Goal: Task Accomplishment & Management: Manage account settings

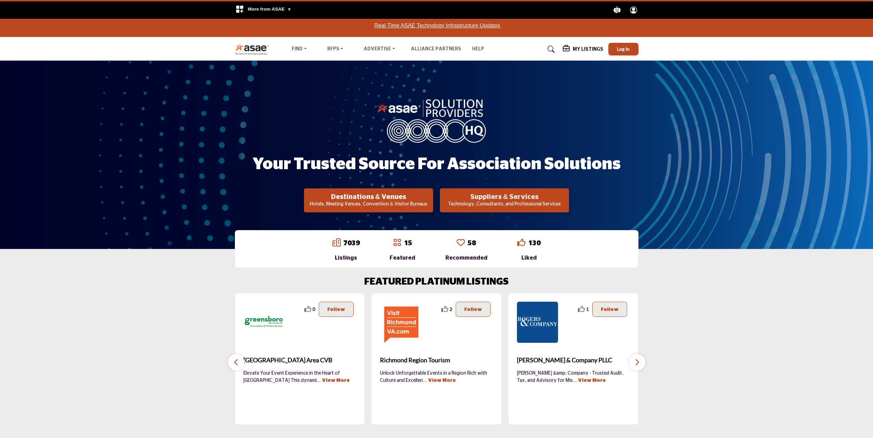
click at [502, 198] on h2 "Suppliers & Services" at bounding box center [504, 197] width 125 height 8
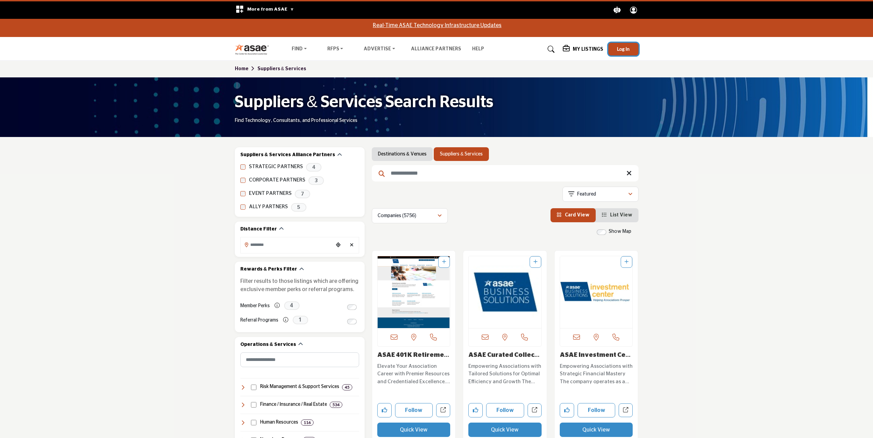
click at [620, 48] on span "Log In" at bounding box center [623, 49] width 13 height 6
click at [557, 48] on h5 "My Listings" at bounding box center [563, 50] width 30 height 6
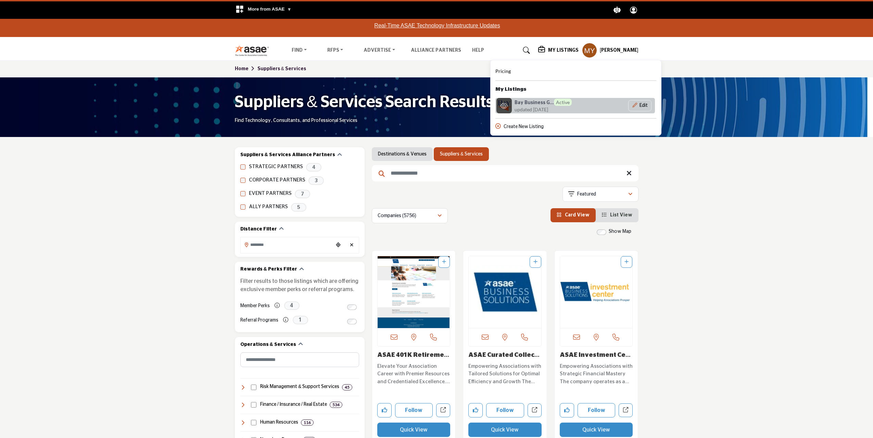
click at [536, 101] on h6 "Bay Business G... Active" at bounding box center [542, 102] width 57 height 7
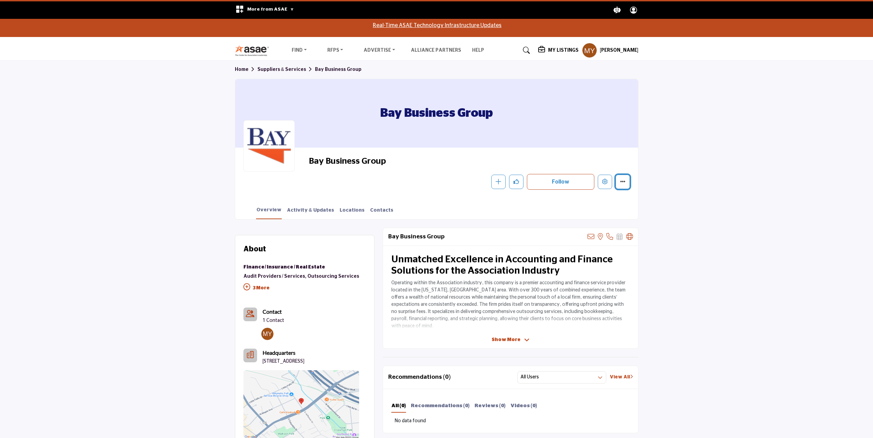
click at [626, 182] on button "Featured" at bounding box center [622, 182] width 14 height 14
click at [604, 182] on icon "Edit company" at bounding box center [604, 181] width 5 height 5
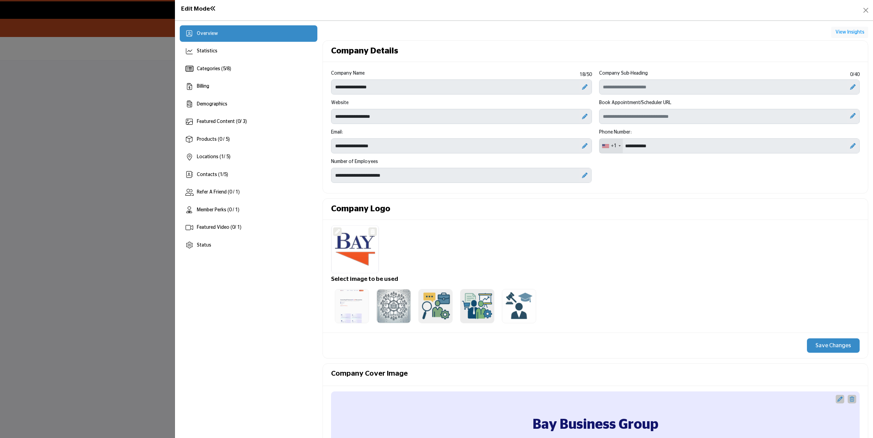
click at [461, 205] on div "Company Logo" at bounding box center [595, 209] width 545 height 21
click at [338, 232] on icon at bounding box center [338, 231] width 5 height 5
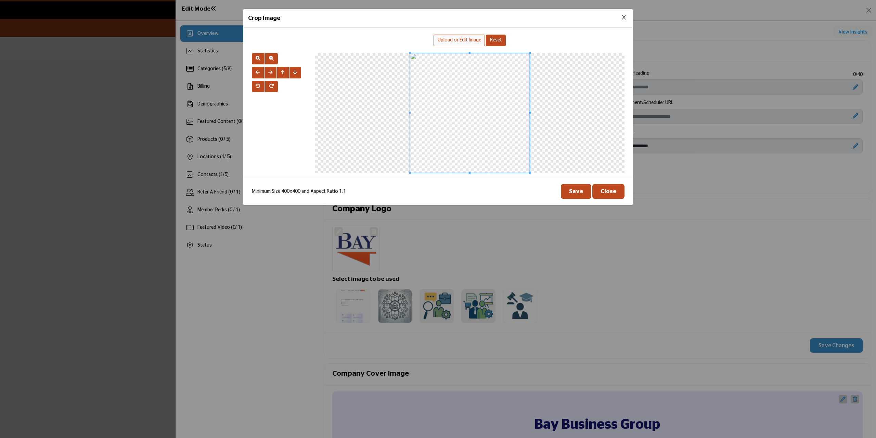
click at [460, 40] on span "Upload or Edit Image" at bounding box center [459, 40] width 43 height 5
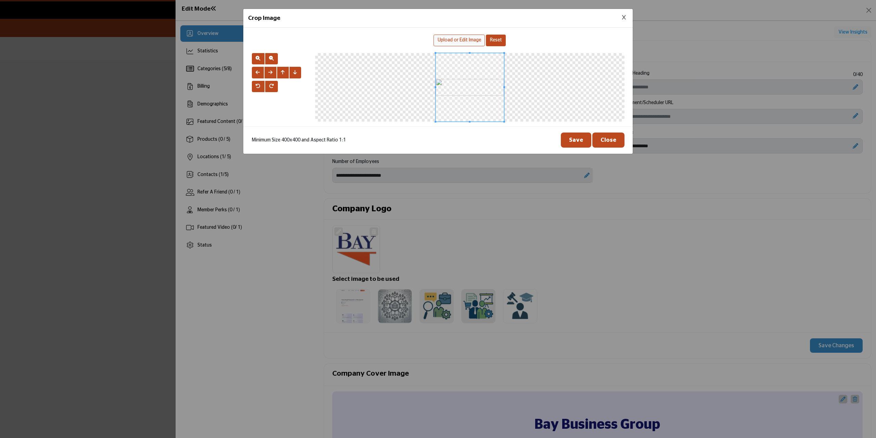
click at [454, 37] on div "Upload or Edit Image" at bounding box center [459, 41] width 51 height 12
click at [460, 88] on span at bounding box center [470, 87] width 68 height 68
click at [415, 134] on div "Crop Image Upload or Edit Image Reset" at bounding box center [438, 81] width 390 height 145
click at [448, 44] on div "Upload or Edit Image" at bounding box center [459, 41] width 51 height 12
click at [261, 59] on button "button" at bounding box center [258, 59] width 13 height 12
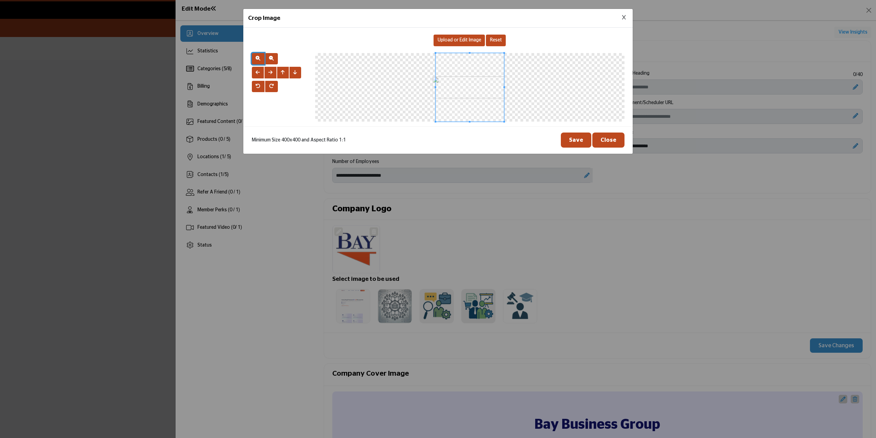
click at [261, 59] on button "button" at bounding box center [258, 59] width 13 height 12
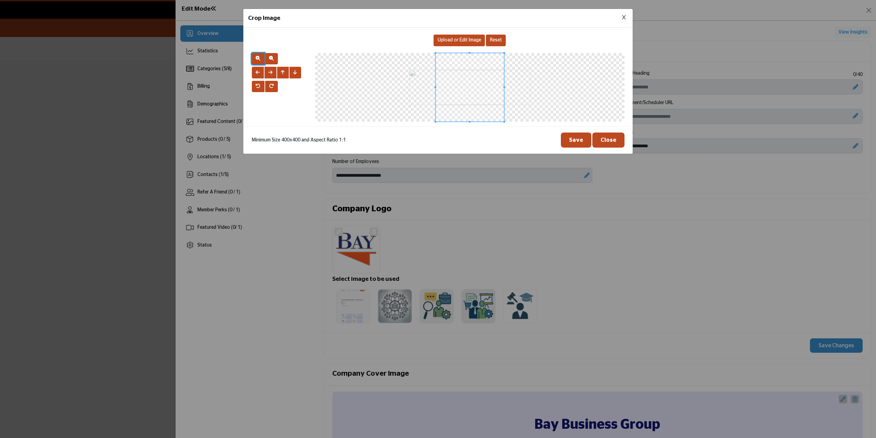
click at [261, 59] on button "button" at bounding box center [258, 59] width 13 height 12
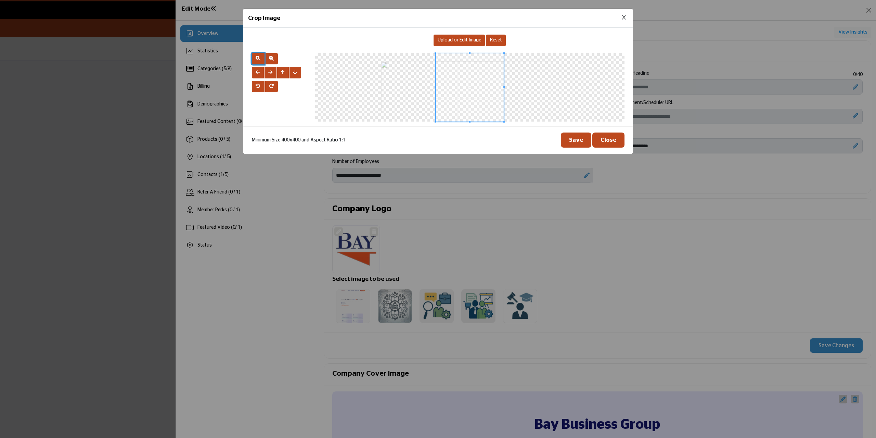
click at [261, 59] on button "button" at bounding box center [258, 59] width 13 height 12
click at [273, 61] on span "button" at bounding box center [271, 58] width 5 height 5
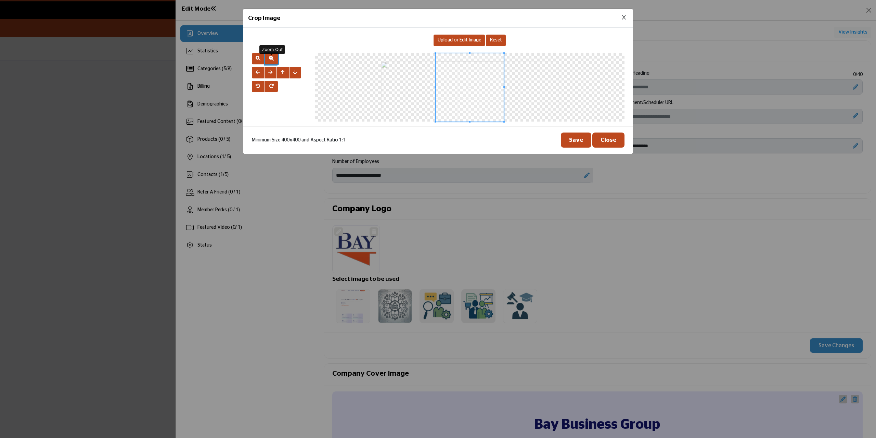
click at [273, 61] on span "button" at bounding box center [271, 58] width 5 height 5
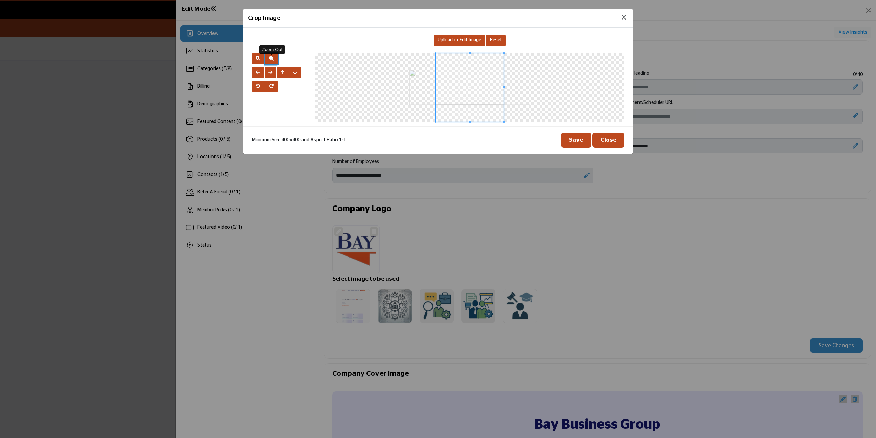
click at [273, 61] on span "button" at bounding box center [271, 58] width 5 height 5
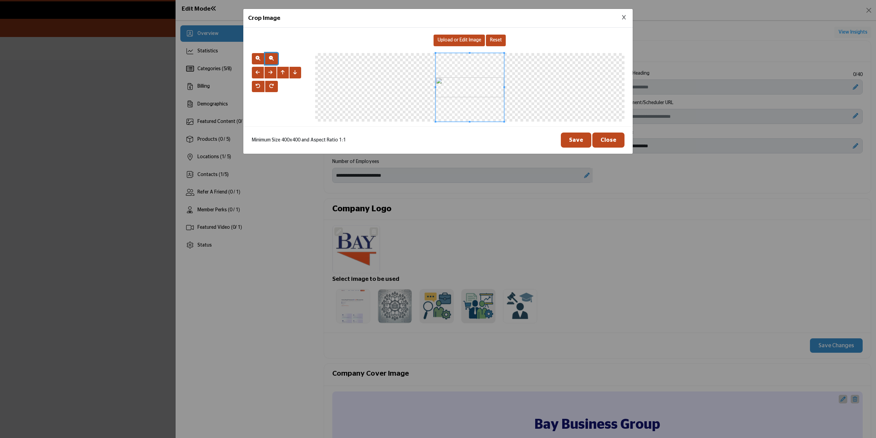
click at [469, 133] on div "Crop Image Upload or Edit Image Reset" at bounding box center [438, 81] width 390 height 145
click at [571, 137] on button "Save" at bounding box center [576, 139] width 30 height 15
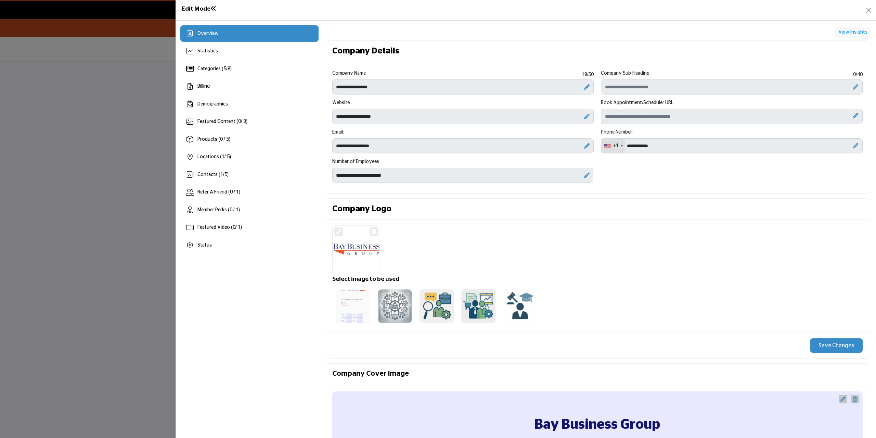
click at [584, 174] on icon at bounding box center [586, 175] width 5 height 5
click at [572, 176] on icon at bounding box center [575, 175] width 6 height 7
click at [584, 176] on icon at bounding box center [586, 175] width 5 height 5
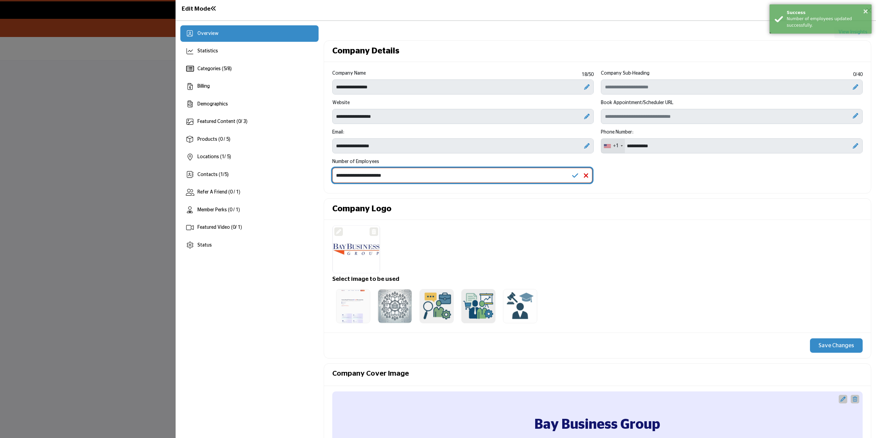
click at [539, 174] on select "**********" at bounding box center [462, 175] width 260 height 15
select select "*****"
click at [332, 168] on select "**********" at bounding box center [462, 175] width 260 height 15
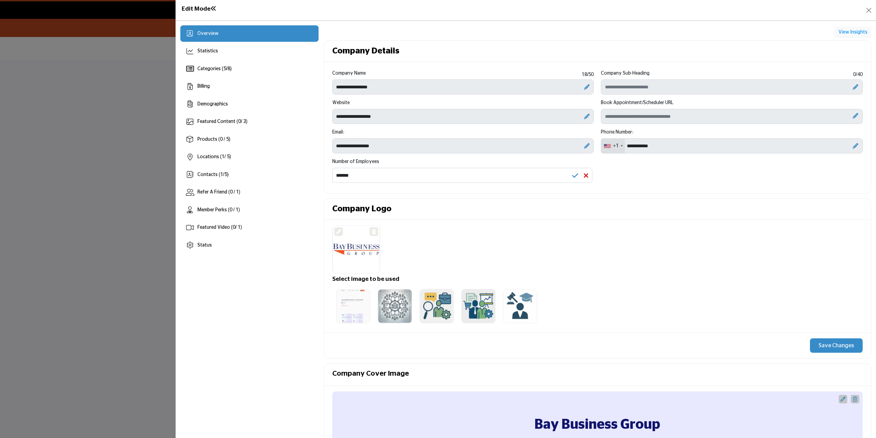
click at [646, 181] on div "**********" at bounding box center [598, 129] width 538 height 118
click at [853, 115] on icon "Upgrade Scheduler" at bounding box center [855, 115] width 5 height 5
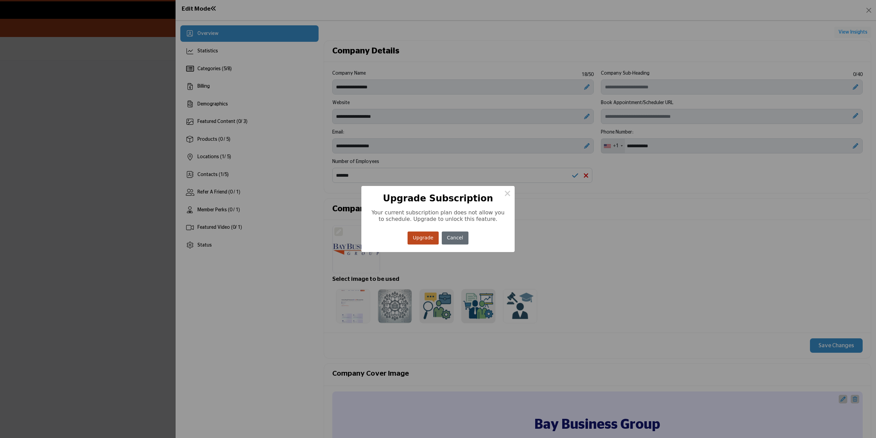
click at [466, 236] on button "Cancel" at bounding box center [455, 237] width 27 height 13
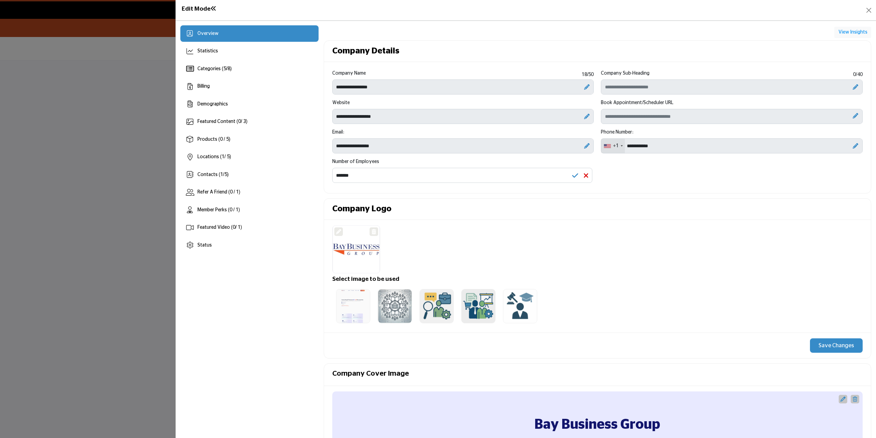
click at [853, 89] on icon at bounding box center [855, 86] width 5 height 5
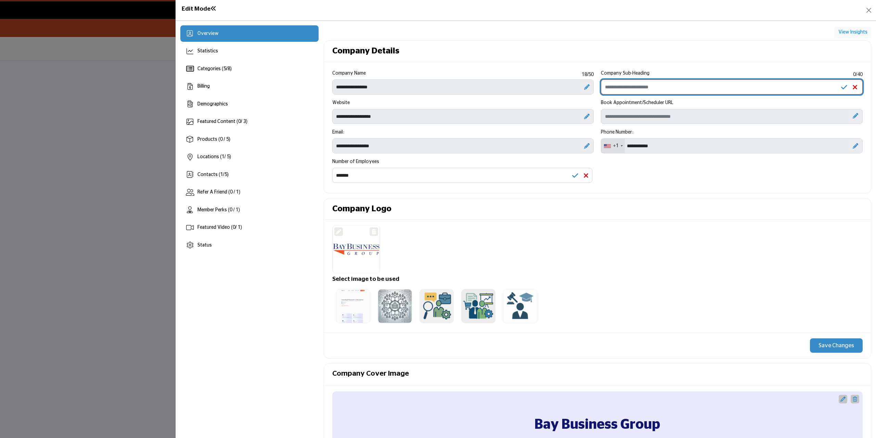
click at [763, 90] on input "Enter Company Sub-Heading" at bounding box center [732, 86] width 262 height 15
paste input "**********"
click at [609, 87] on input "**********" at bounding box center [732, 86] width 262 height 15
type input "**********"
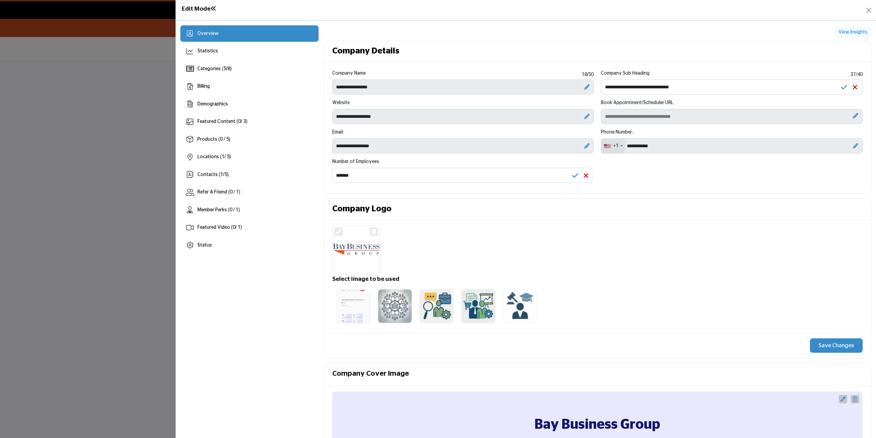
click at [823, 343] on button "Save Changes" at bounding box center [836, 345] width 53 height 14
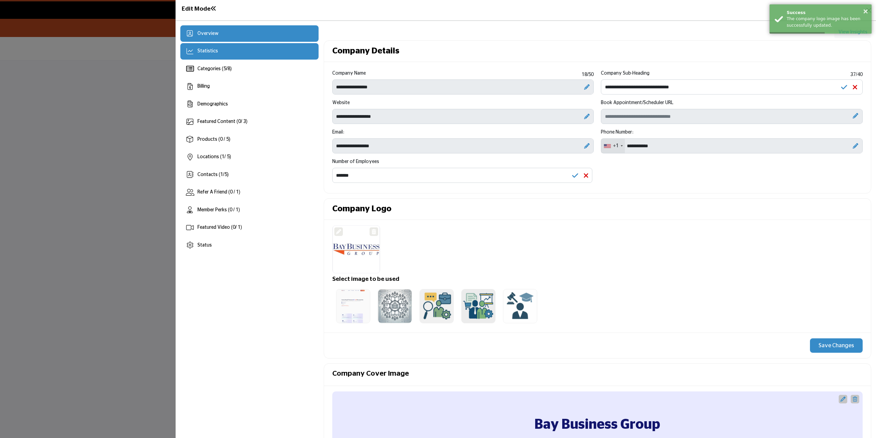
click at [236, 46] on div "Statistics" at bounding box center [249, 51] width 138 height 16
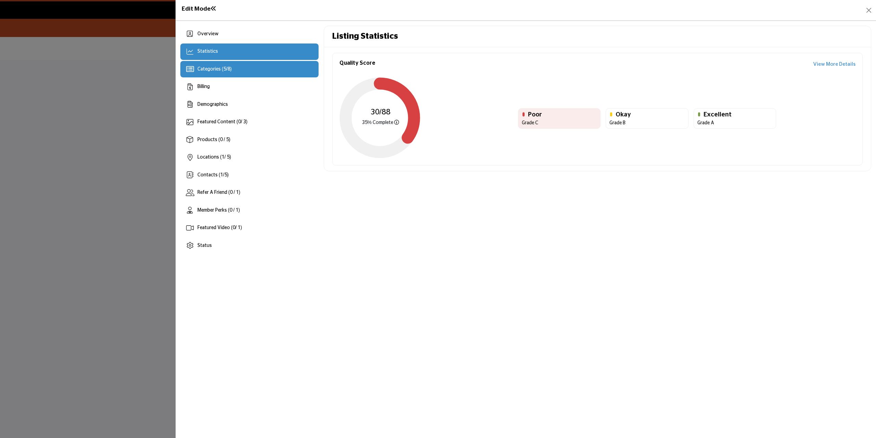
click at [242, 71] on div "Categories ( 5 / 8 )" at bounding box center [249, 69] width 138 height 16
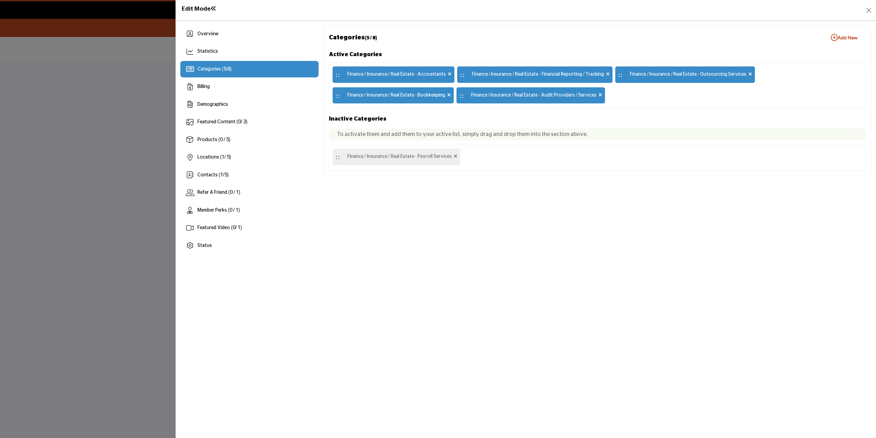
drag, startPoint x: 420, startPoint y: 156, endPoint x: 598, endPoint y: 117, distance: 182.8
click at [633, 100] on div "Active Categories :: Finance / Insurance / Real Estate - Accountants :: Finance…" at bounding box center [597, 110] width 537 height 121
drag, startPoint x: 339, startPoint y: 158, endPoint x: 632, endPoint y: 104, distance: 298.0
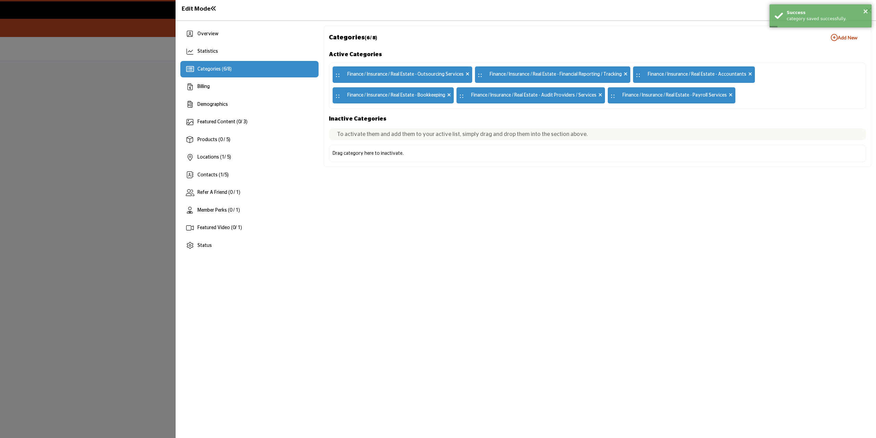
click at [836, 39] on icon "button" at bounding box center [834, 37] width 7 height 7
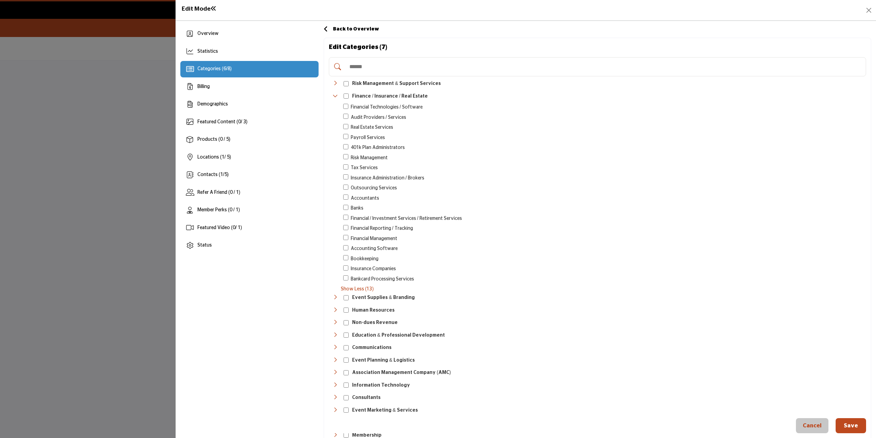
scroll to position [68, 0]
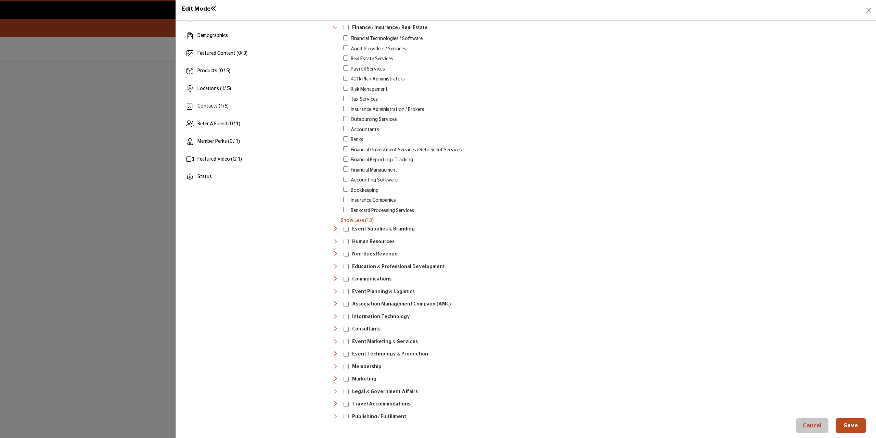
click at [849, 423] on button "Save" at bounding box center [851, 425] width 30 height 15
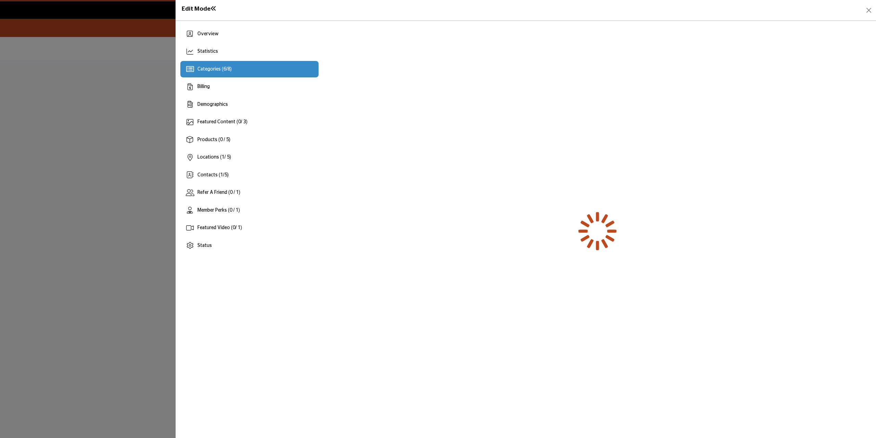
scroll to position [0, 0]
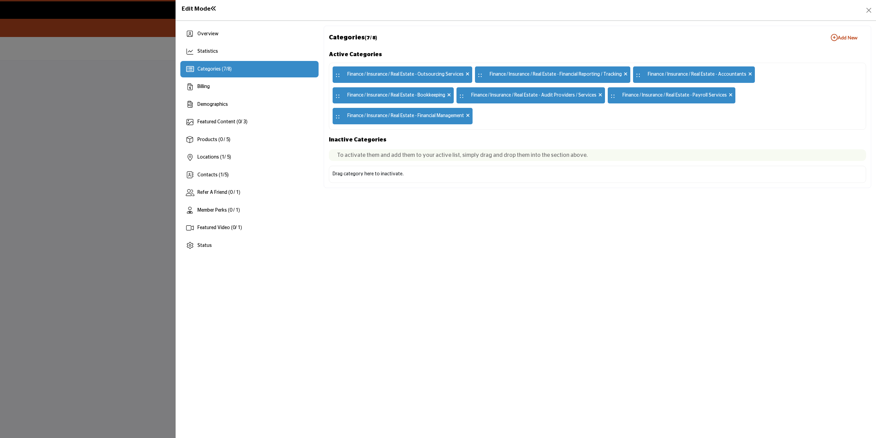
click at [599, 95] on icon at bounding box center [601, 94] width 4 height 5
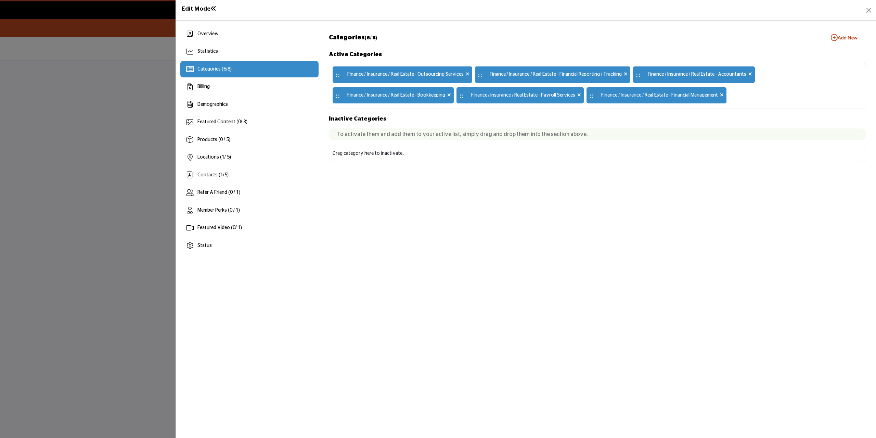
click at [850, 36] on b "Add New Add New" at bounding box center [844, 37] width 27 height 7
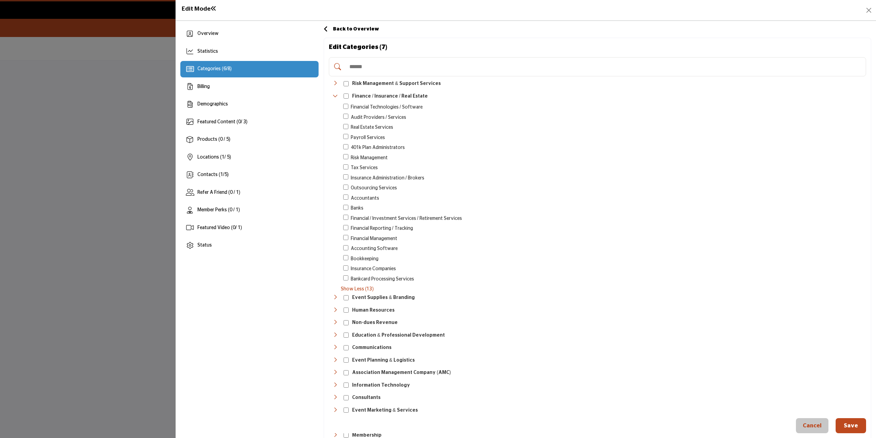
click at [336, 309] on icon "Toggle Category" at bounding box center [334, 309] width 5 height 5
click at [336, 322] on icon "Toggle Category" at bounding box center [334, 321] width 5 height 5
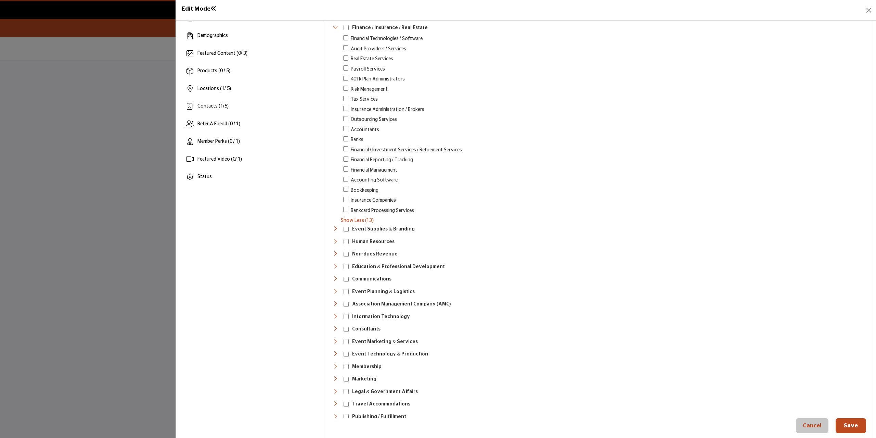
scroll to position [103, 0]
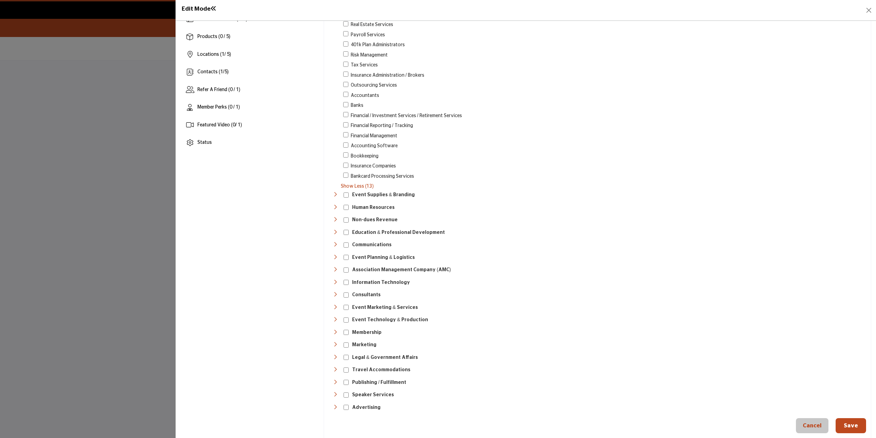
click at [335, 392] on icon "Toggle Category" at bounding box center [334, 394] width 5 height 5
click at [335, 292] on icon "Toggle Category" at bounding box center [334, 294] width 5 height 5
click at [845, 418] on button "Save" at bounding box center [851, 425] width 30 height 15
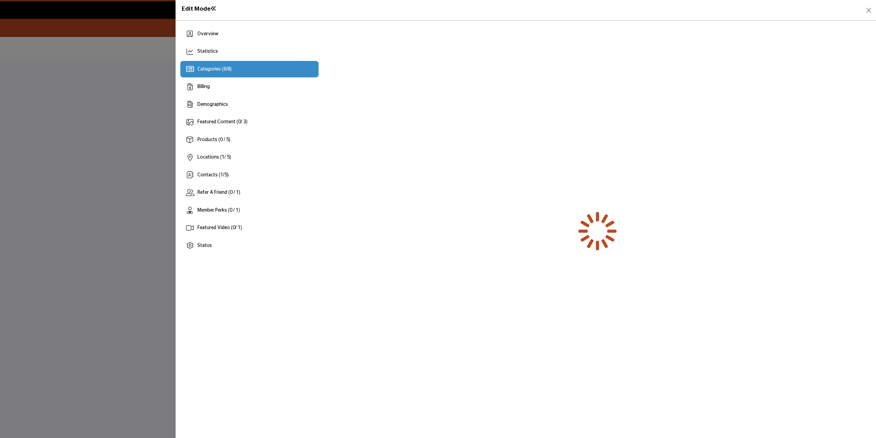
scroll to position [0, 0]
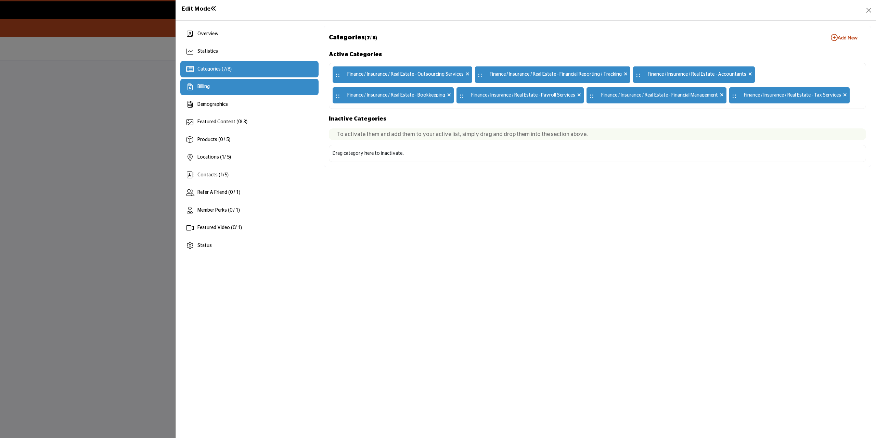
click at [241, 86] on div "Billing" at bounding box center [249, 87] width 138 height 16
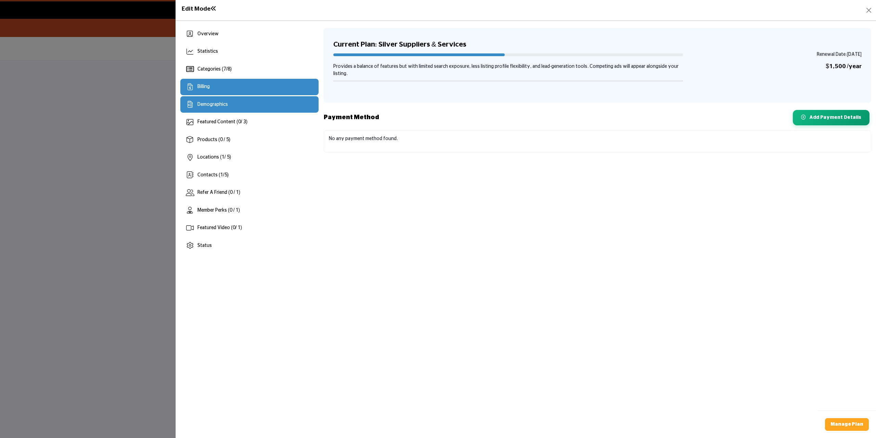
click at [239, 108] on div "Demographics" at bounding box center [249, 104] width 138 height 16
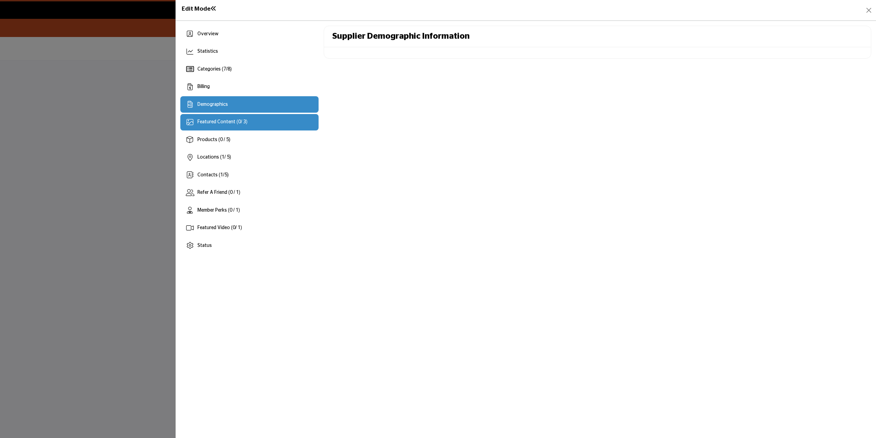
click at [247, 121] on span "Featured Content ( 0 / 3)" at bounding box center [223, 121] width 50 height 5
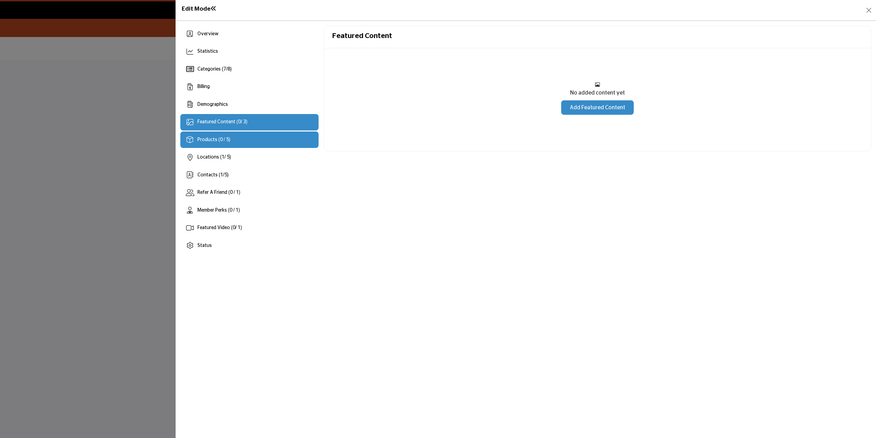
click at [246, 142] on div "Products (0 / 5)" at bounding box center [249, 139] width 138 height 16
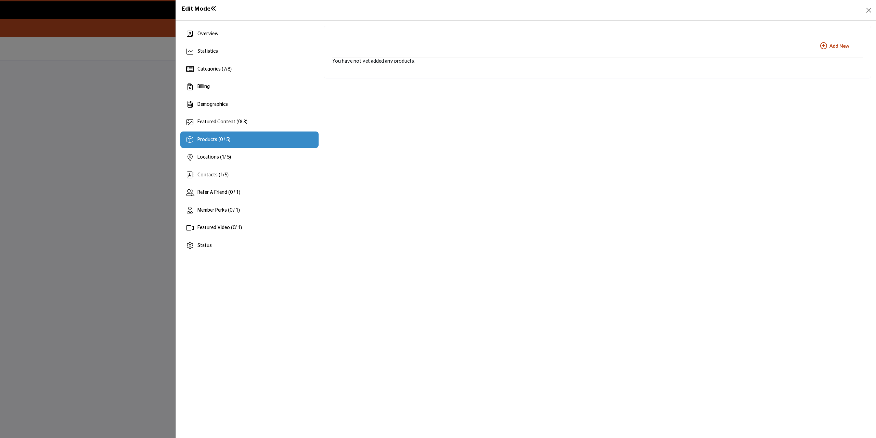
click at [830, 42] on b "Add New Add New" at bounding box center [835, 45] width 29 height 7
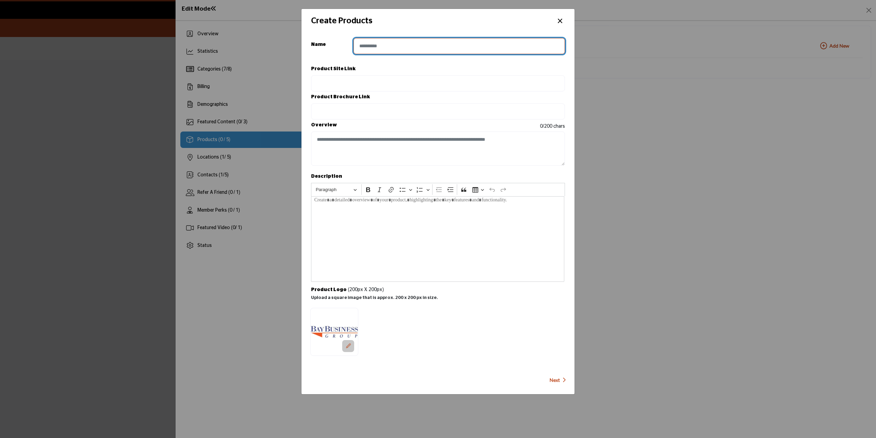
click at [406, 45] on input "Enter product name" at bounding box center [460, 46] width 212 height 16
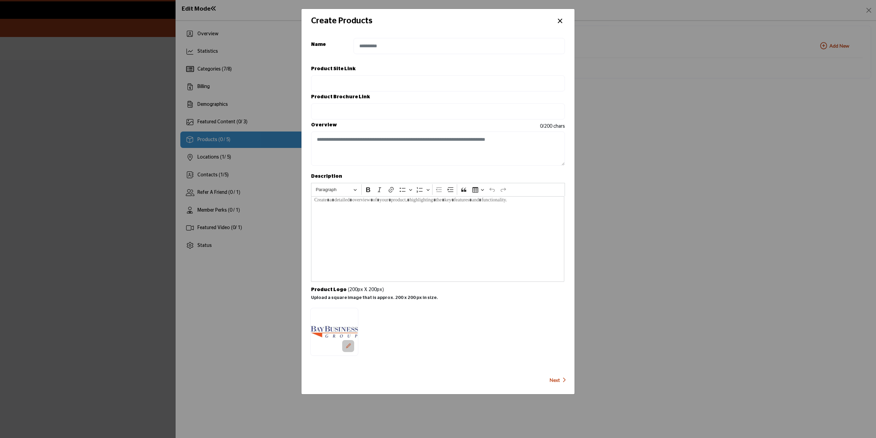
click at [561, 22] on button "×" at bounding box center [560, 20] width 10 height 13
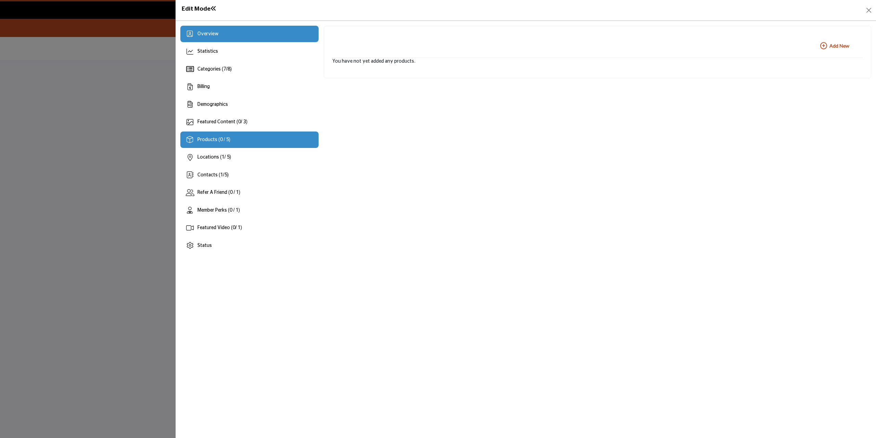
click at [236, 30] on div "Overview" at bounding box center [249, 34] width 138 height 16
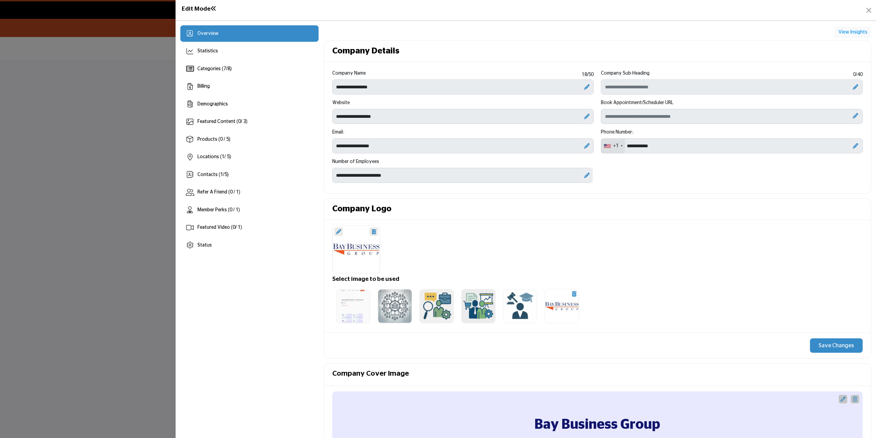
click at [238, 30] on div "Overview" at bounding box center [249, 33] width 138 height 16
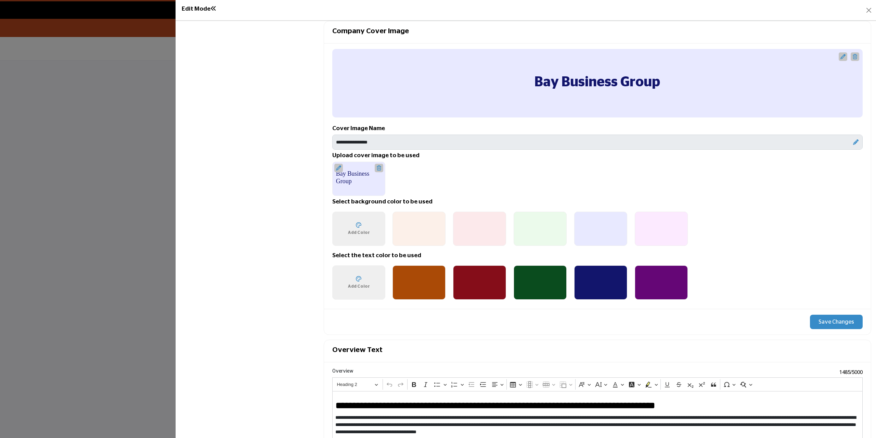
scroll to position [308, 0]
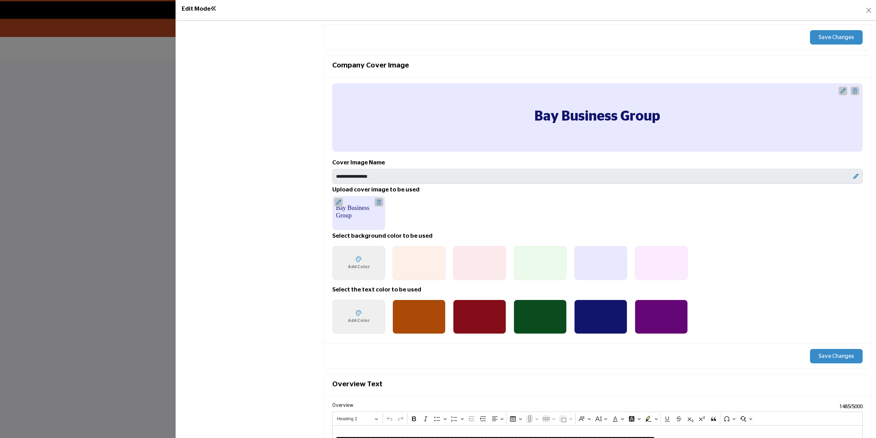
click at [841, 92] on icon at bounding box center [843, 90] width 5 height 5
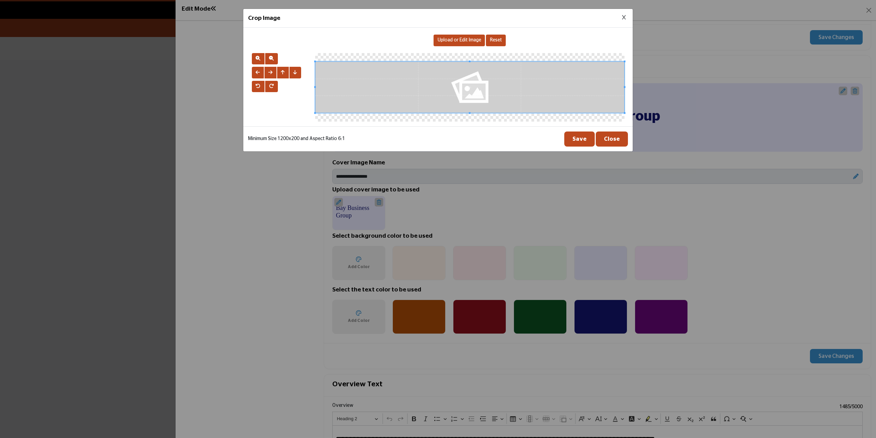
click at [456, 38] on span "Upload or Edit Image" at bounding box center [459, 40] width 43 height 5
click at [452, 42] on span "Upload or Edit Image" at bounding box center [459, 40] width 43 height 5
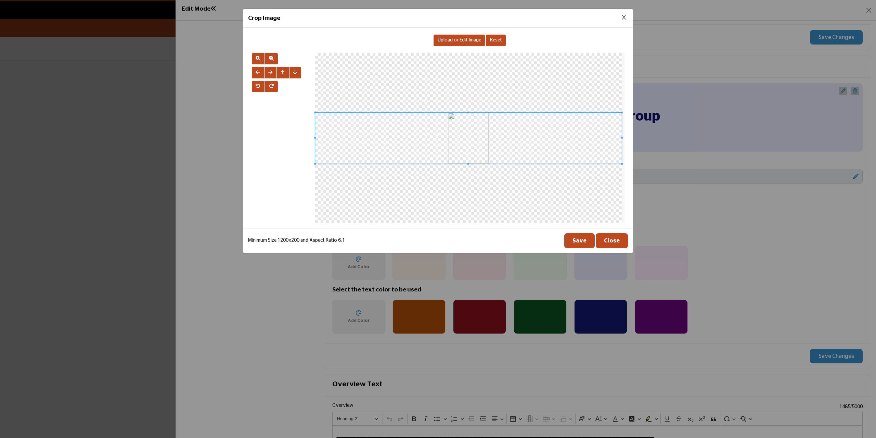
click at [470, 146] on span at bounding box center [468, 138] width 307 height 51
click at [258, 57] on span "button" at bounding box center [258, 58] width 5 height 5
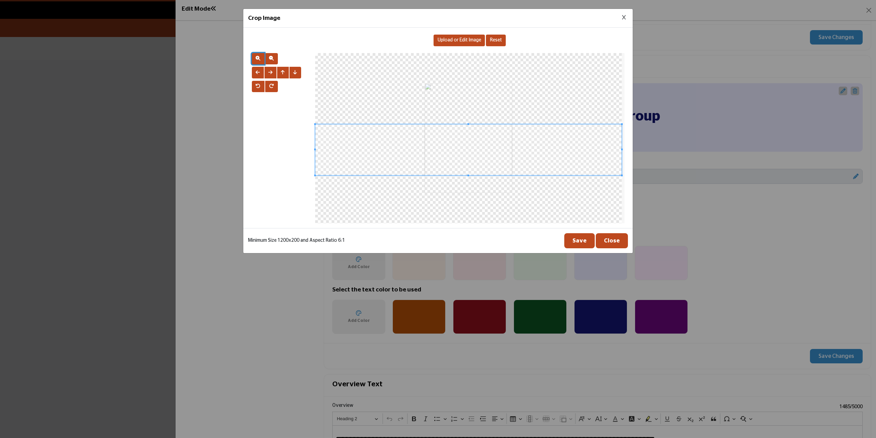
click at [448, 149] on span at bounding box center [468, 149] width 307 height 51
click at [586, 240] on button "Save" at bounding box center [579, 240] width 30 height 15
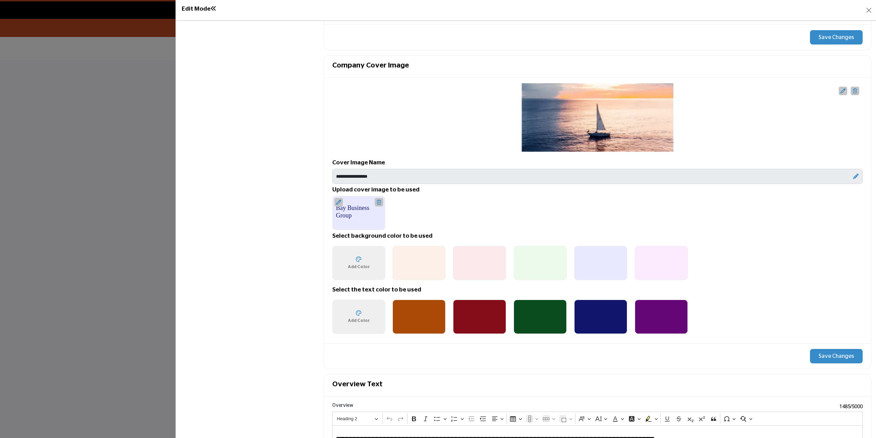
click at [841, 92] on icon at bounding box center [843, 90] width 5 height 5
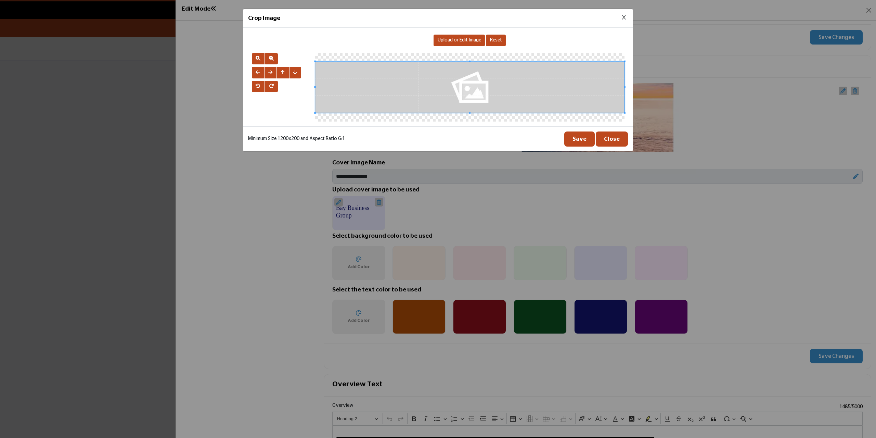
click at [451, 42] on span "Upload or Edit Image" at bounding box center [459, 40] width 43 height 5
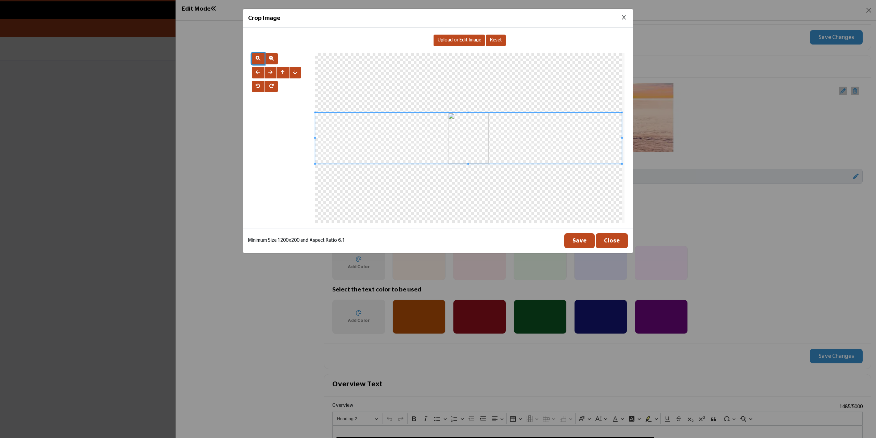
click at [262, 60] on button "button" at bounding box center [258, 59] width 13 height 12
click at [483, 145] on span at bounding box center [468, 143] width 307 height 51
click at [579, 239] on button "Save" at bounding box center [579, 240] width 30 height 15
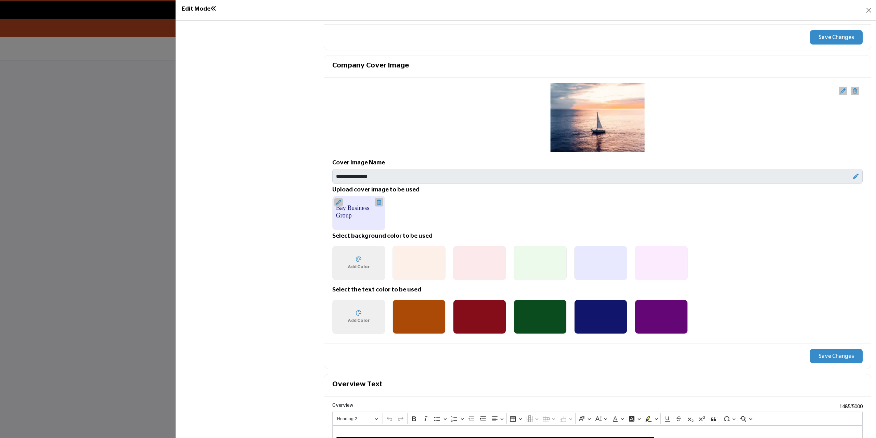
click at [340, 203] on icon at bounding box center [338, 202] width 5 height 5
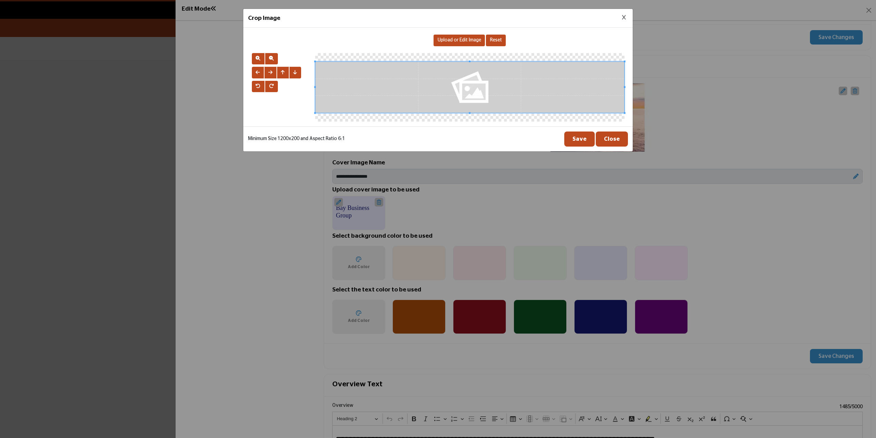
click at [444, 40] on span "Upload or Edit Image" at bounding box center [459, 40] width 43 height 5
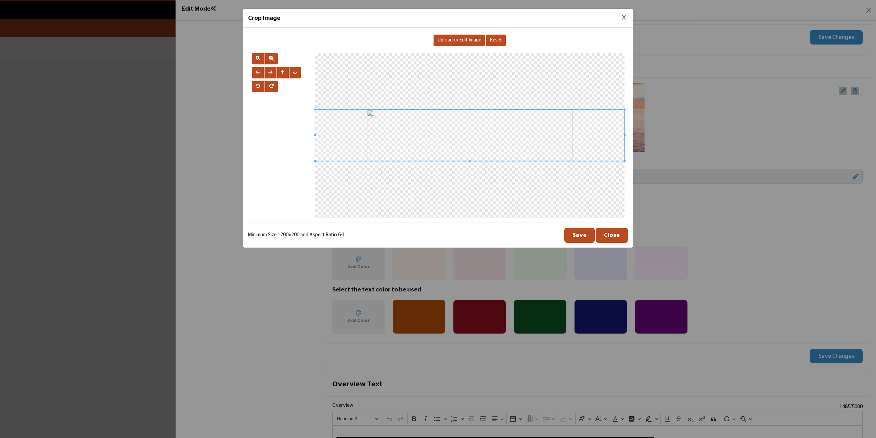
click at [583, 238] on button "Save" at bounding box center [579, 235] width 30 height 15
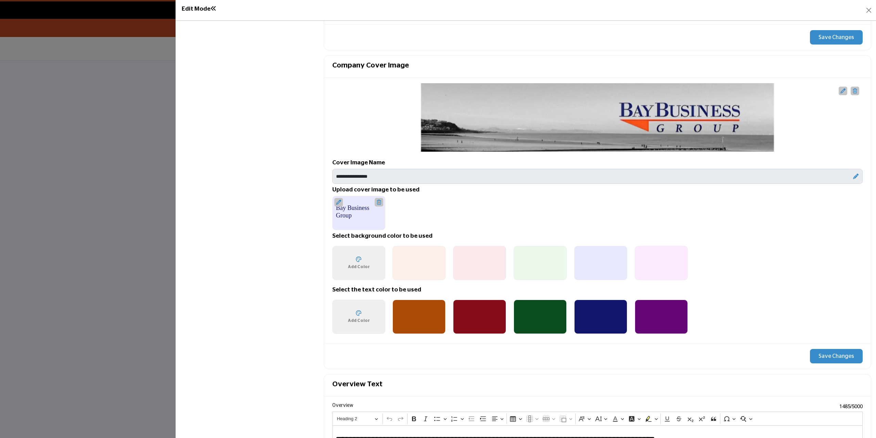
click at [853, 90] on icon at bounding box center [855, 90] width 4 height 5
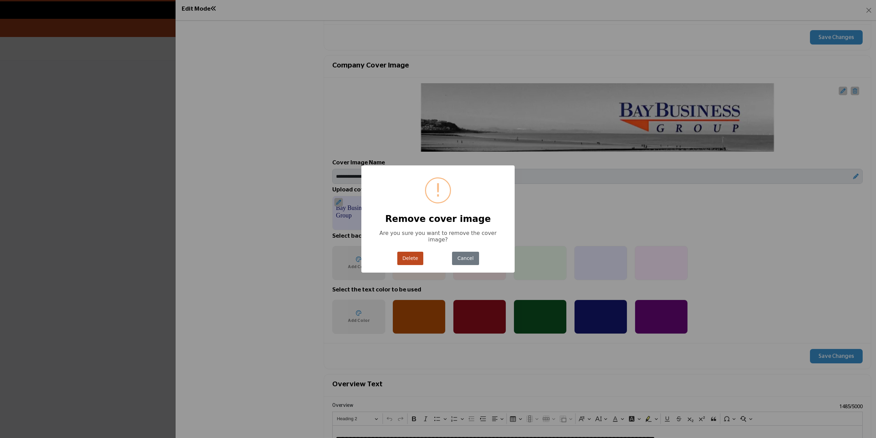
click at [415, 256] on button "Delete" at bounding box center [410, 258] width 26 height 13
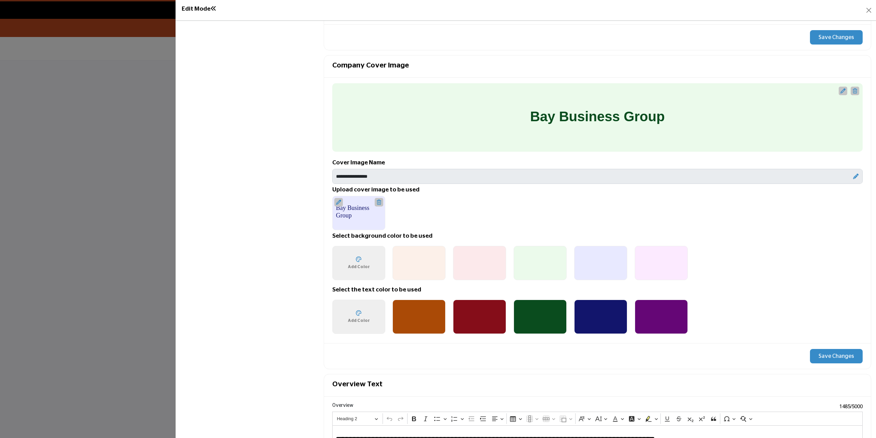
click at [342, 202] on div at bounding box center [358, 202] width 49 height 9
click at [357, 265] on span "Add Color" at bounding box center [359, 267] width 22 height 6
click at [351, 264] on span "Add Color" at bounding box center [359, 267] width 22 height 6
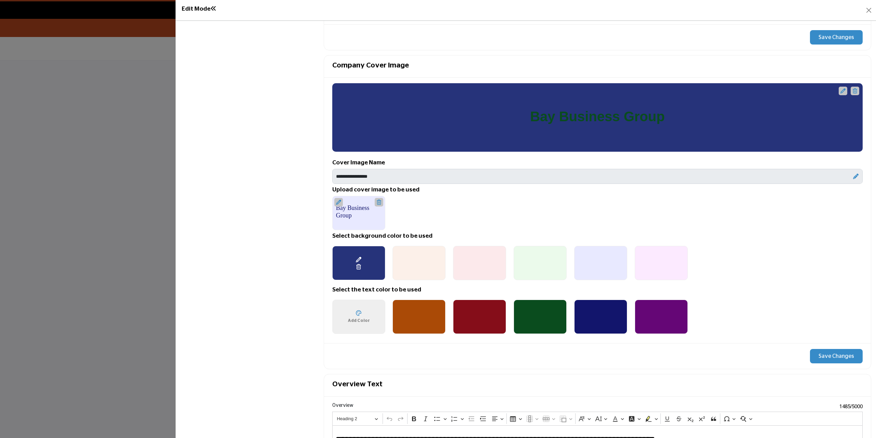
type input "*******"
click at [792, 307] on div "Choose a color ******* Add Color Select Text Color 1 Select Text Color 2" at bounding box center [597, 317] width 531 height 42
click at [350, 317] on span "Add Color" at bounding box center [359, 320] width 22 height 6
type input "*******"
click at [832, 356] on button "Save Changes" at bounding box center [836, 356] width 53 height 14
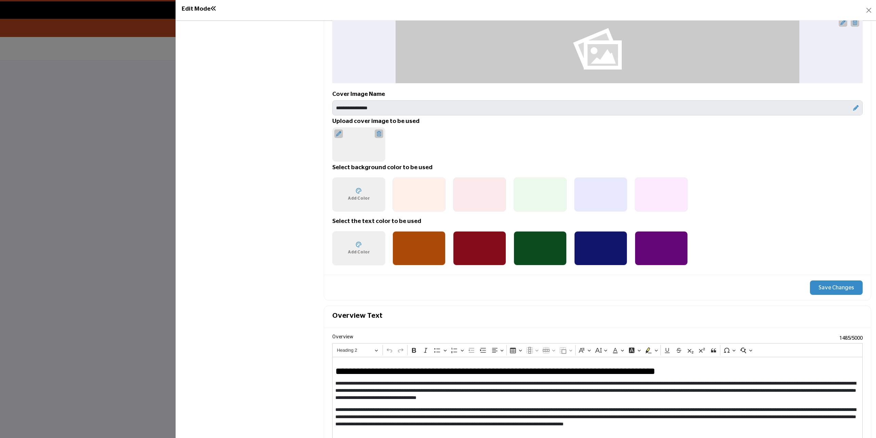
scroll to position [445, 0]
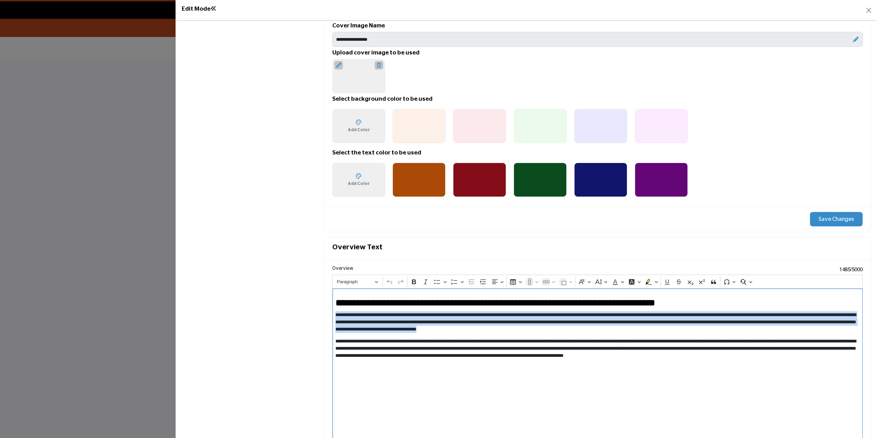
drag, startPoint x: 336, startPoint y: 315, endPoint x: 675, endPoint y: 326, distance: 339.1
click at [675, 326] on p "**********" at bounding box center [595, 322] width 521 height 22
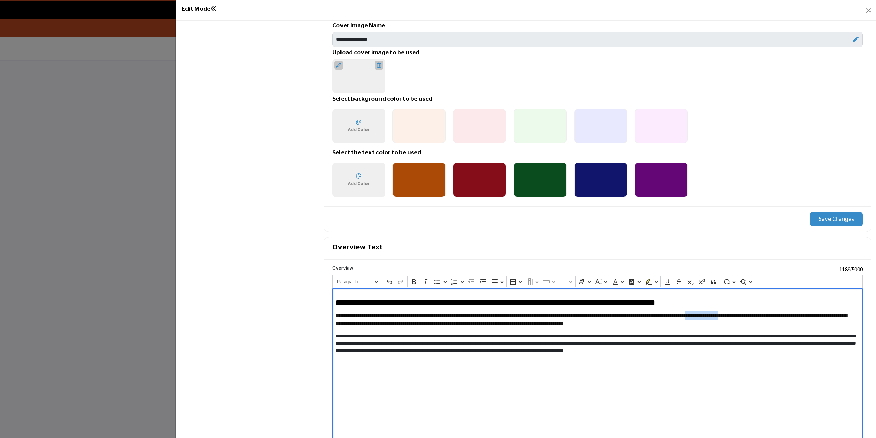
drag, startPoint x: 752, startPoint y: 315, endPoint x: 791, endPoint y: 313, distance: 38.7
click at [791, 313] on span "**********" at bounding box center [591, 319] width 512 height 13
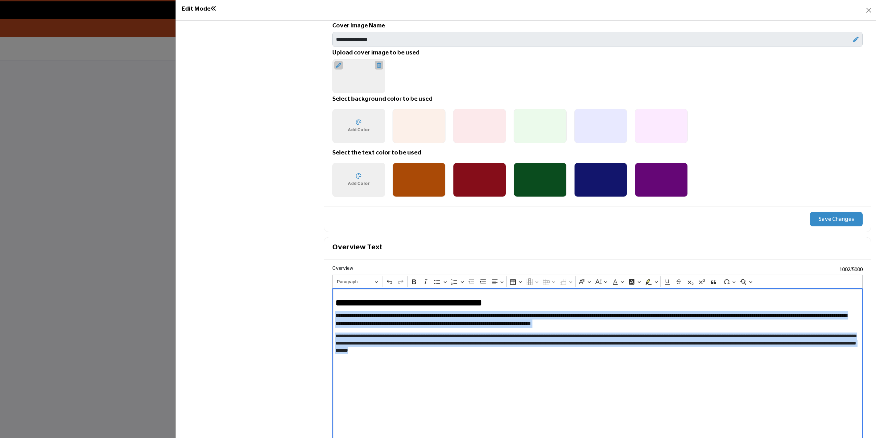
drag, startPoint x: 335, startPoint y: 315, endPoint x: 639, endPoint y: 357, distance: 306.8
click at [639, 357] on div "**********" at bounding box center [597, 382] width 531 height 188
click at [364, 279] on span "Paragraph" at bounding box center [355, 282] width 36 height 8
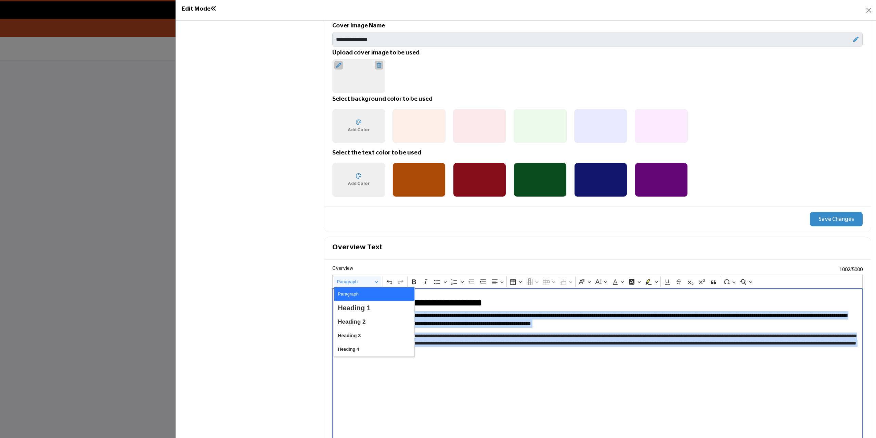
click at [367, 296] on button "Paragraph" at bounding box center [374, 294] width 80 height 14
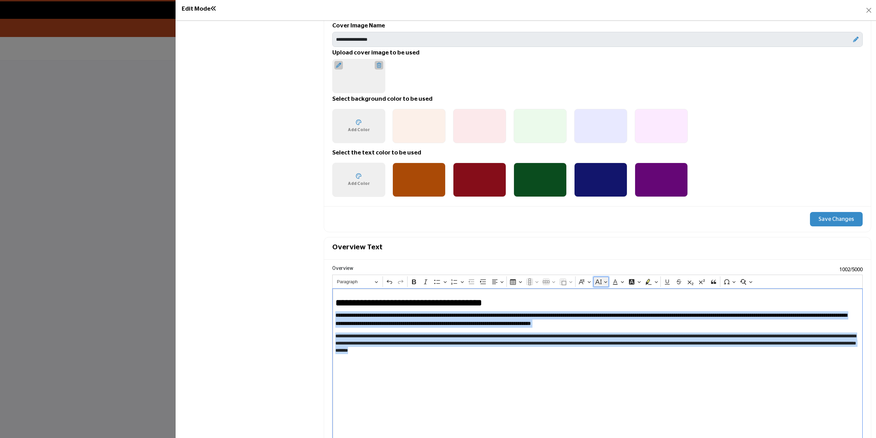
click at [607, 282] on button "Font Size" at bounding box center [601, 282] width 15 height 10
click at [612, 319] on button "Default" at bounding box center [620, 322] width 53 height 14
click at [587, 281] on button "Font Family" at bounding box center [584, 282] width 15 height 10
click at [599, 281] on icon "Editor toolbar" at bounding box center [598, 281] width 7 height 7
click at [602, 295] on span "Tiny" at bounding box center [602, 294] width 8 height 10
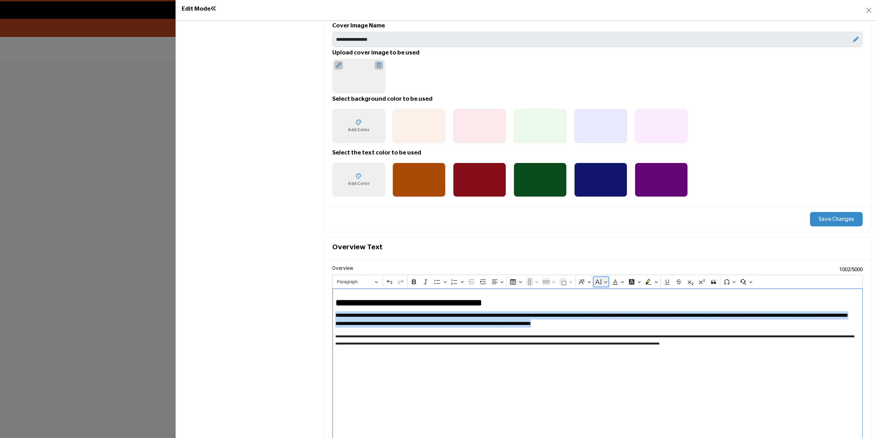
click at [601, 282] on icon "Editor toolbar" at bounding box center [598, 281] width 7 height 7
click at [612, 319] on button "Default" at bounding box center [620, 322] width 53 height 14
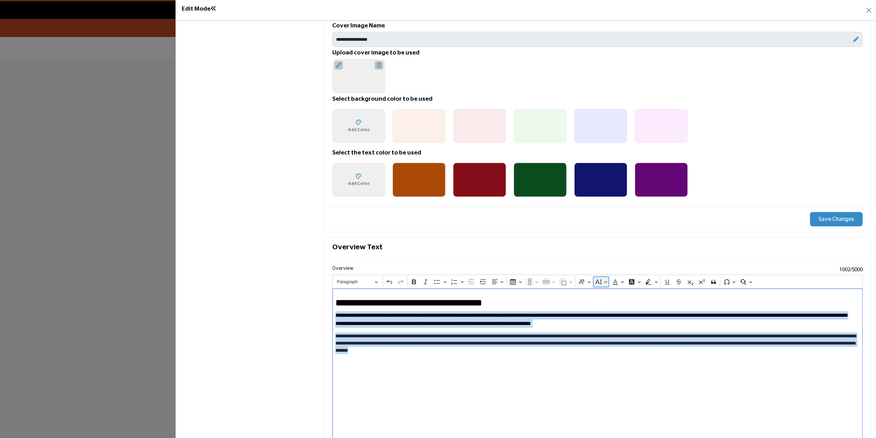
click at [600, 282] on icon "Editor toolbar" at bounding box center [598, 281] width 7 height 7
click at [612, 333] on button "Big" at bounding box center [620, 336] width 53 height 14
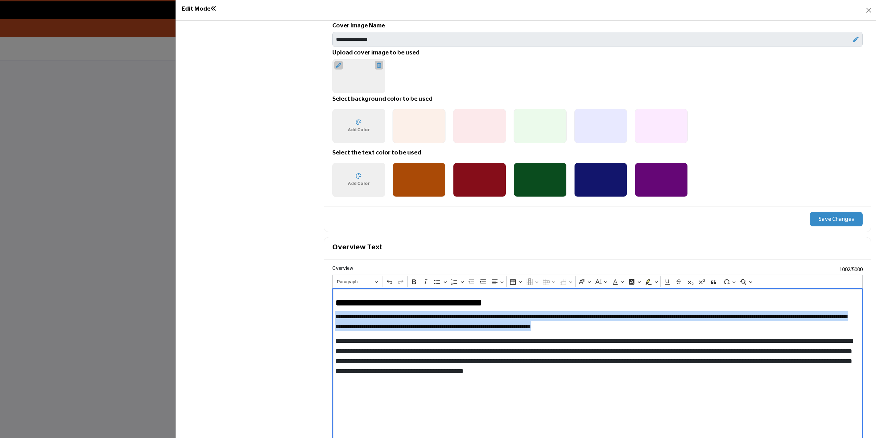
click at [648, 319] on span "**********" at bounding box center [591, 321] width 512 height 15
drag, startPoint x: 660, startPoint y: 326, endPoint x: 325, endPoint y: 315, distance: 336.0
click at [325, 315] on div "**********" at bounding box center [597, 370] width 547 height 222
click at [586, 283] on button "Font Family" at bounding box center [584, 282] width 15 height 10
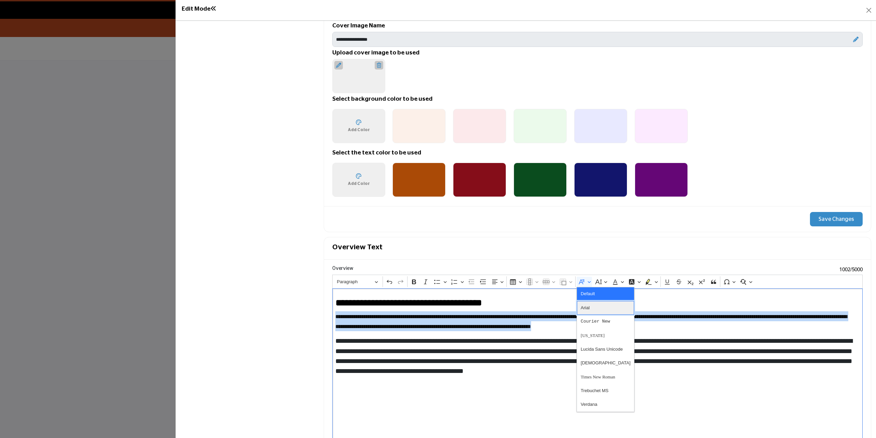
click at [592, 307] on button "Arial" at bounding box center [605, 308] width 57 height 14
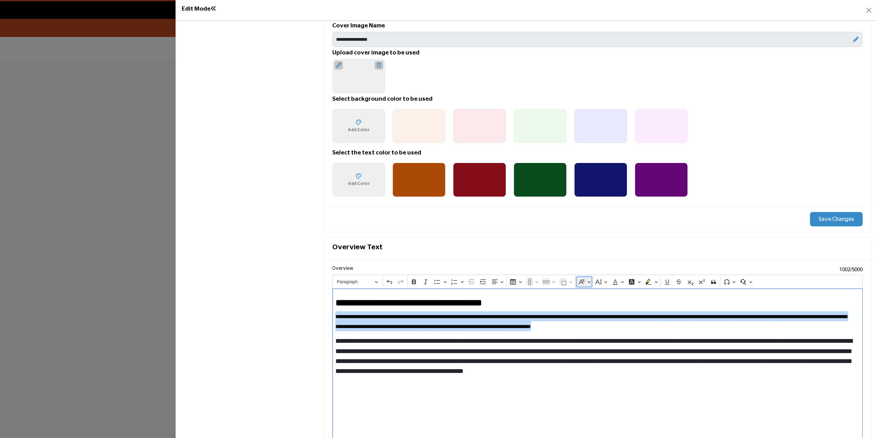
click at [583, 283] on icon "Editor toolbar" at bounding box center [582, 281] width 6 height 5
click at [592, 319] on span "Courier New" at bounding box center [595, 322] width 29 height 10
click at [584, 285] on button "Font Family" at bounding box center [584, 282] width 15 height 10
click at [600, 334] on button "Georgia" at bounding box center [605, 336] width 57 height 14
click at [498, 322] on span "**********" at bounding box center [591, 321] width 512 height 15
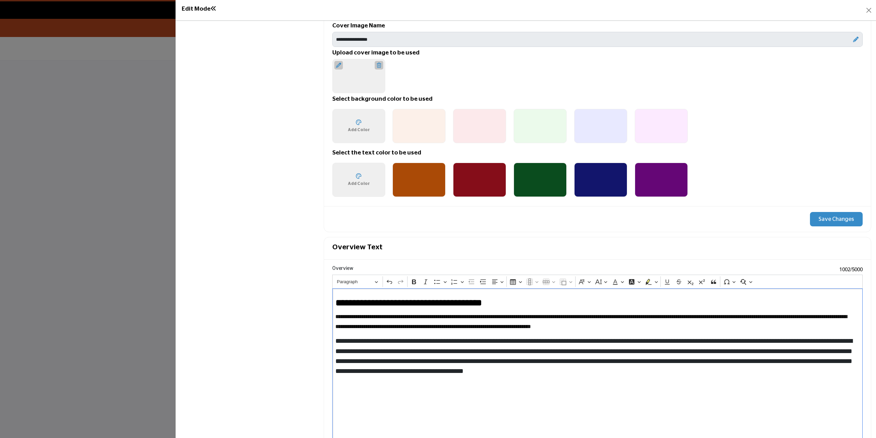
click at [335, 317] on span "**********" at bounding box center [591, 321] width 512 height 15
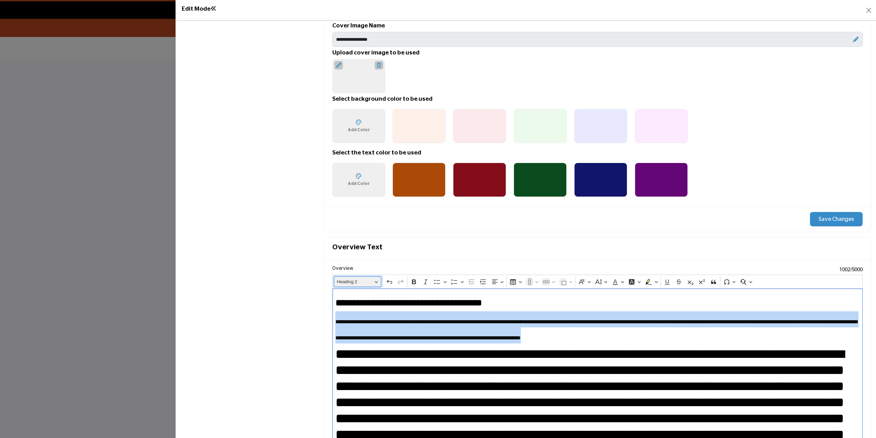
click at [372, 284] on button "Heading 2" at bounding box center [357, 281] width 47 height 11
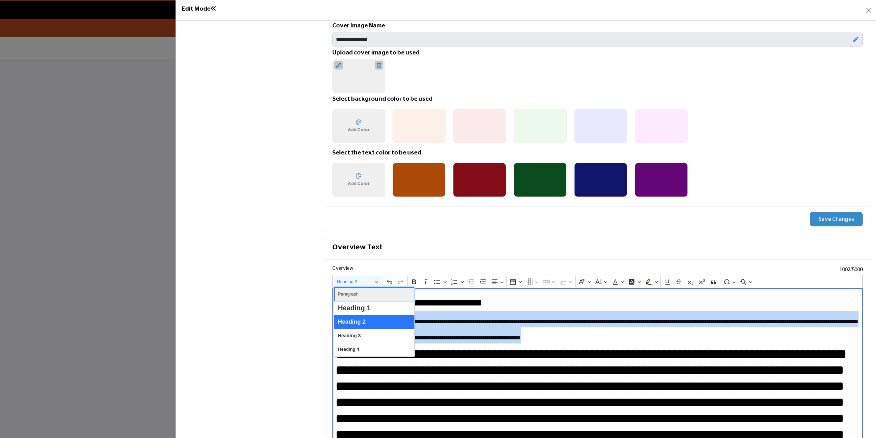
click at [368, 290] on button "Paragraph" at bounding box center [374, 294] width 80 height 14
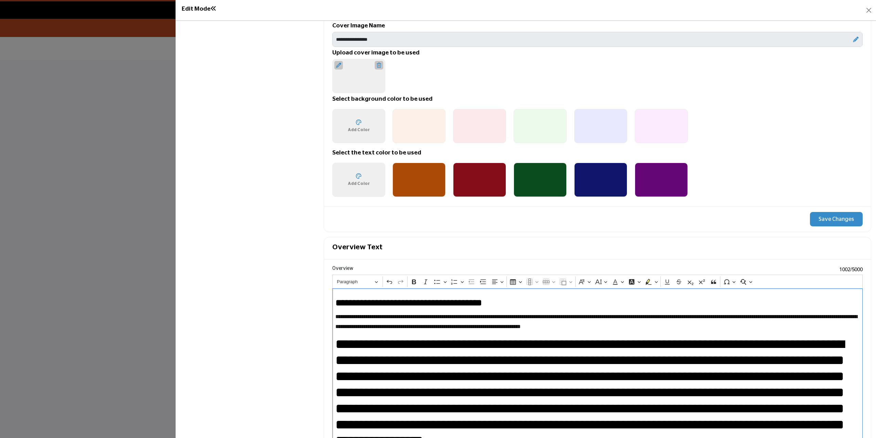
click at [339, 342] on span "**********" at bounding box center [589, 392] width 509 height 110
click at [665, 328] on p "**********" at bounding box center [597, 321] width 524 height 20
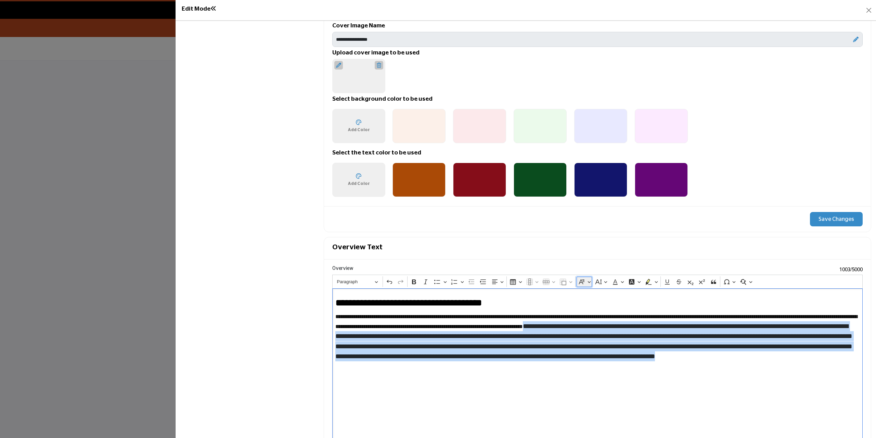
click at [589, 282] on button "Font Family" at bounding box center [584, 282] width 15 height 10
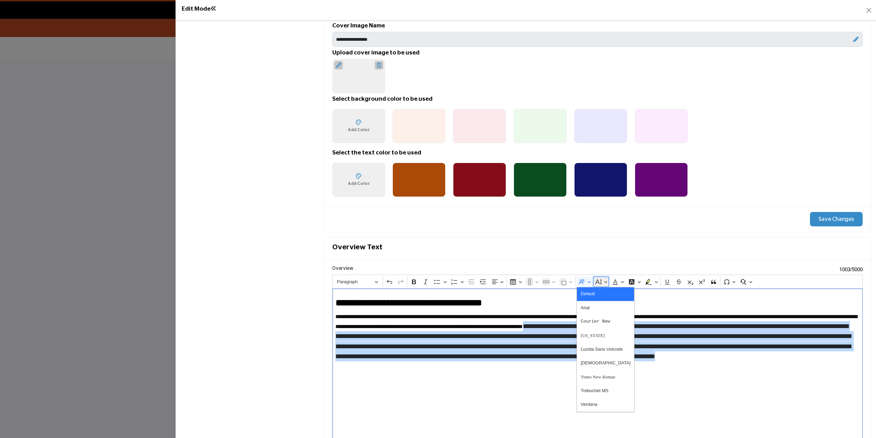
click at [602, 283] on button "Font Size" at bounding box center [601, 282] width 15 height 10
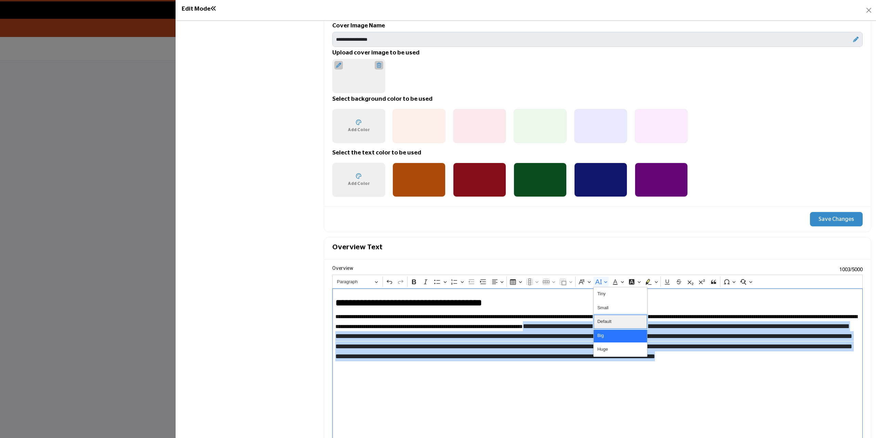
click at [606, 324] on span "Default" at bounding box center [605, 322] width 14 height 10
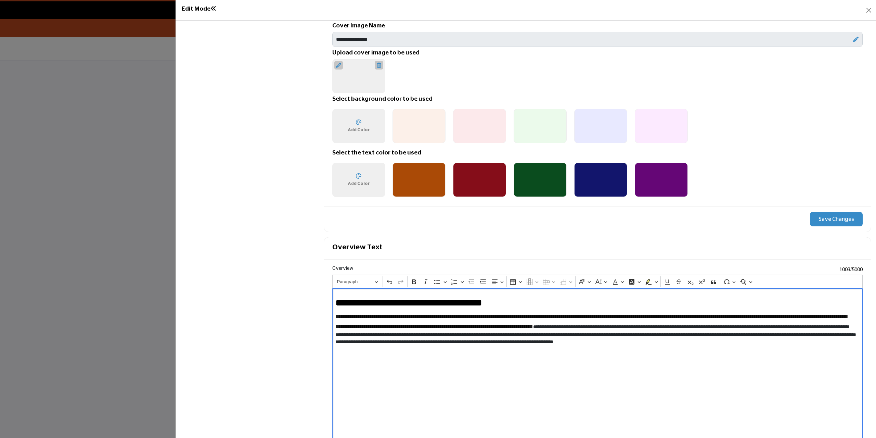
click at [647, 324] on span "**********" at bounding box center [591, 321] width 512 height 15
click at [661, 326] on p "**********" at bounding box center [595, 332] width 521 height 42
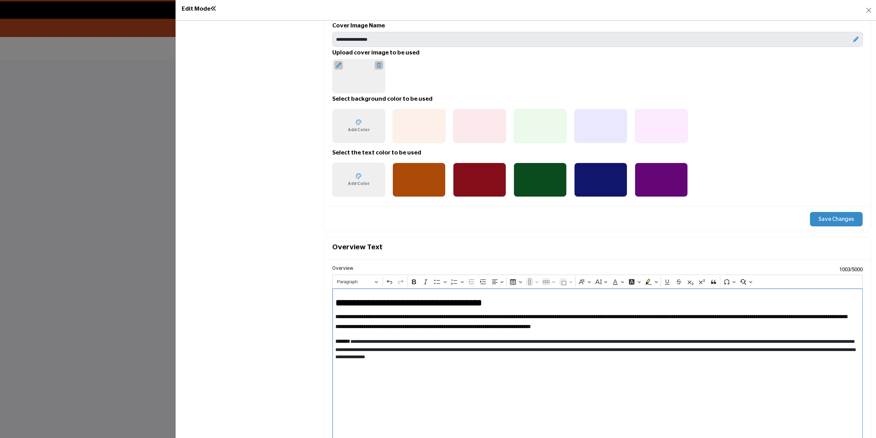
click at [664, 327] on p "**********" at bounding box center [595, 321] width 521 height 20
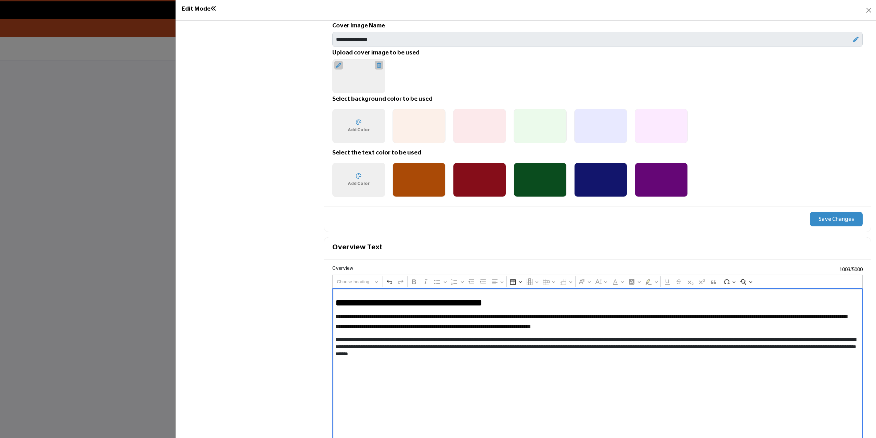
click at [664, 327] on p "**********" at bounding box center [595, 321] width 521 height 20
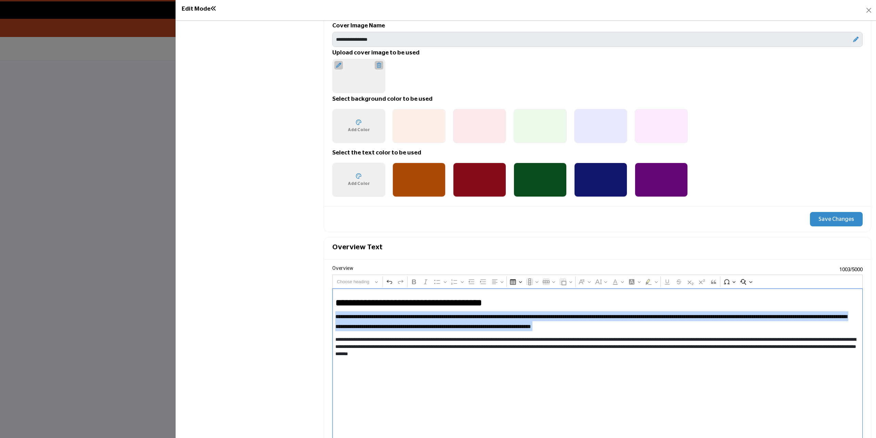
click at [664, 326] on p "**********" at bounding box center [595, 321] width 521 height 20
click at [588, 282] on button "Font Family" at bounding box center [584, 282] width 15 height 10
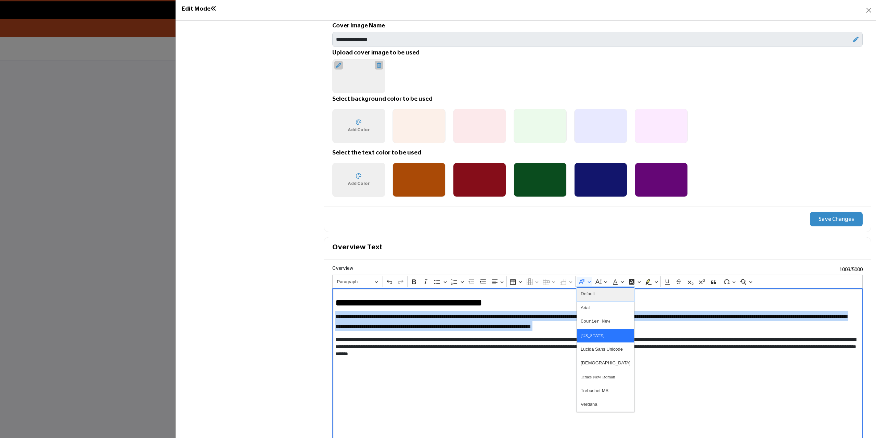
click at [591, 291] on span "Default" at bounding box center [588, 294] width 14 height 10
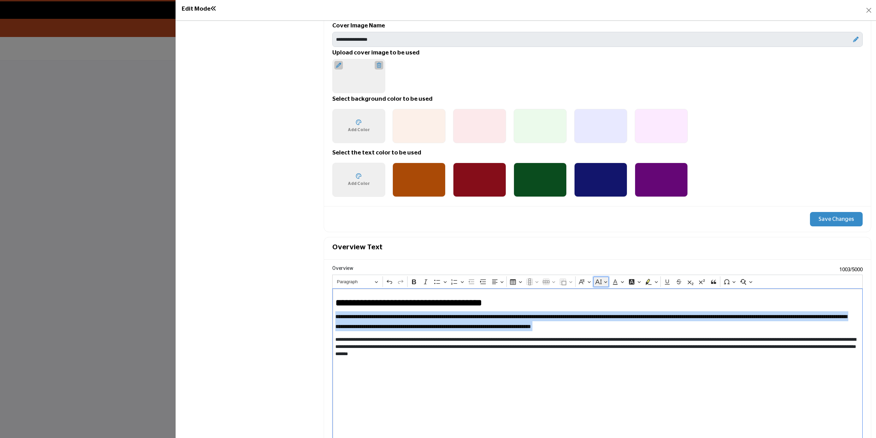
click at [605, 277] on button "Font Size" at bounding box center [601, 282] width 15 height 10
click at [609, 319] on span "Default" at bounding box center [605, 322] width 14 height 10
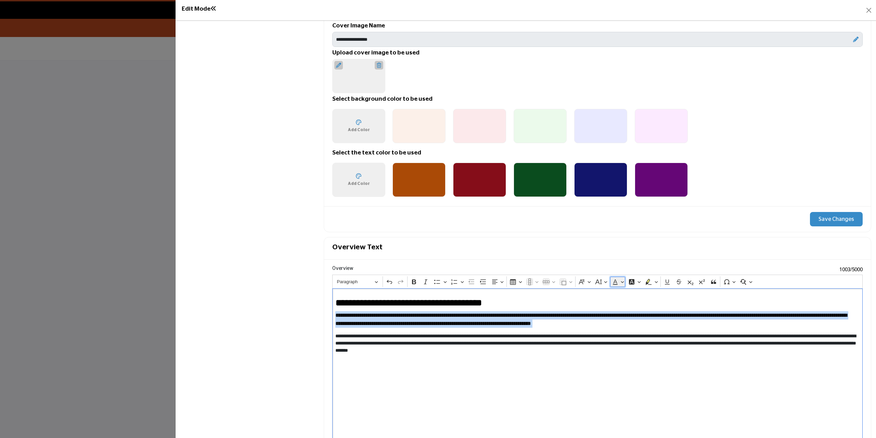
click at [620, 281] on button "Font Color" at bounding box center [617, 282] width 15 height 10
click at [621, 293] on span "Remove color" at bounding box center [633, 292] width 27 height 8
click at [636, 280] on button "Font Background Color" at bounding box center [634, 282] width 15 height 10
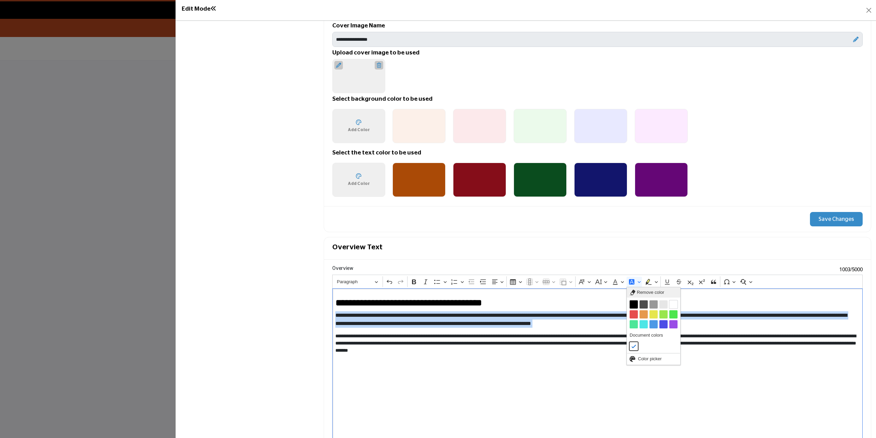
click at [641, 293] on span "Remove color" at bounding box center [650, 292] width 27 height 8
click at [575, 327] on p "**********" at bounding box center [595, 319] width 521 height 16
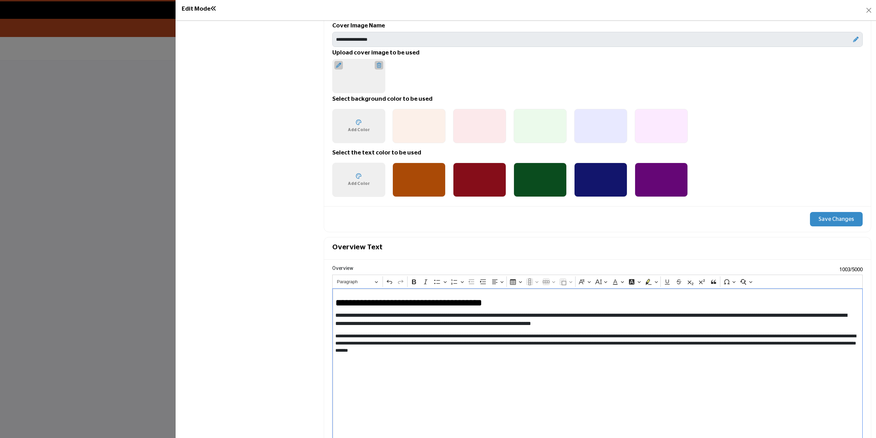
click at [665, 325] on p "**********" at bounding box center [595, 319] width 521 height 16
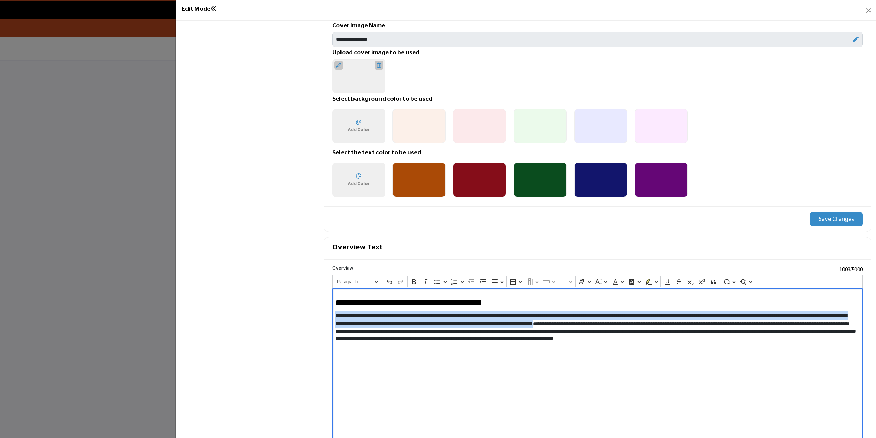
click at [405, 319] on p "**********" at bounding box center [595, 330] width 521 height 38
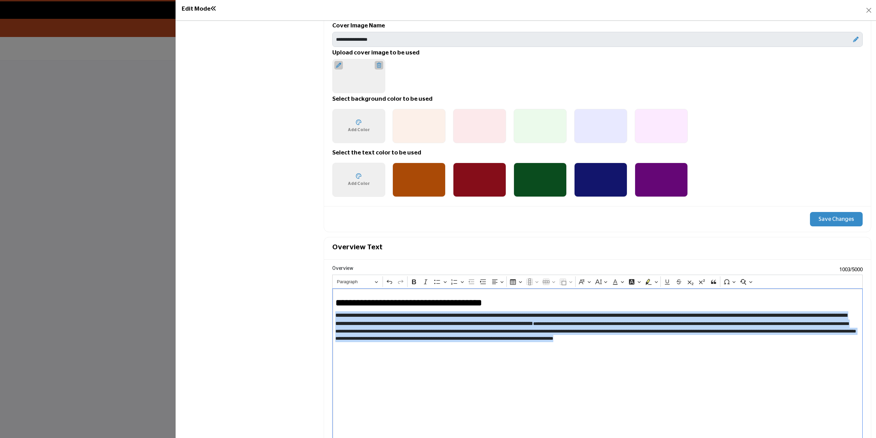
drag, startPoint x: 405, startPoint y: 346, endPoint x: 335, endPoint y: 317, distance: 75.2
click at [335, 317] on p "**********" at bounding box center [595, 330] width 521 height 38
click at [366, 282] on span "Paragraph" at bounding box center [355, 282] width 36 height 8
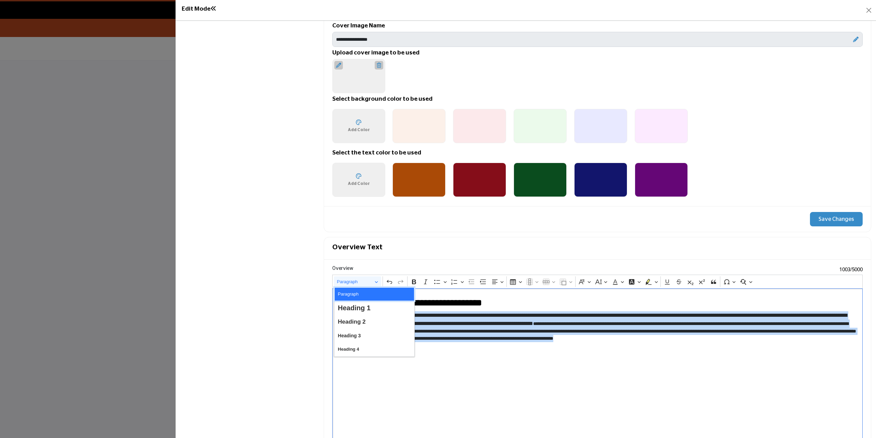
click at [366, 294] on button "Paragraph" at bounding box center [374, 294] width 80 height 14
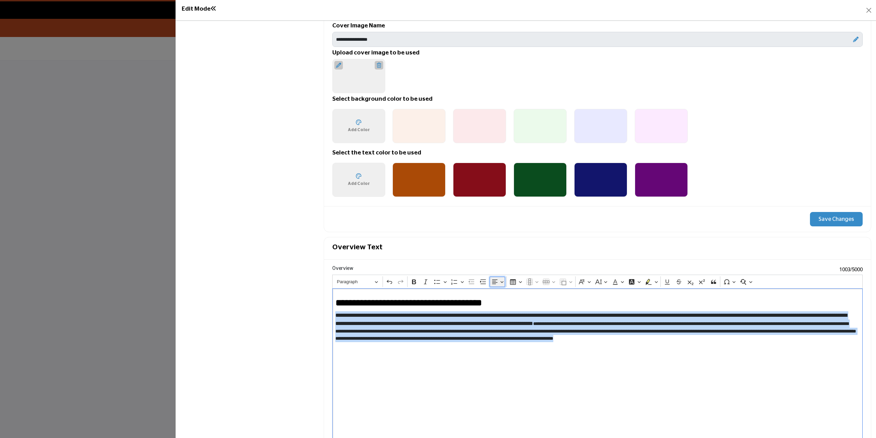
click at [494, 280] on icon "Editor toolbar" at bounding box center [495, 281] width 7 height 7
click at [498, 293] on icon "Text alignment toolbar" at bounding box center [497, 292] width 5 height 4
click at [519, 283] on button "Insert table" at bounding box center [515, 282] width 15 height 10
click at [514, 293] on button "1 × 1" at bounding box center [514, 293] width 4 height 4
click at [589, 282] on button "Font Family" at bounding box center [584, 282] width 15 height 10
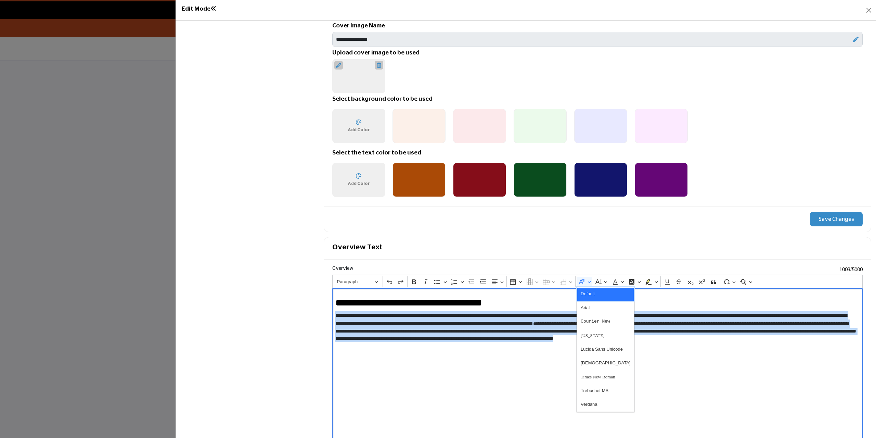
click at [589, 295] on span "Default" at bounding box center [588, 294] width 14 height 10
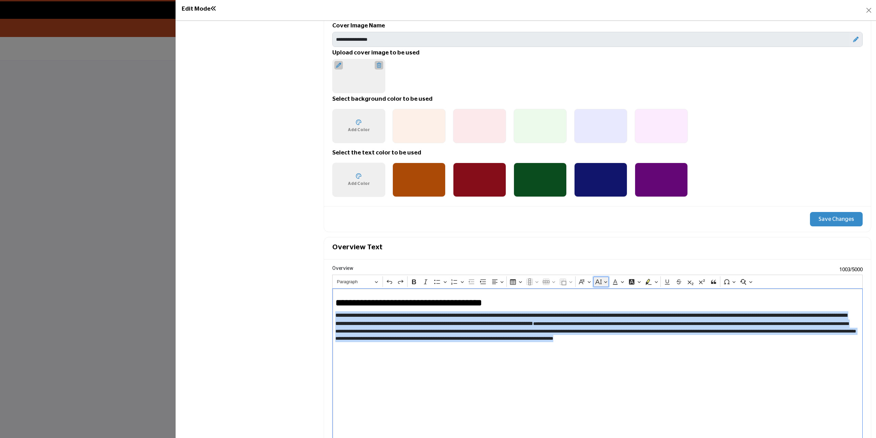
click at [602, 282] on button "Font Size" at bounding box center [601, 282] width 15 height 10
click at [610, 319] on span "Default" at bounding box center [605, 322] width 14 height 10
click at [622, 284] on button "Font Color" at bounding box center [617, 282] width 15 height 10
click at [622, 289] on span "Remove color" at bounding box center [633, 292] width 27 height 8
click at [655, 284] on icon "Editor toolbar" at bounding box center [656, 281] width 3 height 7
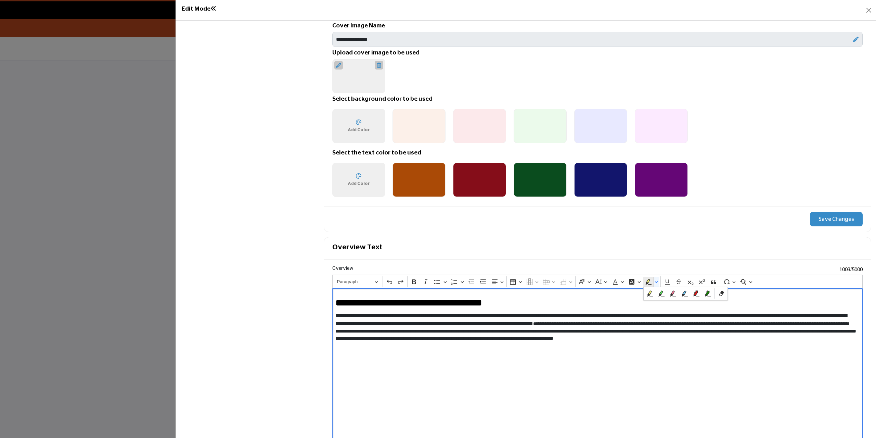
click at [751, 301] on h2 "**********" at bounding box center [595, 303] width 521 height 12
click at [365, 326] on span "**********" at bounding box center [591, 319] width 512 height 13
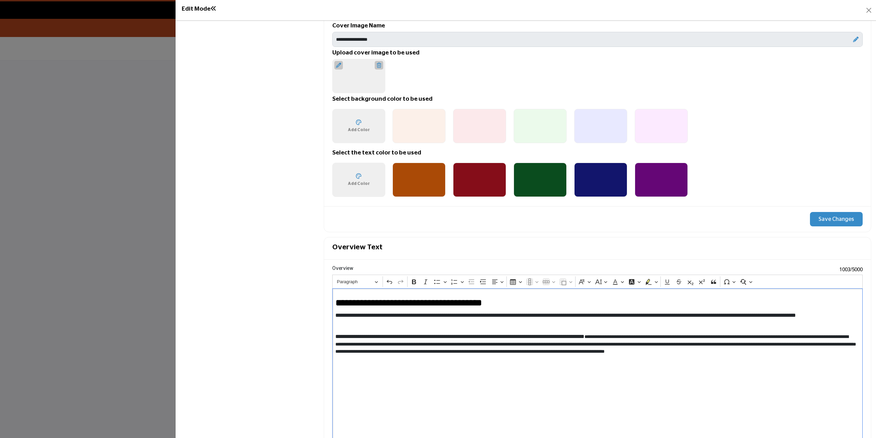
click at [632, 337] on p "**********" at bounding box center [595, 347] width 521 height 30
click at [630, 336] on p "**********" at bounding box center [595, 347] width 521 height 30
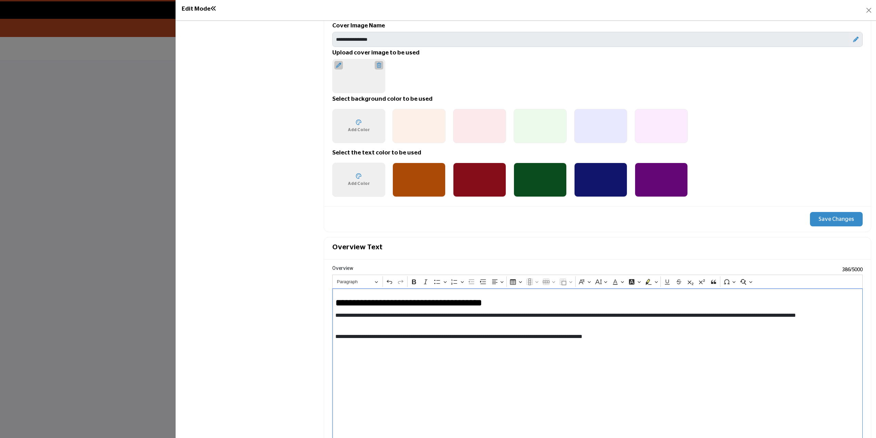
click at [631, 336] on p "**********" at bounding box center [595, 336] width 521 height 8
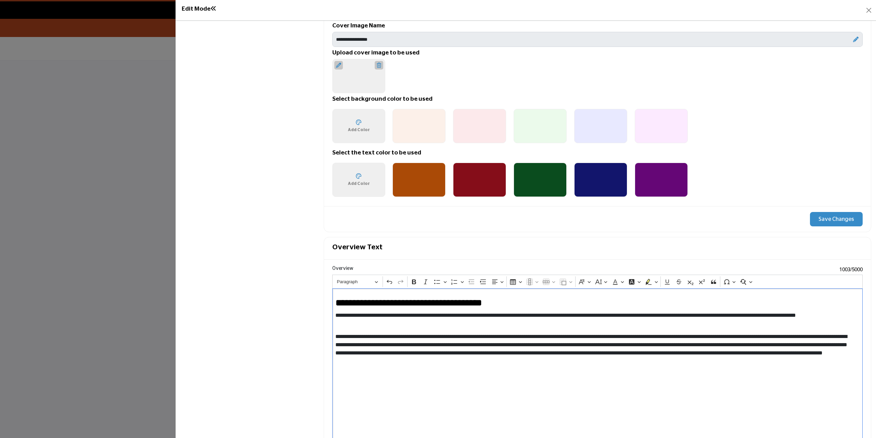
click at [630, 336] on span "**********" at bounding box center [591, 345] width 512 height 22
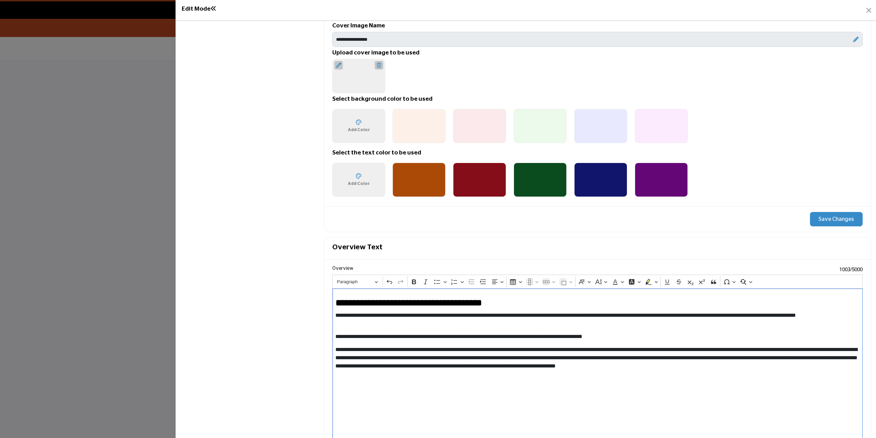
scroll to position [552, 0]
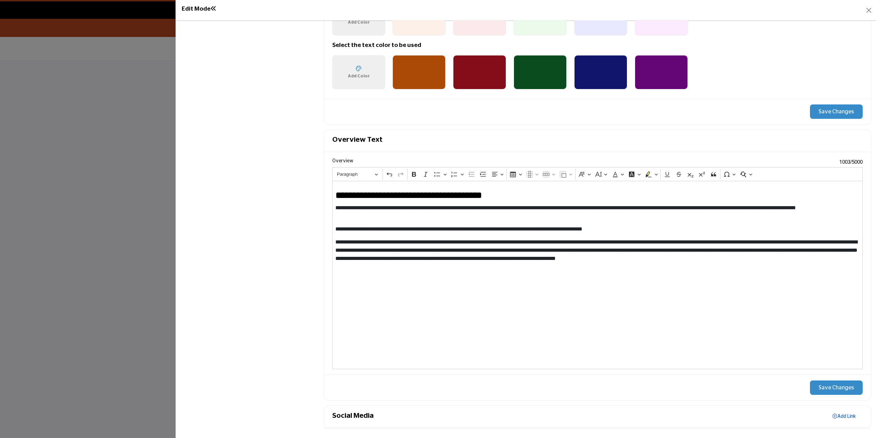
click at [842, 417] on link "Add Link" at bounding box center [844, 416] width 37 height 10
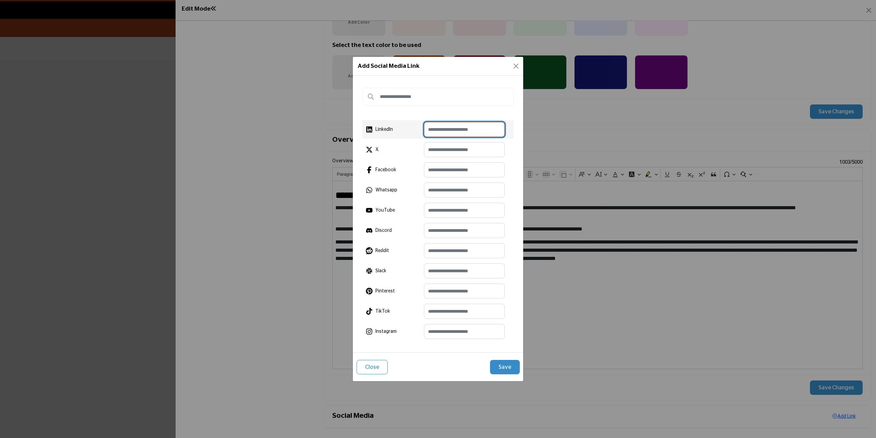
click at [442, 127] on input "text" at bounding box center [464, 129] width 81 height 15
paste input "**********"
type input "**********"
click at [509, 367] on button "Save" at bounding box center [505, 367] width 30 height 14
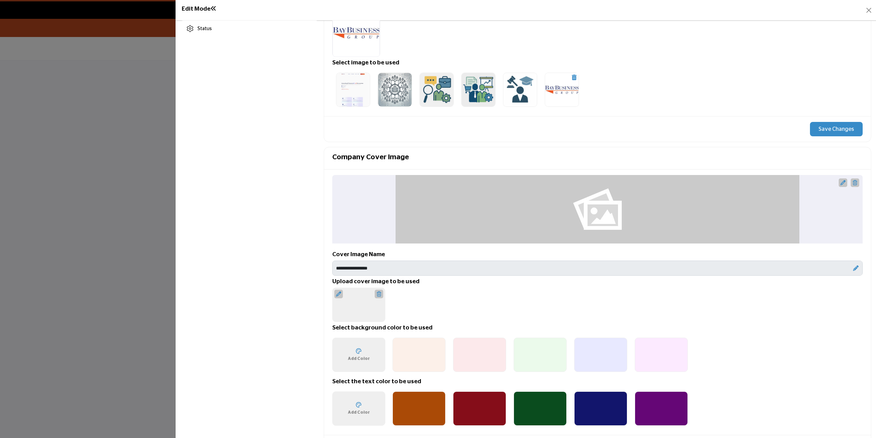
scroll to position [182, 0]
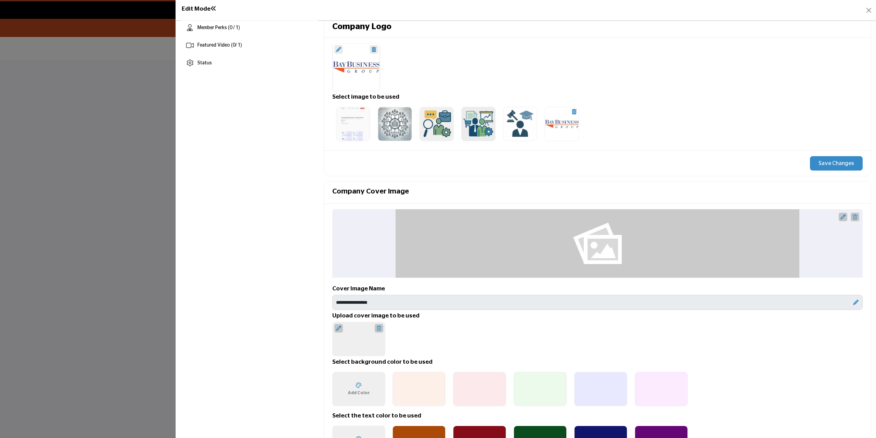
click at [841, 218] on icon at bounding box center [843, 216] width 5 height 5
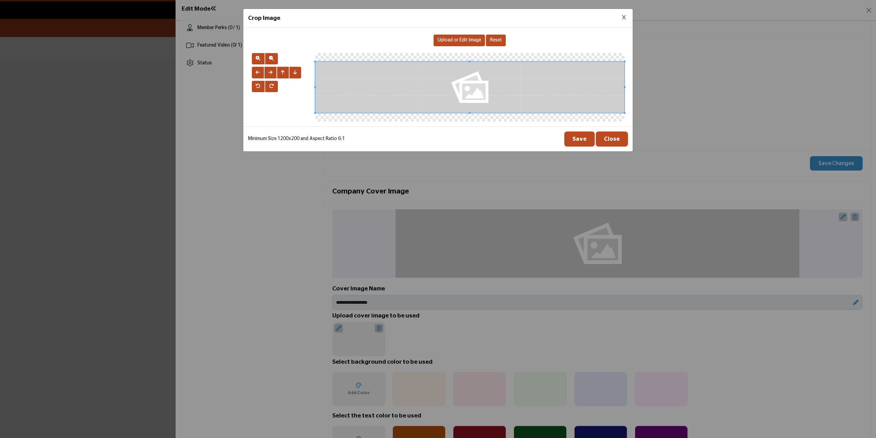
click at [457, 40] on span "Upload or Edit Image" at bounding box center [459, 40] width 43 height 5
click at [459, 40] on span "Upload or Edit Image" at bounding box center [459, 40] width 43 height 5
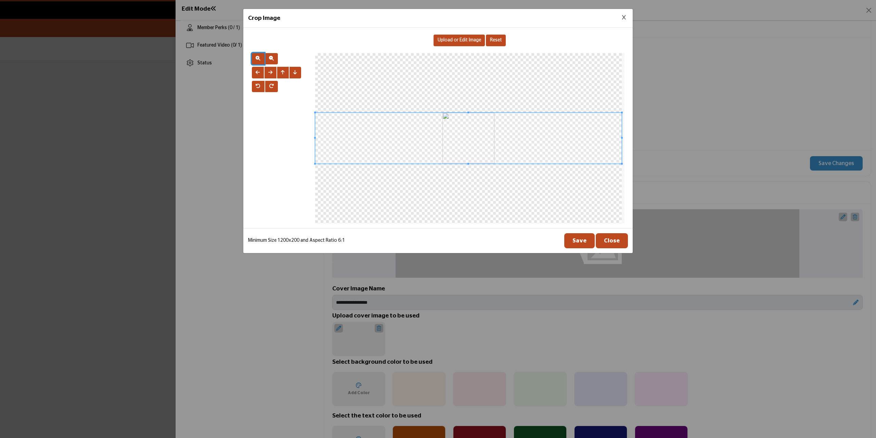
click at [260, 59] on span "button" at bounding box center [258, 58] width 5 height 5
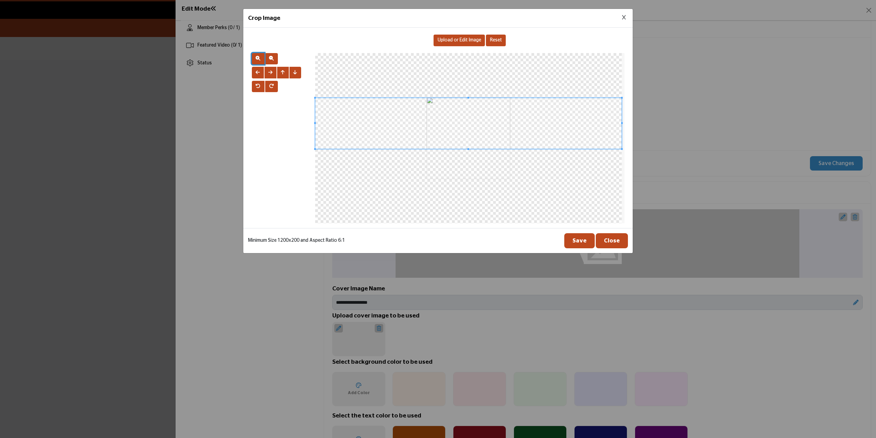
click at [457, 123] on span at bounding box center [468, 123] width 307 height 51
click at [259, 58] on span "button" at bounding box center [258, 58] width 5 height 5
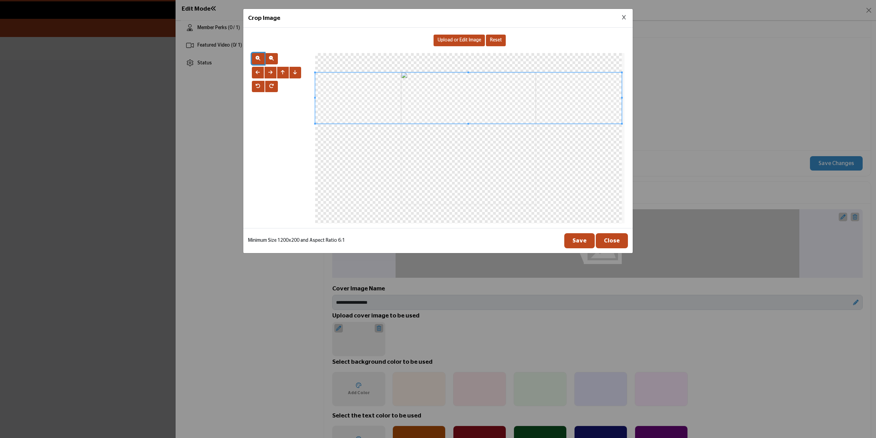
click at [454, 92] on span at bounding box center [468, 98] width 307 height 51
click at [470, 133] on div at bounding box center [468, 138] width 307 height 170
click at [469, 133] on div at bounding box center [468, 138] width 307 height 170
click at [451, 90] on span at bounding box center [468, 98] width 301 height 50
click at [451, 108] on span at bounding box center [468, 116] width 301 height 50
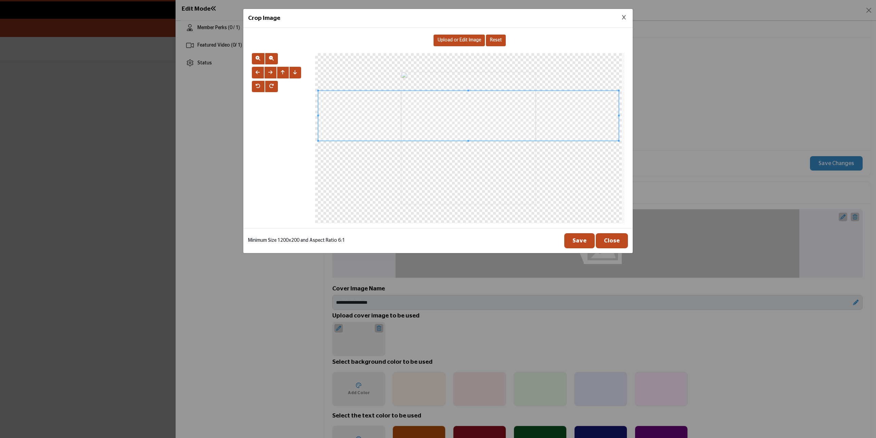
click at [579, 240] on button "Save" at bounding box center [579, 240] width 30 height 15
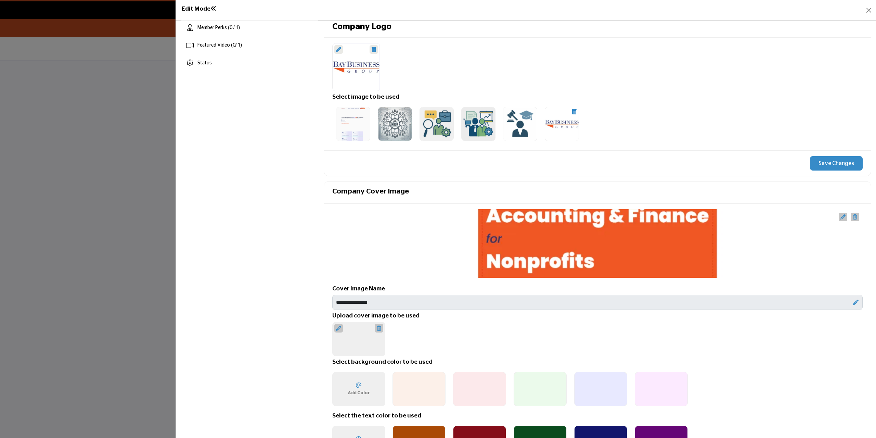
click at [841, 218] on icon at bounding box center [843, 216] width 5 height 5
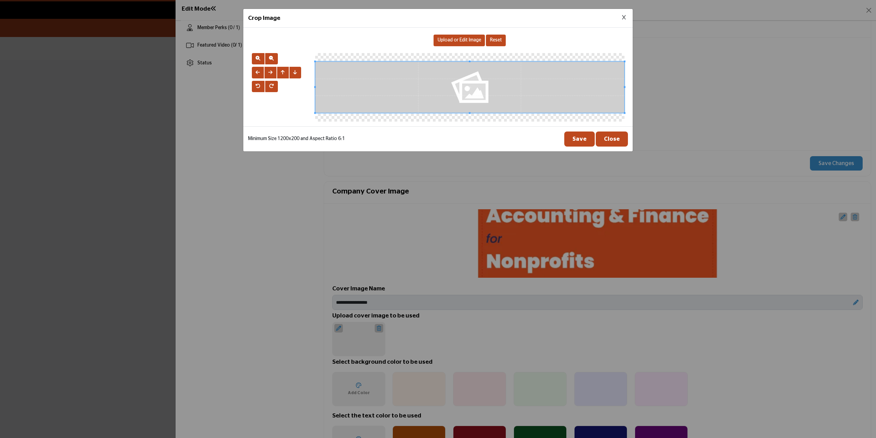
click at [466, 42] on span "Upload or Edit Image" at bounding box center [459, 40] width 43 height 5
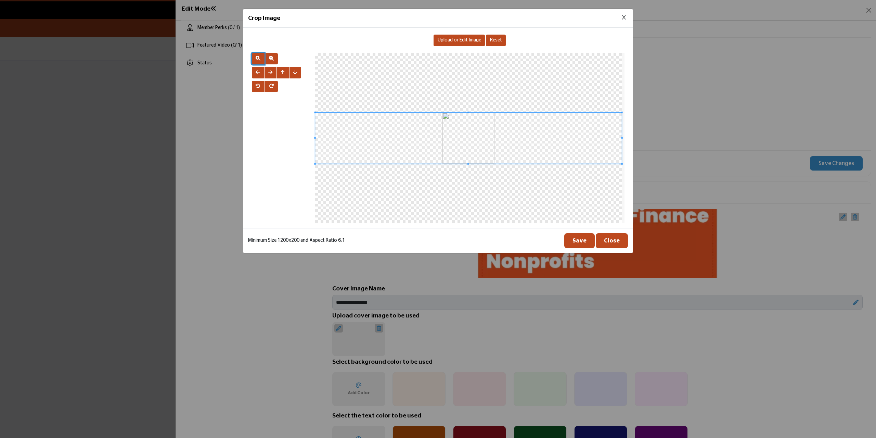
click at [252, 56] on button "button" at bounding box center [258, 59] width 13 height 12
click at [477, 107] on span at bounding box center [468, 119] width 307 height 51
click at [578, 242] on button "Save" at bounding box center [579, 240] width 30 height 15
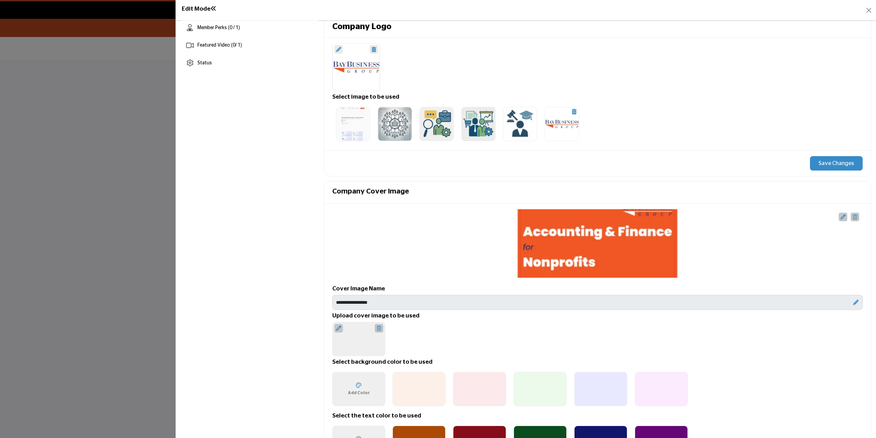
click at [841, 216] on icon at bounding box center [843, 216] width 5 height 5
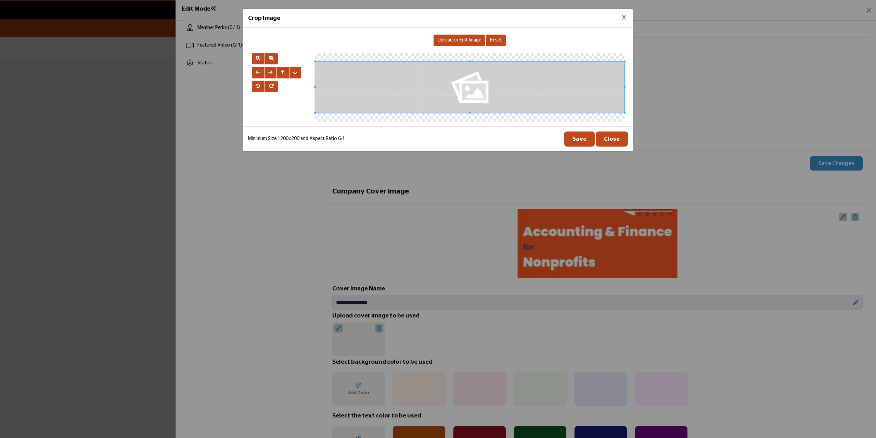
click at [618, 138] on button "Close" at bounding box center [612, 138] width 32 height 15
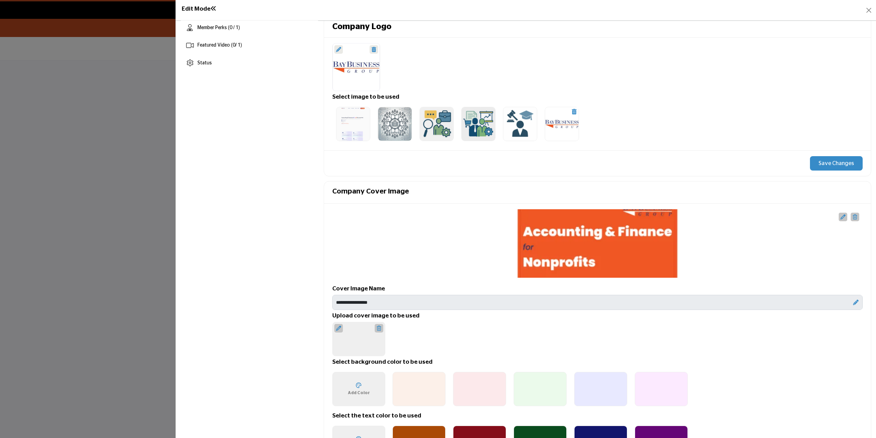
scroll to position [593, 0]
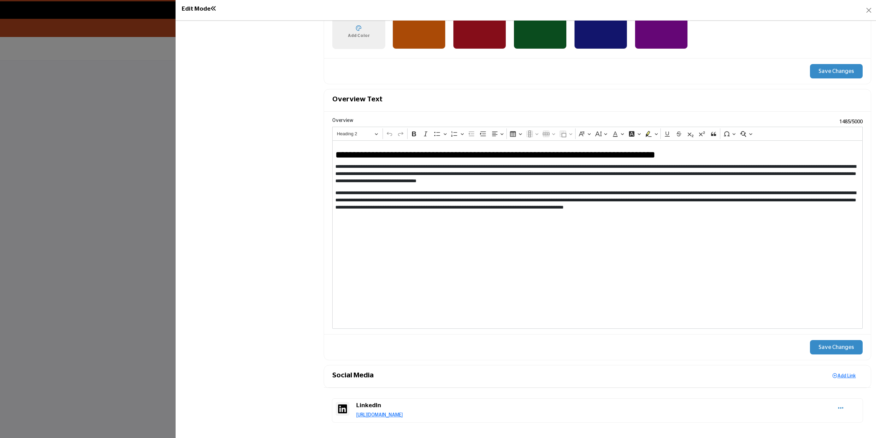
click at [840, 348] on button "Save Changes" at bounding box center [836, 347] width 53 height 14
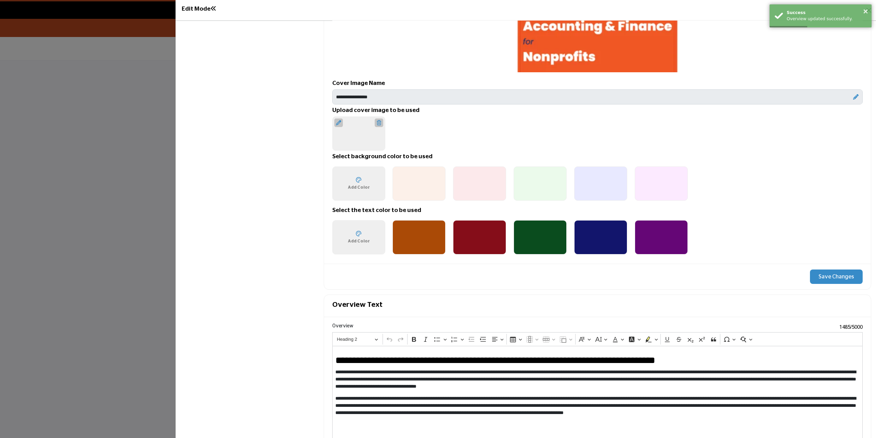
scroll to position [353, 0]
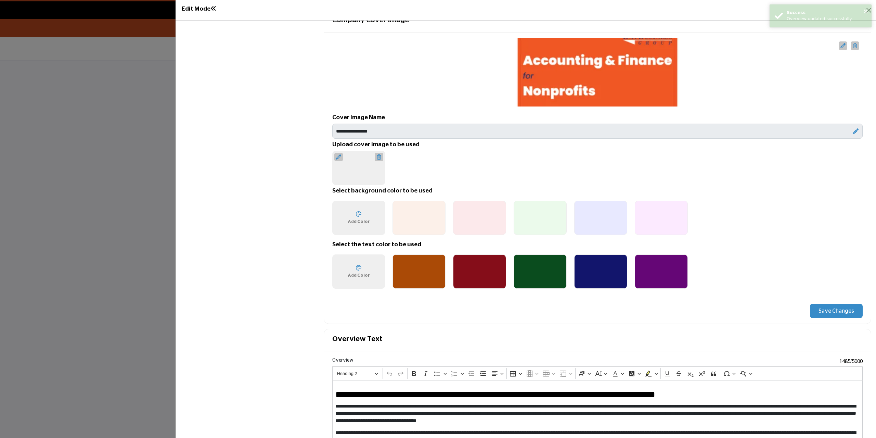
click at [828, 308] on button "Save Changes" at bounding box center [836, 311] width 53 height 14
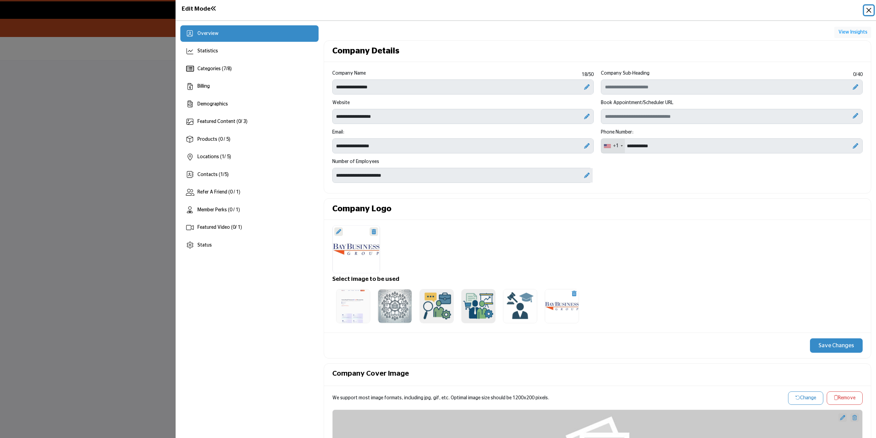
click at [873, 10] on button "Close" at bounding box center [869, 10] width 10 height 10
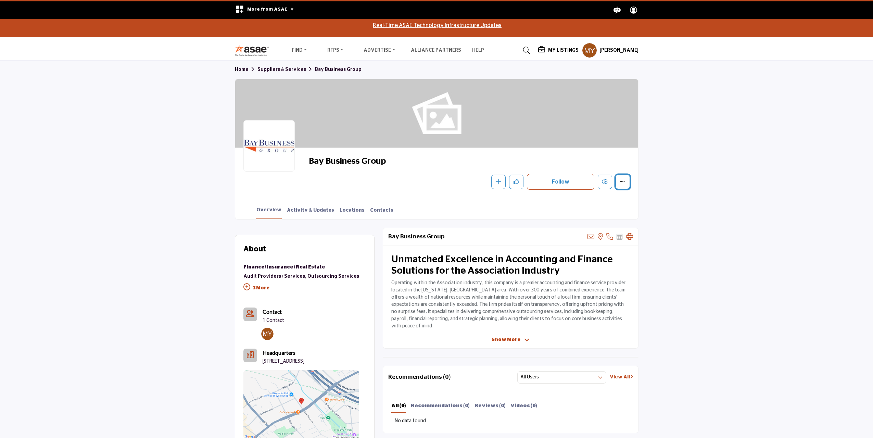
click at [624, 185] on button "More details" at bounding box center [622, 182] width 14 height 14
click at [603, 180] on icon "Edit company" at bounding box center [604, 181] width 5 height 5
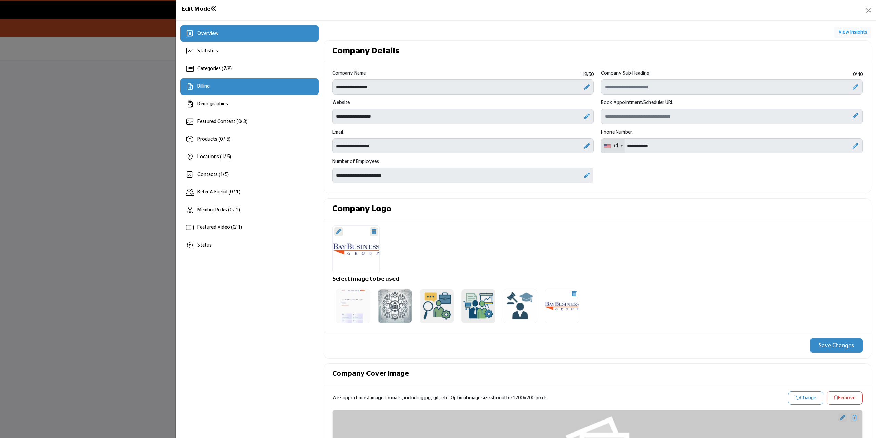
click at [260, 88] on div "Billing" at bounding box center [249, 86] width 138 height 16
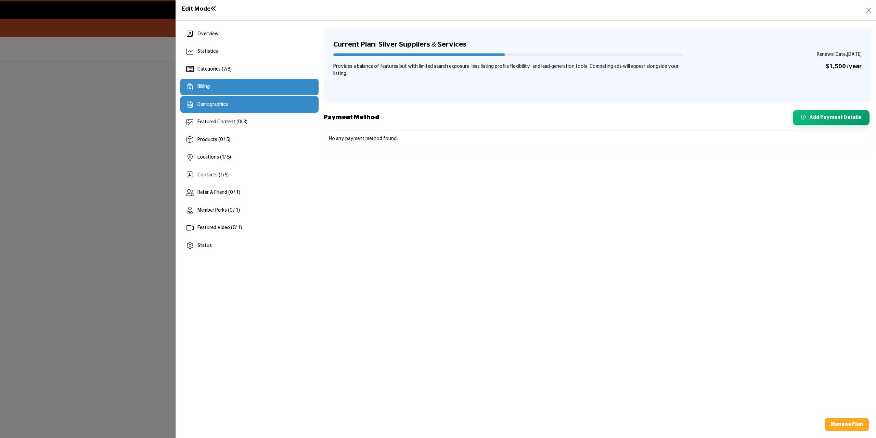
click at [263, 102] on div "Demographics" at bounding box center [249, 104] width 138 height 16
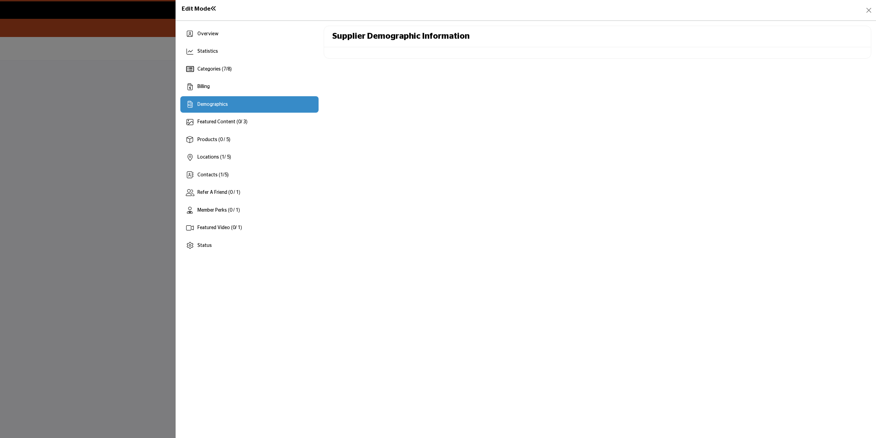
click at [494, 43] on div "Supplier Demographic Information" at bounding box center [597, 36] width 547 height 21
click at [250, 118] on div "Featured Content ( 0 / 3)" at bounding box center [249, 122] width 138 height 16
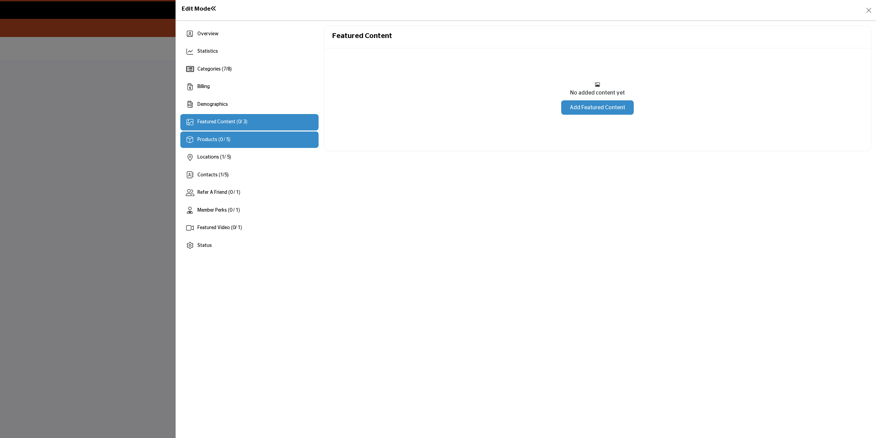
click at [243, 137] on div "Products (0 / 5)" at bounding box center [249, 139] width 138 height 16
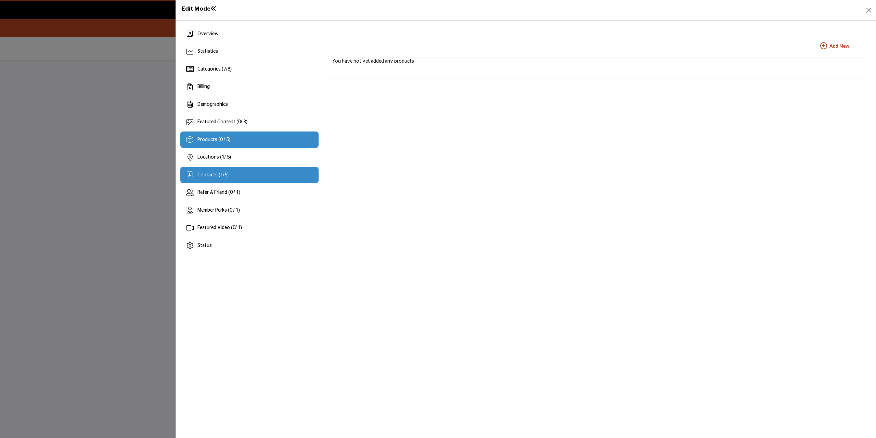
click at [246, 171] on div "Contacts ( 1 / 5 )" at bounding box center [249, 175] width 138 height 16
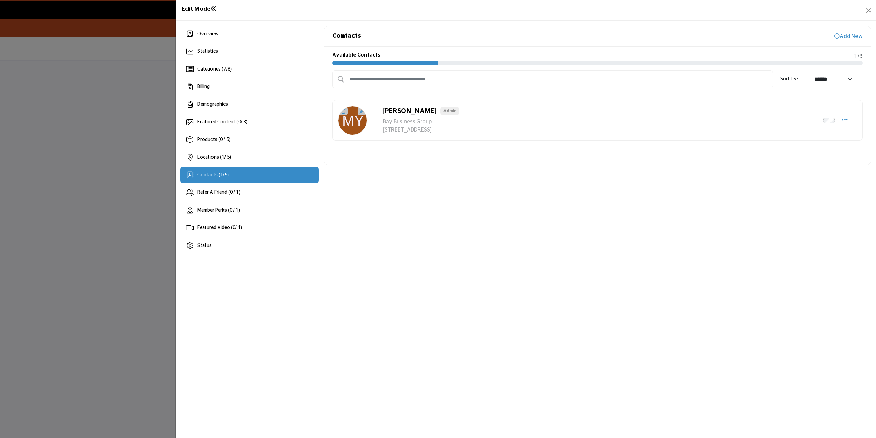
click at [360, 111] on icon at bounding box center [361, 111] width 5 height 5
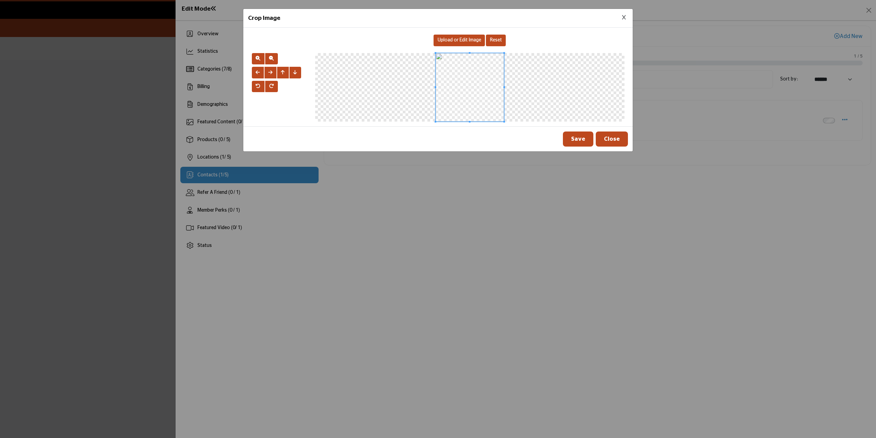
click at [448, 44] on div "Upload or Edit Image" at bounding box center [459, 41] width 51 height 12
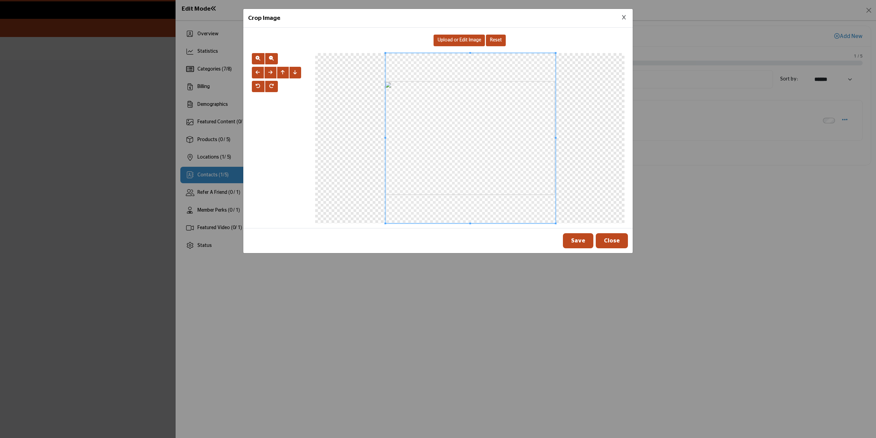
click at [471, 186] on span at bounding box center [470, 138] width 170 height 170
click at [510, 86] on div at bounding box center [454, 155] width 138 height 138
click at [414, 186] on div at bounding box center [468, 140] width 109 height 109
click at [443, 142] on span at bounding box center [471, 138] width 109 height 109
click at [588, 237] on button "Save" at bounding box center [578, 240] width 30 height 15
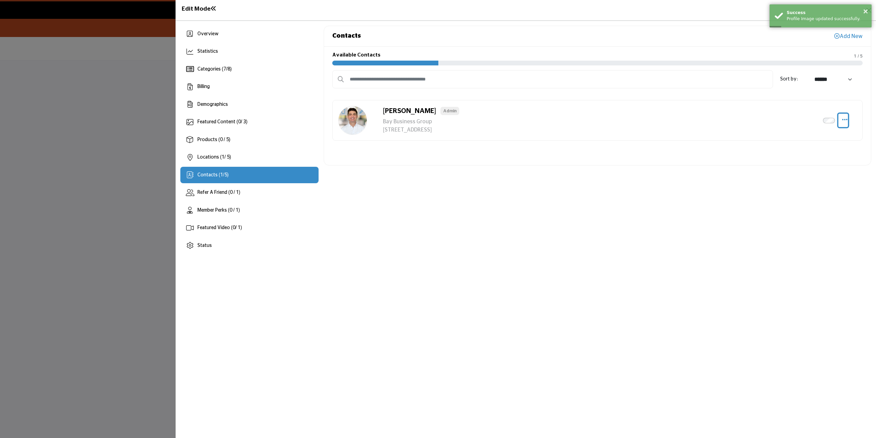
click at [843, 118] on icon "Select Droddown options" at bounding box center [844, 119] width 5 height 6
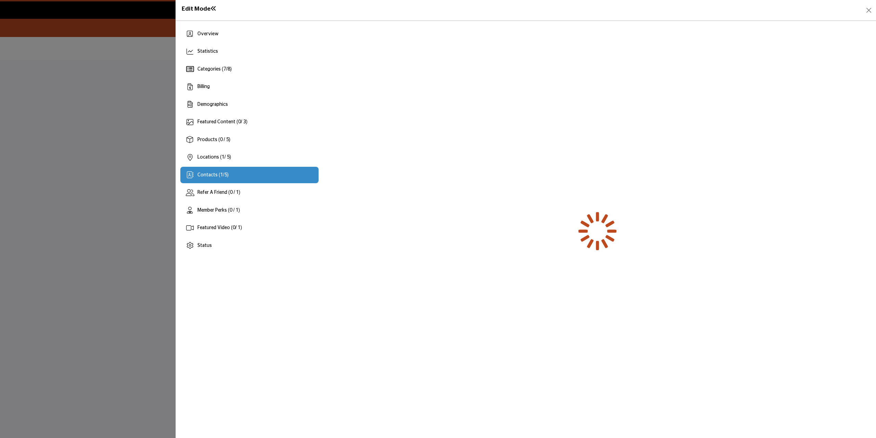
click at [828, 119] on div at bounding box center [598, 140] width 548 height 228
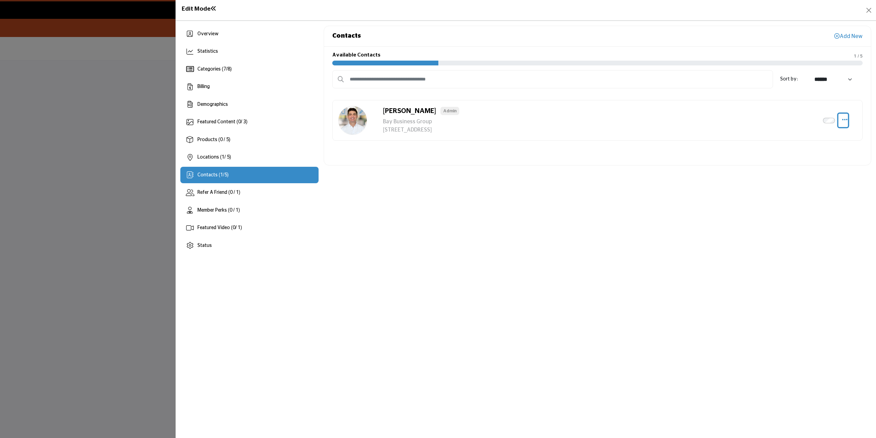
click at [846, 119] on icon "Select Droddown options" at bounding box center [844, 119] width 5 height 6
click at [819, 138] on link "Edit Contact" at bounding box center [812, 137] width 66 height 12
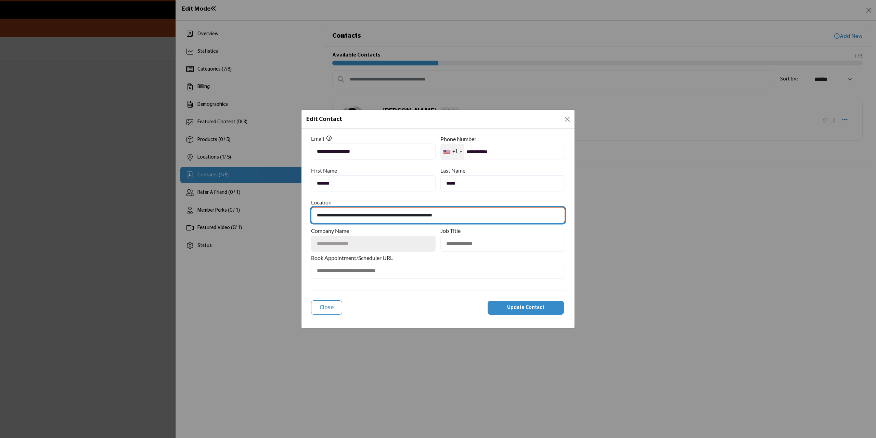
click at [373, 214] on select "**********" at bounding box center [438, 215] width 254 height 16
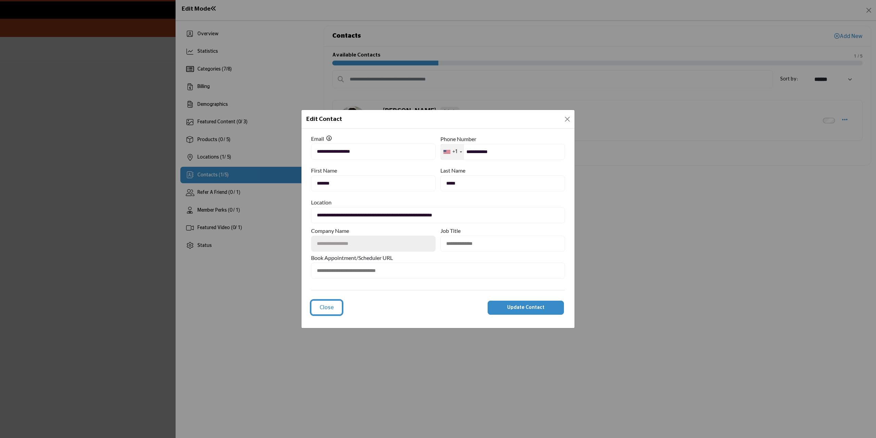
click at [334, 310] on button "Close" at bounding box center [326, 307] width 31 height 14
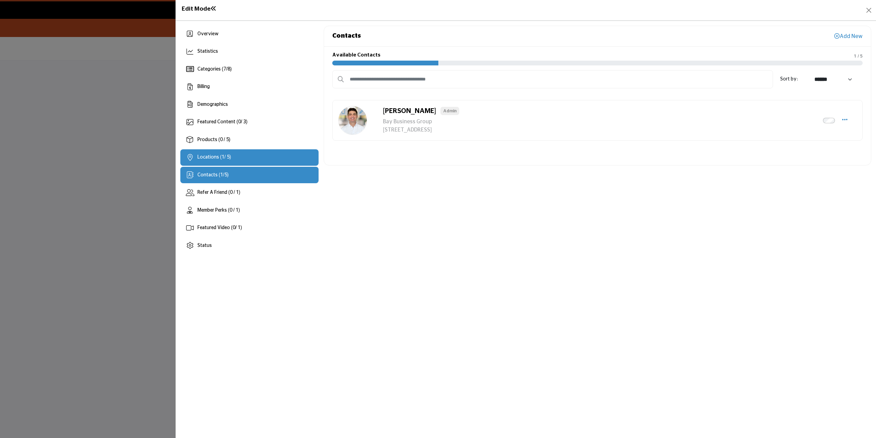
click at [213, 155] on span "Locations ( 1 / 5)" at bounding box center [215, 157] width 34 height 5
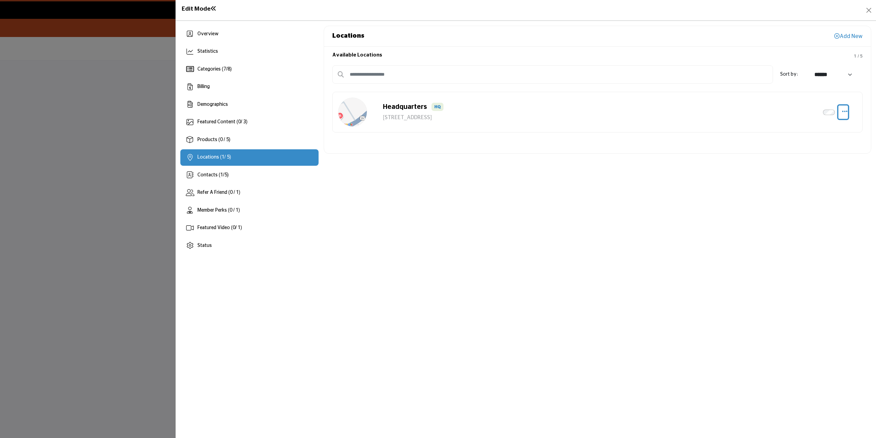
click at [846, 112] on icon "button" at bounding box center [844, 111] width 5 height 6
click at [811, 142] on link "Edit" at bounding box center [812, 145] width 66 height 12
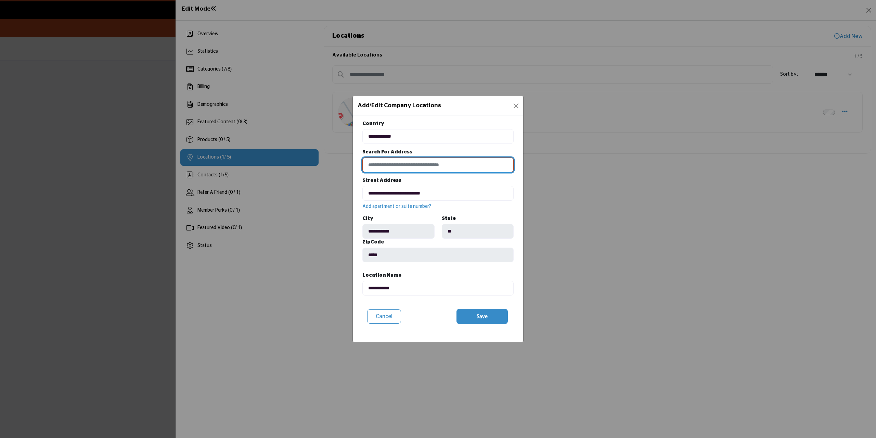
click at [421, 164] on input at bounding box center [438, 164] width 151 height 15
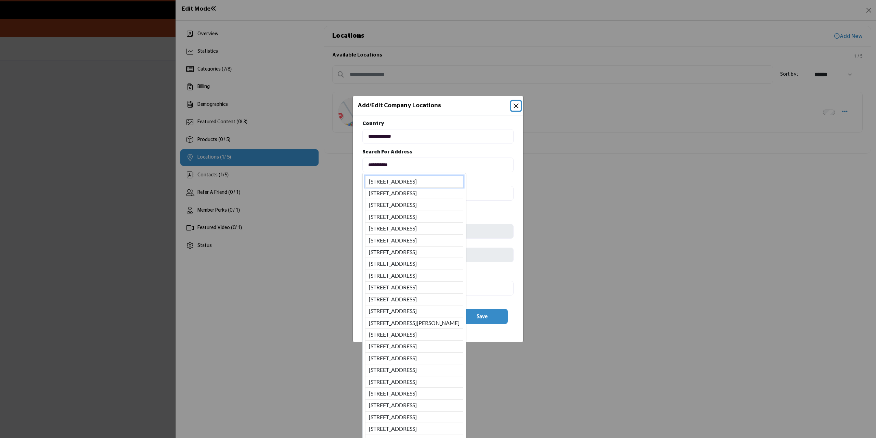
click at [422, 181] on li "6402 Arlington Blvd, Falls Church, VA, 22042, USA" at bounding box center [414, 182] width 98 height 12
type input "**********"
type input "********"
type input "**********"
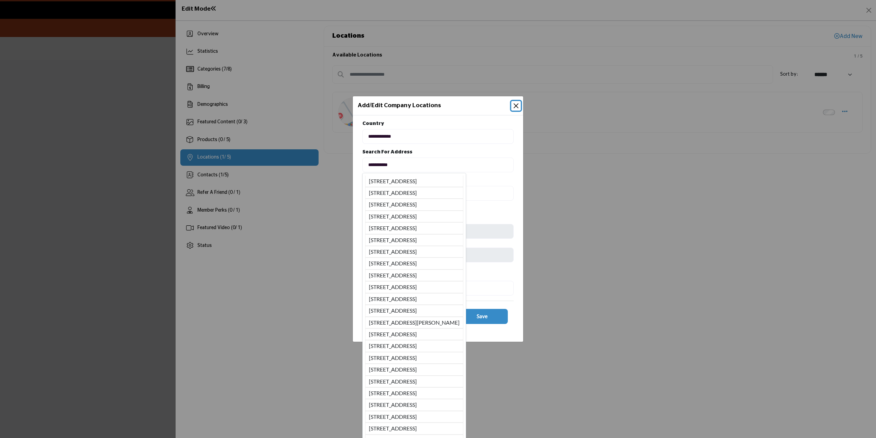
type input "**********"
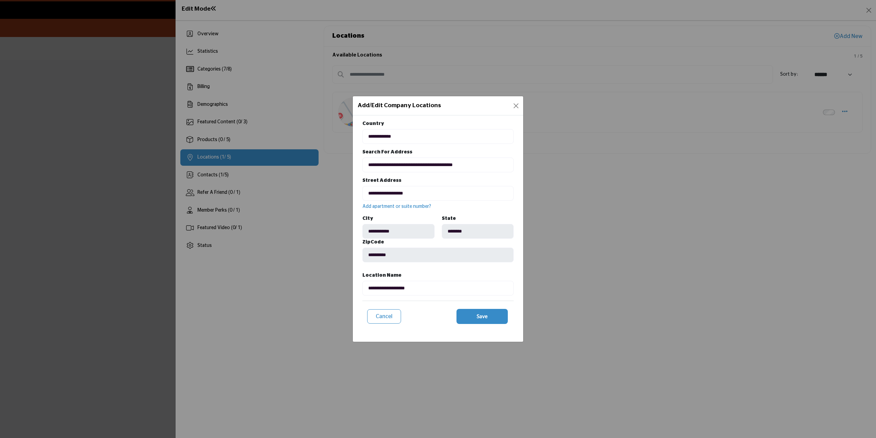
click at [409, 208] on link "Add apartment or suite number?" at bounding box center [397, 206] width 69 height 5
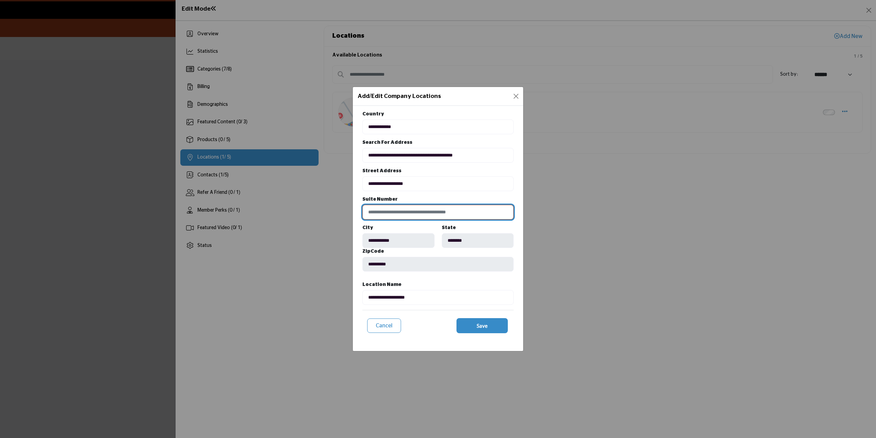
click at [400, 212] on input at bounding box center [438, 212] width 151 height 15
type input "***"
click at [439, 281] on b "Location Name" at bounding box center [438, 285] width 151 height 9
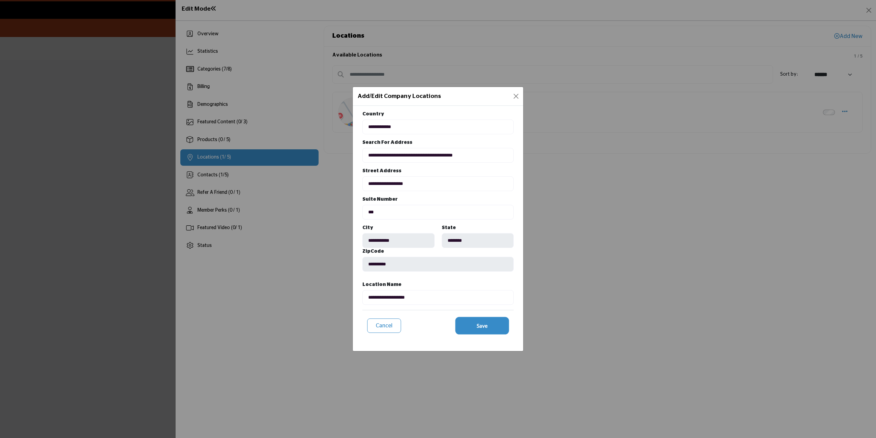
click at [484, 328] on span "Save" at bounding box center [482, 326] width 11 height 8
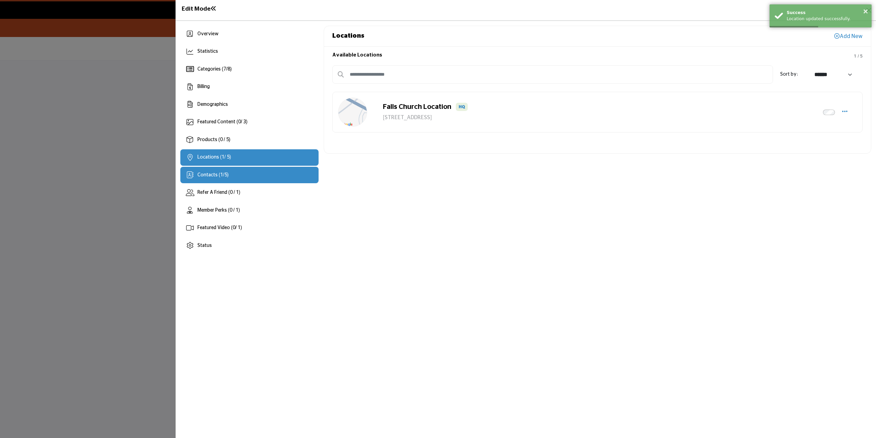
click at [237, 175] on div "Contacts ( 1 / 5 )" at bounding box center [249, 175] width 138 height 16
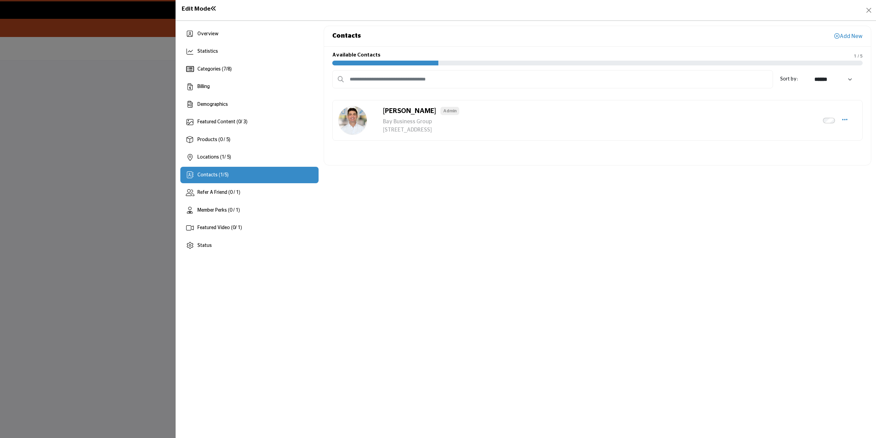
click at [750, 131] on div "Michael Young Admin Inactive" at bounding box center [597, 120] width 519 height 29
click at [845, 120] on icon "Select Droddown options" at bounding box center [844, 119] width 5 height 6
click at [828, 131] on link "Edit Contact" at bounding box center [812, 137] width 66 height 12
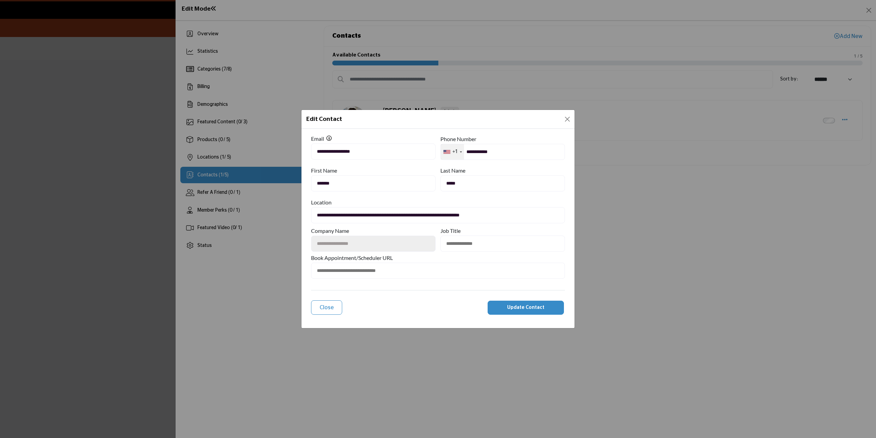
drag, startPoint x: 446, startPoint y: 252, endPoint x: 427, endPoint y: 284, distance: 38.2
click at [429, 285] on form "**********" at bounding box center [438, 225] width 254 height 185
click at [408, 270] on input "text" at bounding box center [438, 271] width 254 height 16
paste input "**********"
type input "**********"
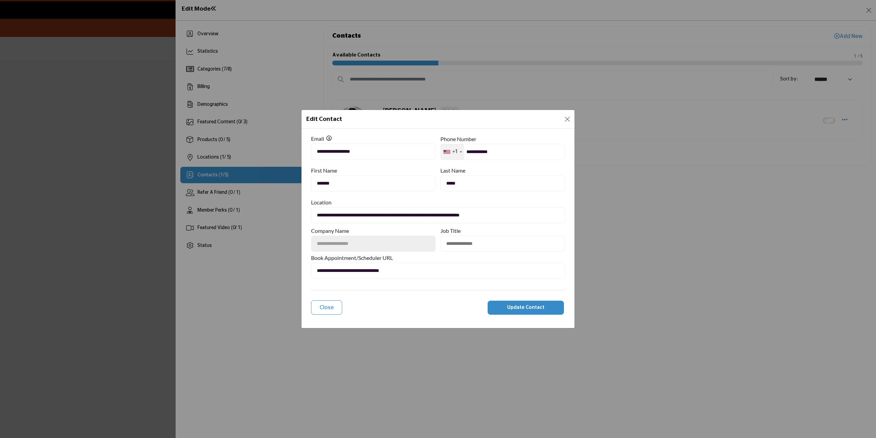
click at [520, 308] on span "Update Contact" at bounding box center [525, 307] width 37 height 5
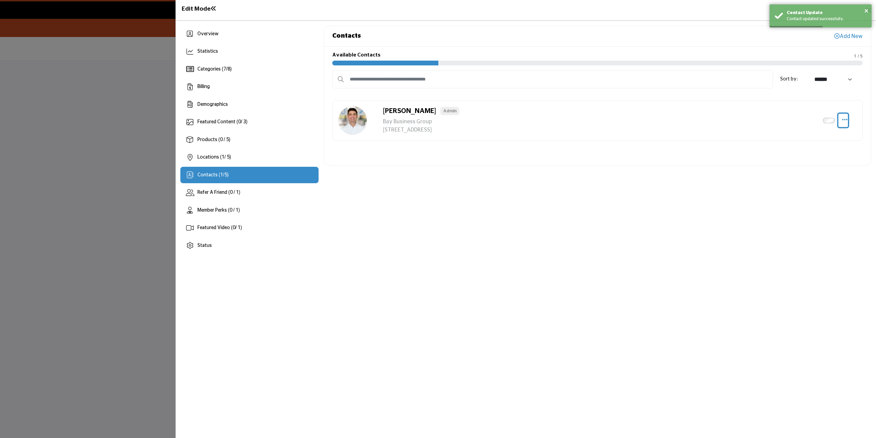
click at [846, 119] on icon "Select Droddown options" at bounding box center [844, 119] width 5 height 6
click at [821, 133] on link "Edit Contact" at bounding box center [812, 137] width 66 height 12
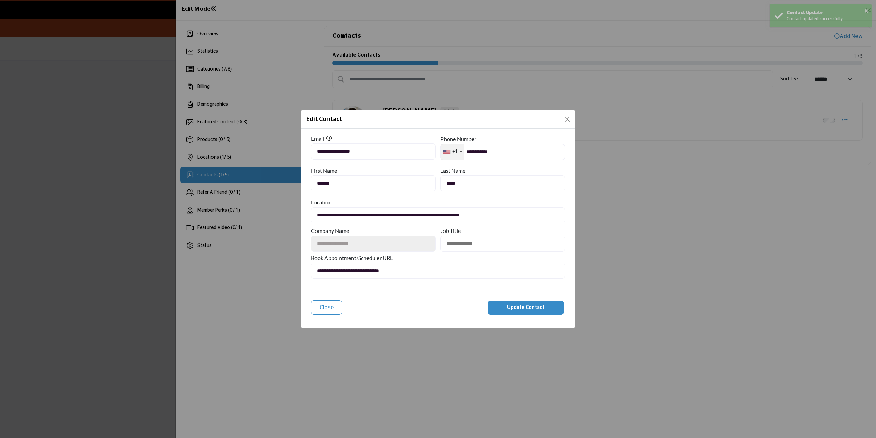
click at [509, 244] on input "text" at bounding box center [503, 244] width 125 height 16
type input "***"
click at [518, 309] on span "Update Contact" at bounding box center [525, 307] width 37 height 5
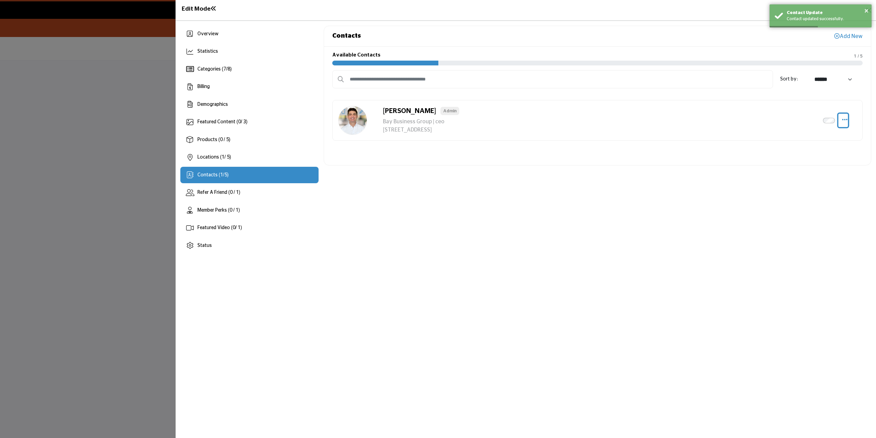
click at [846, 118] on icon "Select Droddown options" at bounding box center [844, 119] width 5 height 6
click at [824, 135] on link "Edit Contact" at bounding box center [812, 137] width 66 height 12
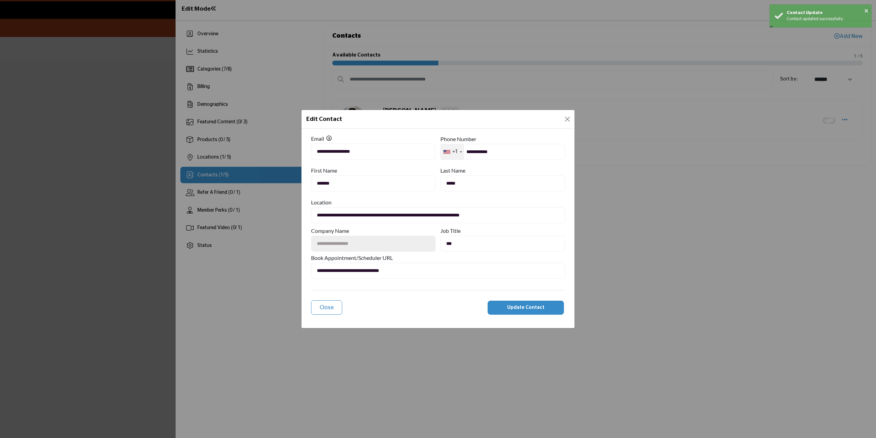
click at [483, 246] on input "***" at bounding box center [503, 244] width 125 height 16
type input "***"
click at [505, 311] on button "Update Contact" at bounding box center [526, 308] width 76 height 14
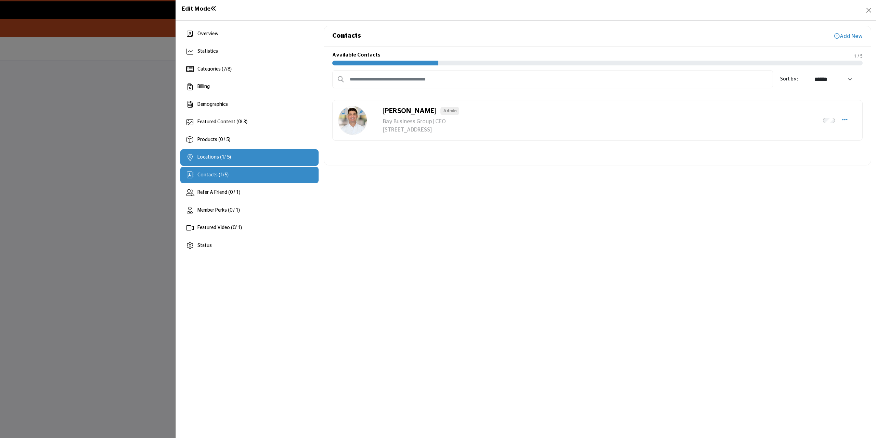
click at [257, 156] on div "Locations ( 1 / 5)" at bounding box center [249, 157] width 138 height 16
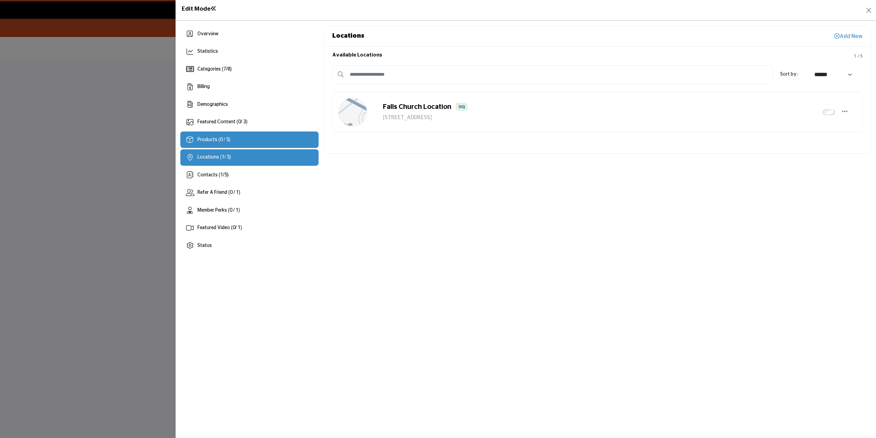
click at [253, 141] on div "Products (0 / 5)" at bounding box center [249, 139] width 138 height 16
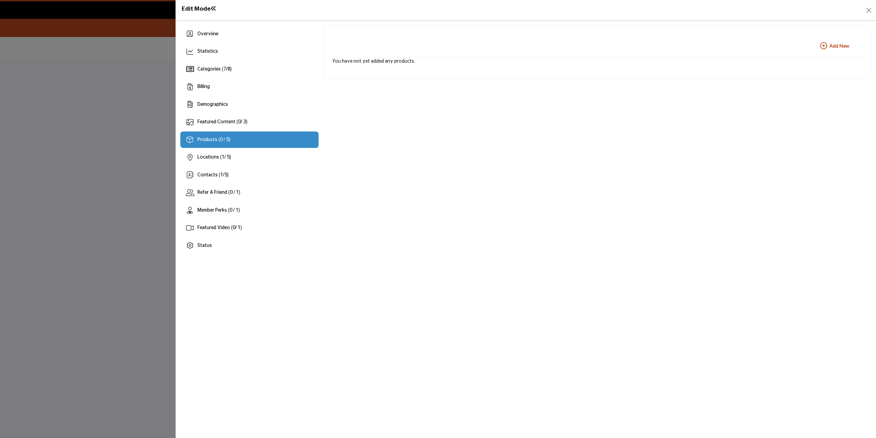
click at [837, 46] on b "Add New Add New" at bounding box center [835, 45] width 29 height 7
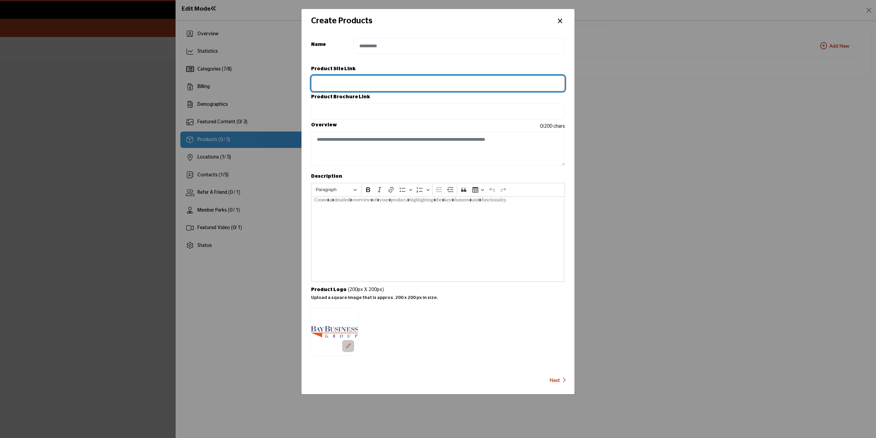
click at [408, 81] on input "Provide your product link" at bounding box center [438, 83] width 254 height 16
paste input "**********"
type input "**********"
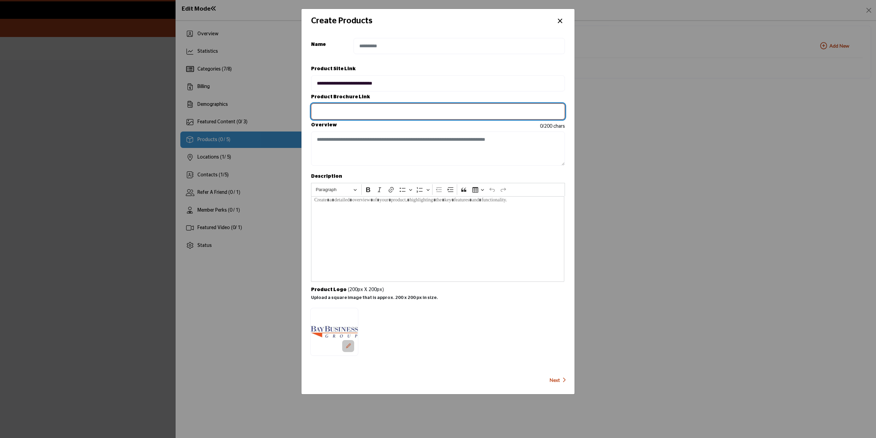
click at [391, 107] on input "Provide your product brochure URL" at bounding box center [438, 111] width 254 height 16
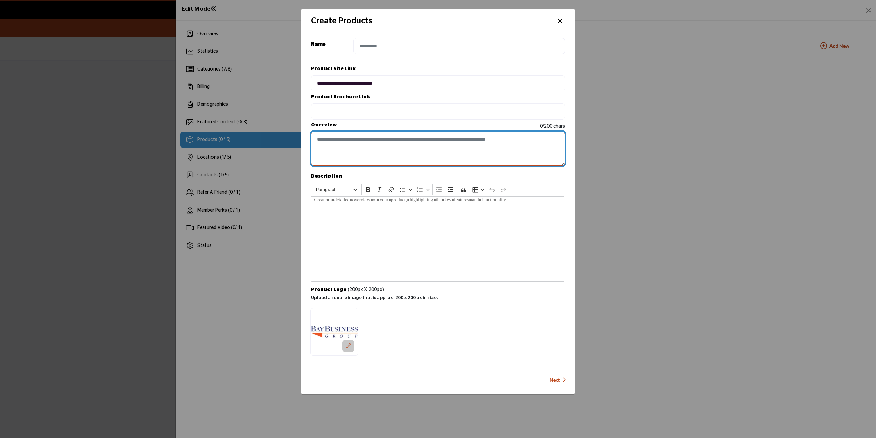
click at [385, 142] on textarea "Enter short overview description" at bounding box center [438, 148] width 254 height 34
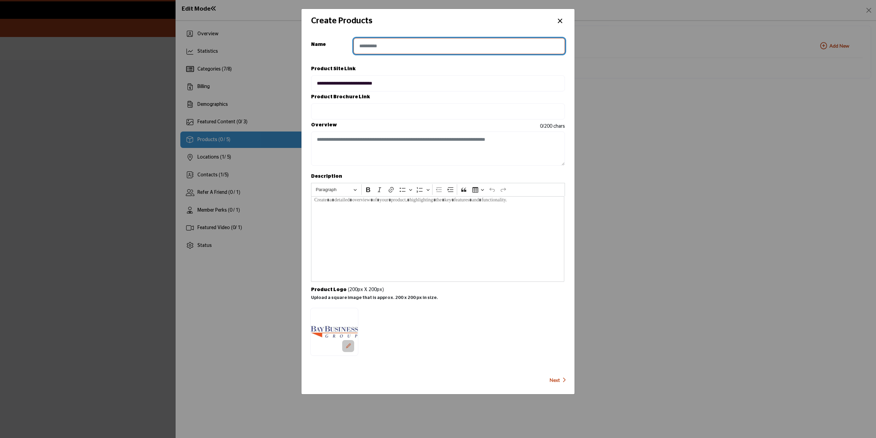
click at [433, 46] on input "Enter product name" at bounding box center [460, 46] width 212 height 16
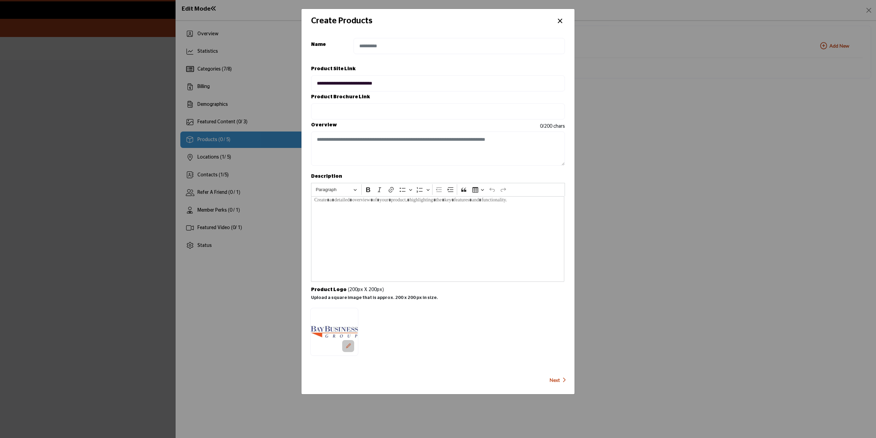
click at [555, 19] on button "×" at bounding box center [560, 20] width 10 height 13
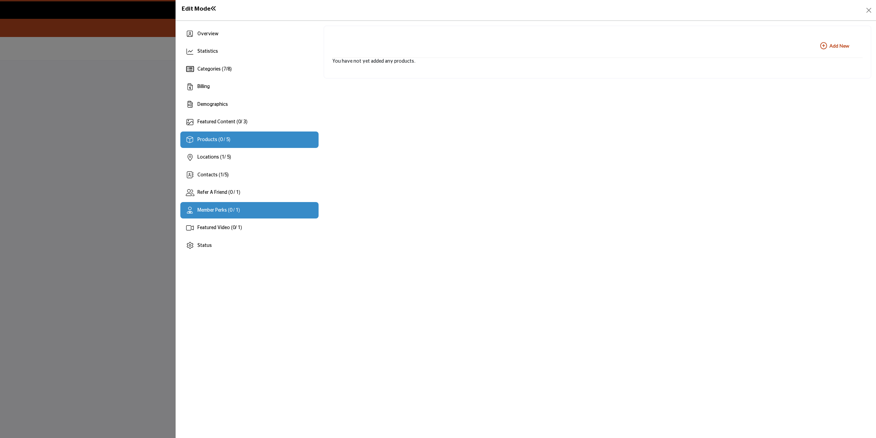
click at [244, 208] on div "Member Perks (0 / 1)" at bounding box center [249, 210] width 138 height 16
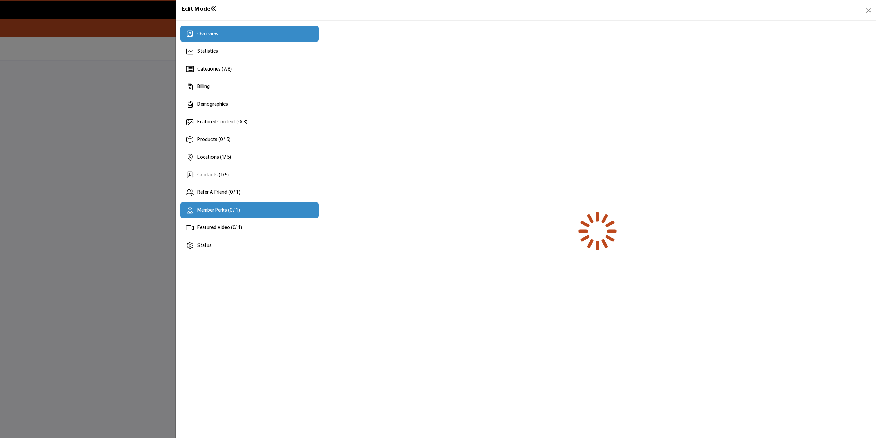
click at [234, 38] on div "Overview" at bounding box center [249, 34] width 138 height 16
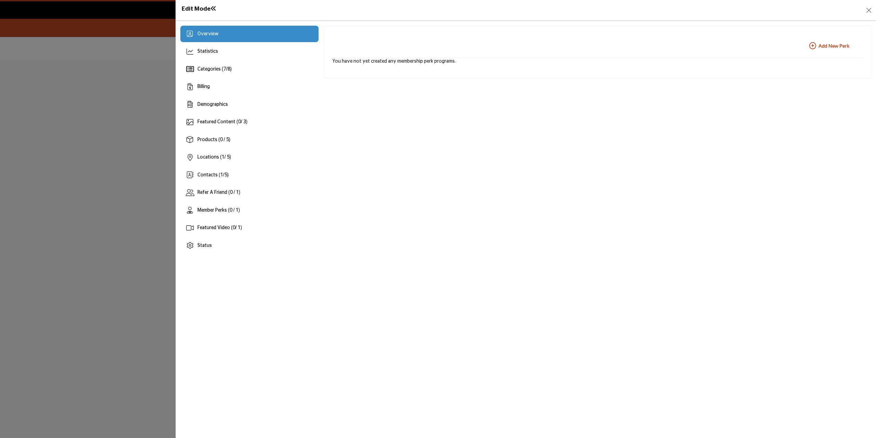
click at [261, 34] on div "Overview" at bounding box center [249, 34] width 138 height 16
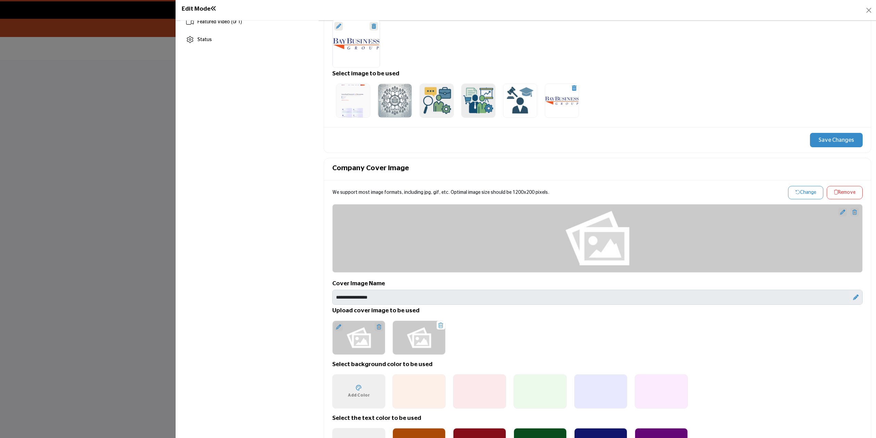
scroll to position [274, 0]
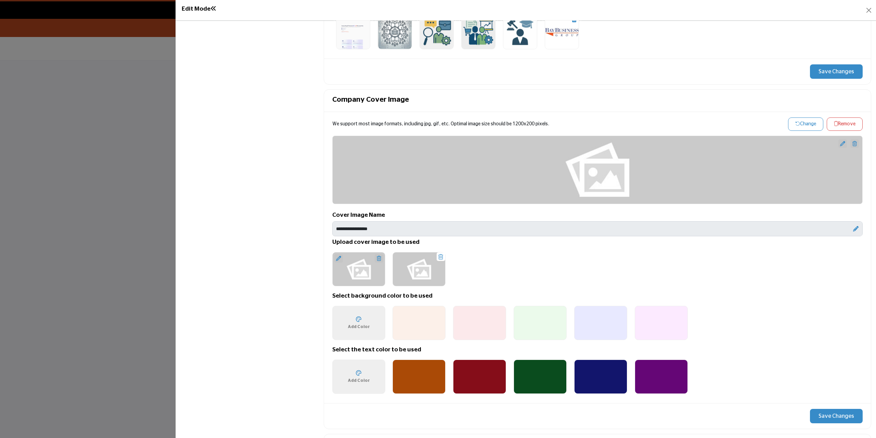
click at [358, 266] on div "Upload Cover Image 1200 x 200px" at bounding box center [358, 269] width 53 height 34
click at [338, 257] on icon at bounding box center [338, 258] width 5 height 5
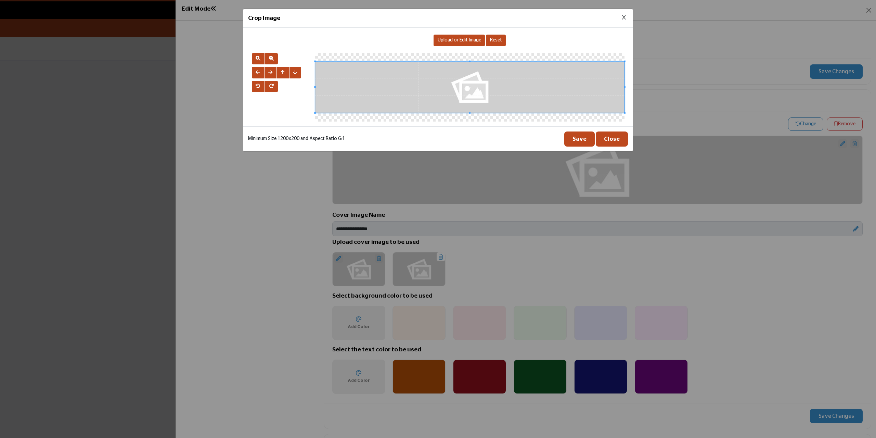
click at [444, 41] on span "Upload or Edit Image" at bounding box center [459, 40] width 43 height 5
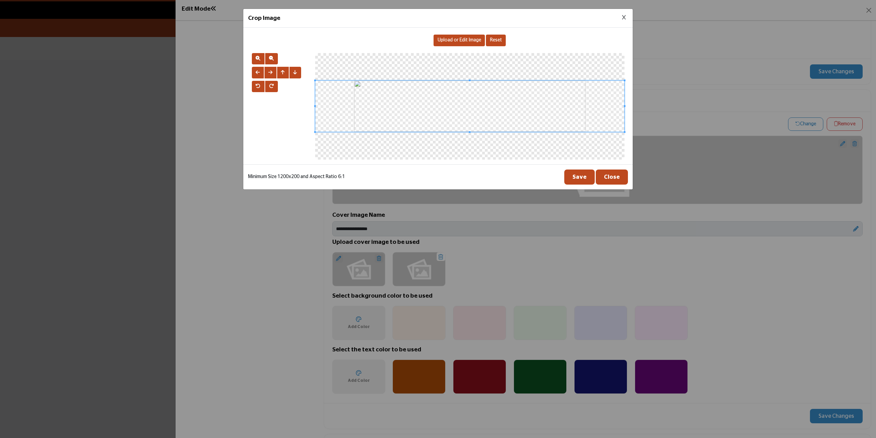
click at [581, 177] on button "Save" at bounding box center [579, 176] width 30 height 15
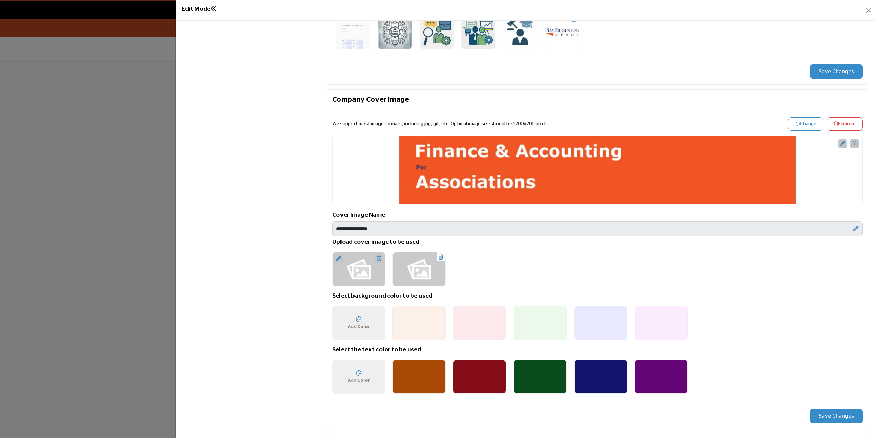
click at [840, 143] on icon at bounding box center [842, 143] width 5 height 5
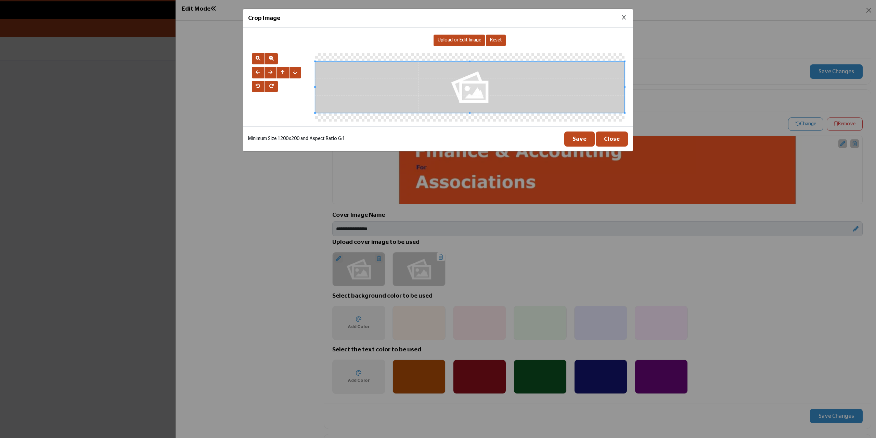
click at [451, 39] on span "Upload or Edit Image" at bounding box center [459, 40] width 43 height 5
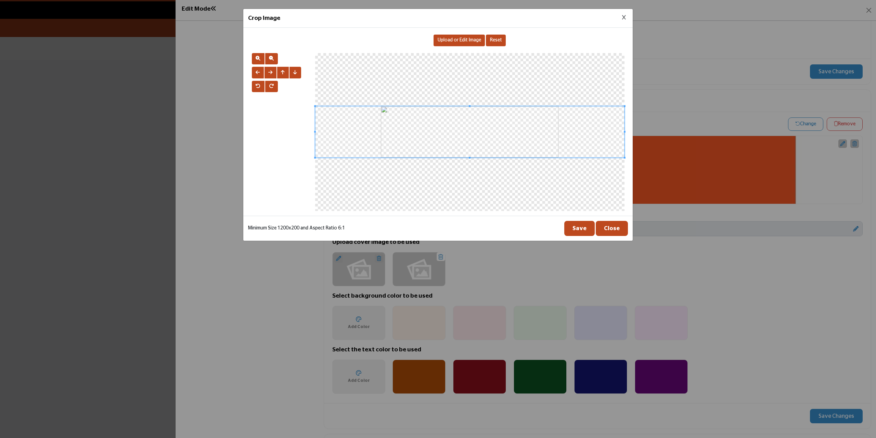
click at [589, 229] on button "Save" at bounding box center [579, 228] width 30 height 15
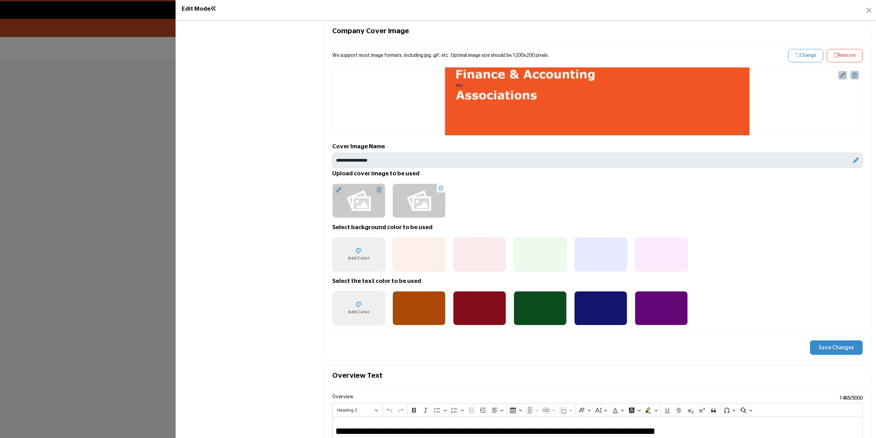
scroll to position [377, 0]
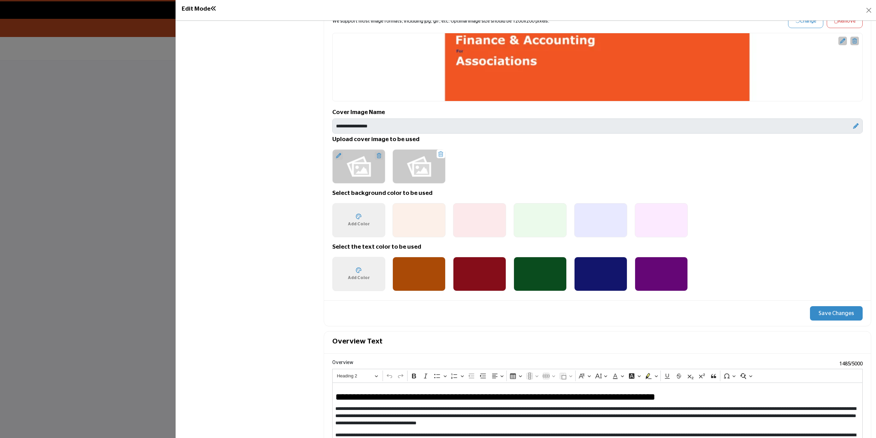
click at [363, 222] on span "Add Color" at bounding box center [359, 224] width 22 height 6
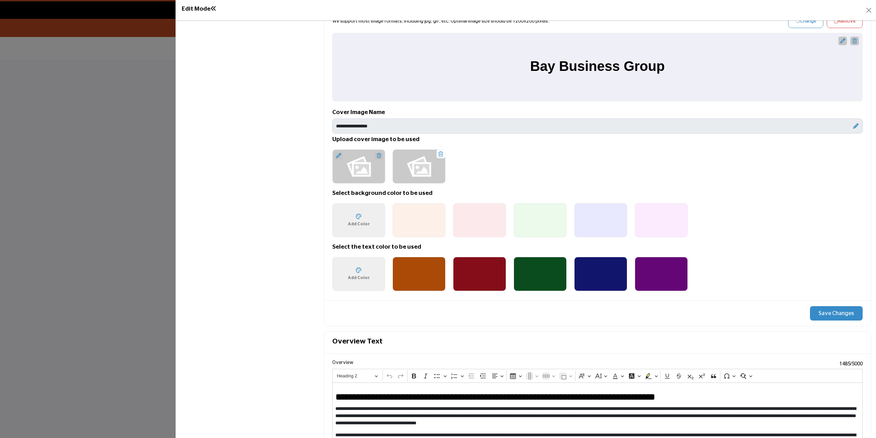
click at [748, 195] on h5 "Select background color to be used" at bounding box center [597, 193] width 531 height 7
click at [834, 311] on button "Save Changes" at bounding box center [836, 313] width 53 height 14
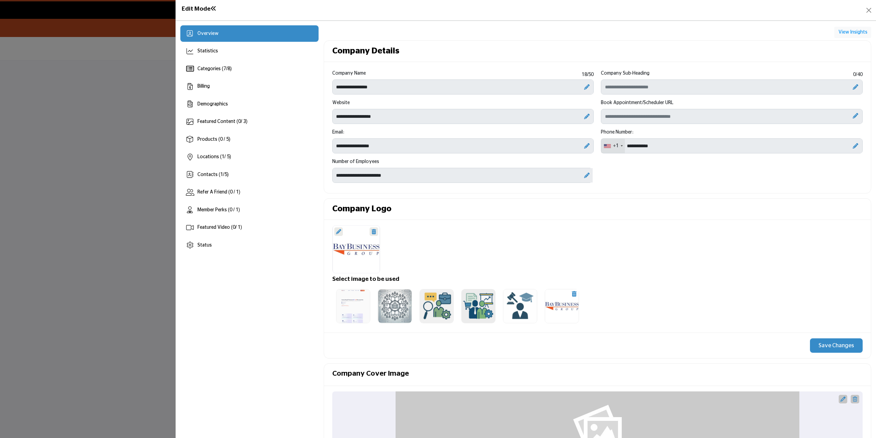
click at [834, 343] on button "Save Changes" at bounding box center [836, 345] width 53 height 14
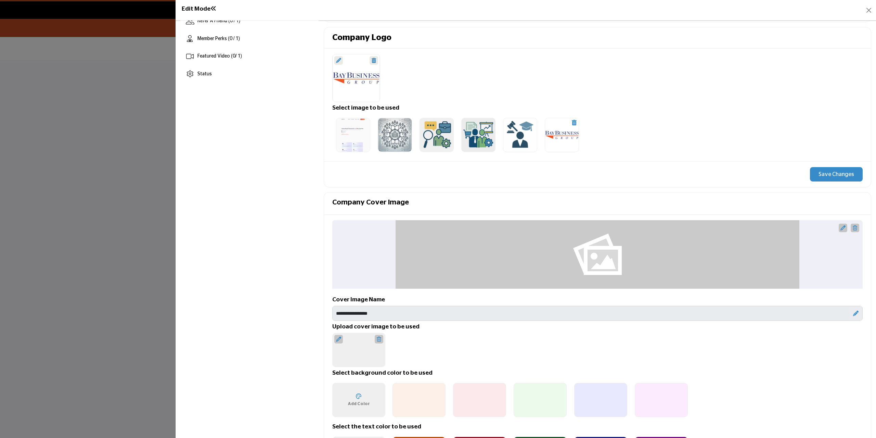
scroll to position [274, 0]
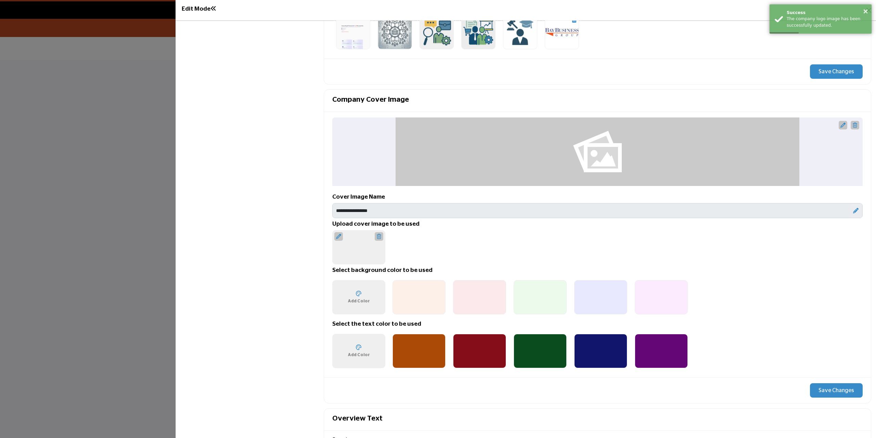
click at [344, 238] on div at bounding box center [358, 236] width 49 height 9
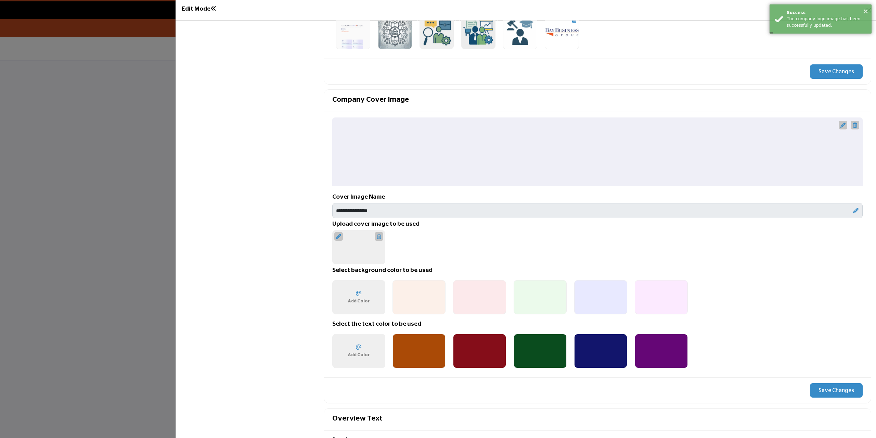
click at [339, 237] on icon at bounding box center [338, 236] width 5 height 5
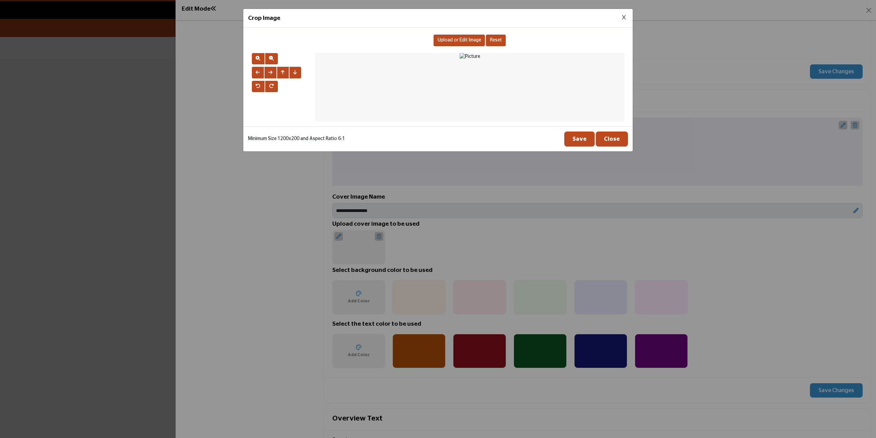
click at [454, 41] on span "Upload or Edit Image" at bounding box center [459, 40] width 43 height 5
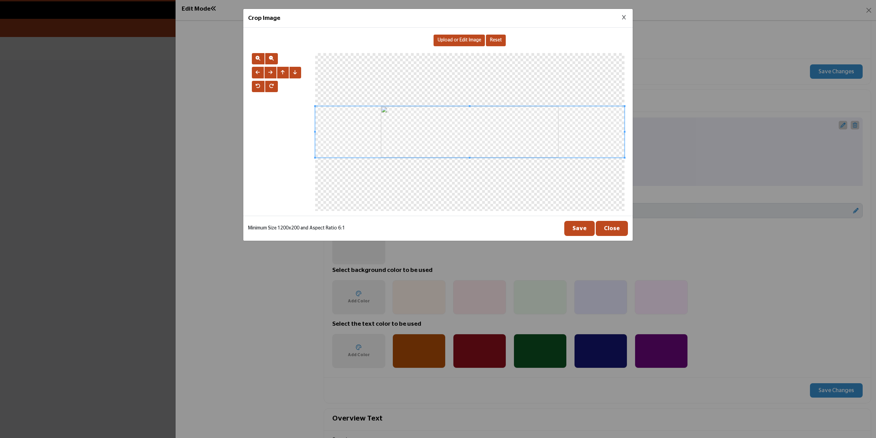
click at [583, 230] on button "Save" at bounding box center [579, 228] width 30 height 15
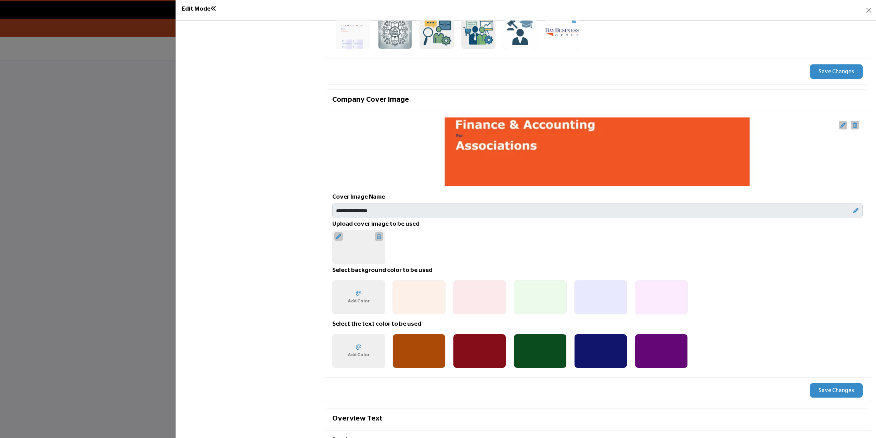
click at [821, 387] on button "Save Changes" at bounding box center [836, 390] width 53 height 14
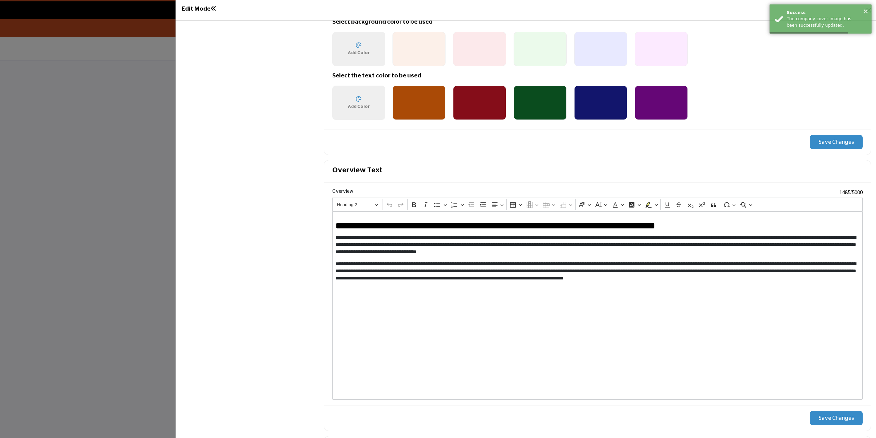
scroll to position [619, 0]
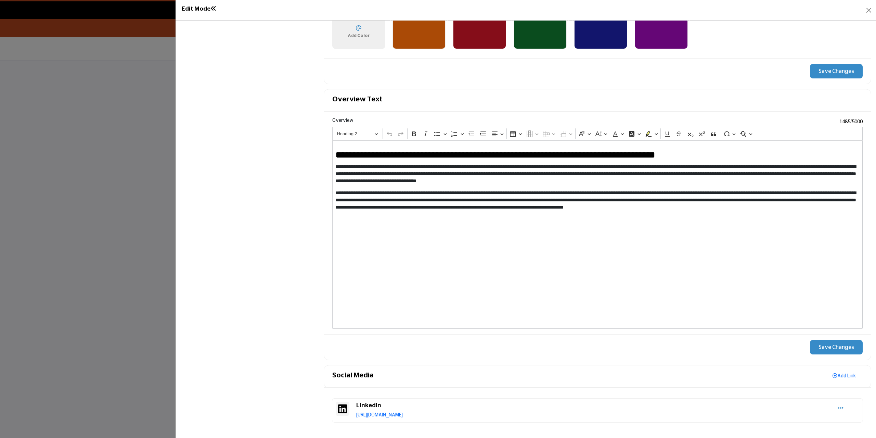
click at [445, 156] on h2 "**********" at bounding box center [595, 155] width 521 height 12
drag, startPoint x: 610, startPoint y: 152, endPoint x: 442, endPoint y: 147, distance: 168.2
click at [442, 147] on div "**********" at bounding box center [597, 234] width 531 height 188
click at [441, 149] on div "**********" at bounding box center [597, 234] width 531 height 188
click at [552, 196] on p "**********" at bounding box center [595, 200] width 521 height 22
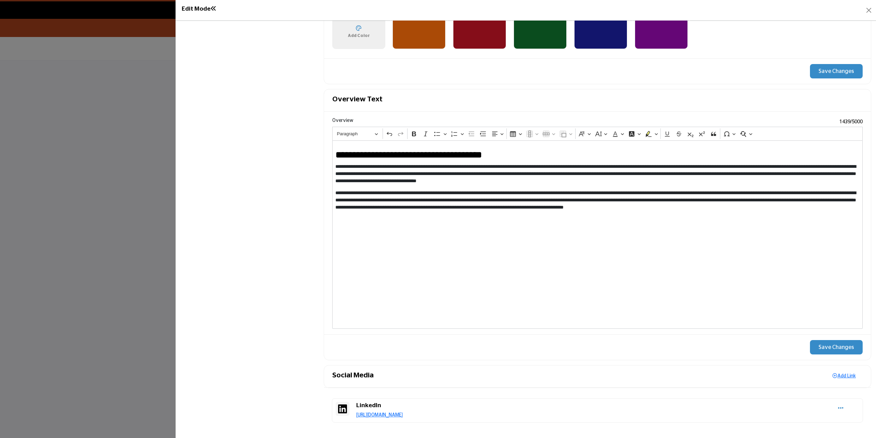
click at [842, 347] on button "Save Changes" at bounding box center [836, 347] width 53 height 14
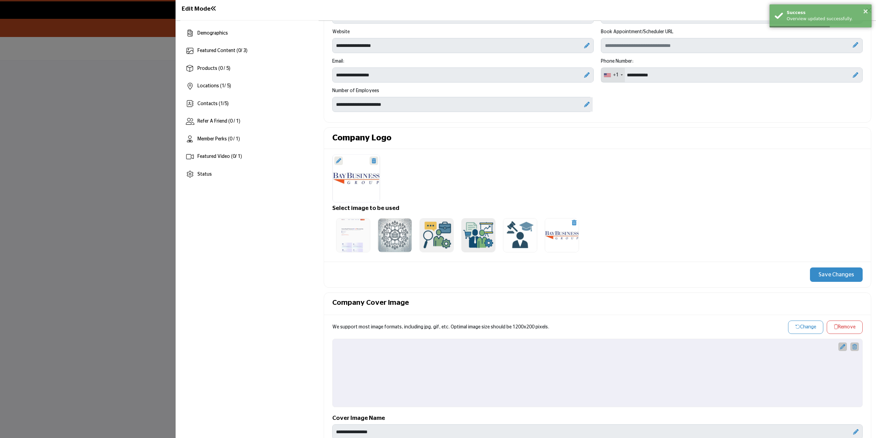
scroll to position [0, 0]
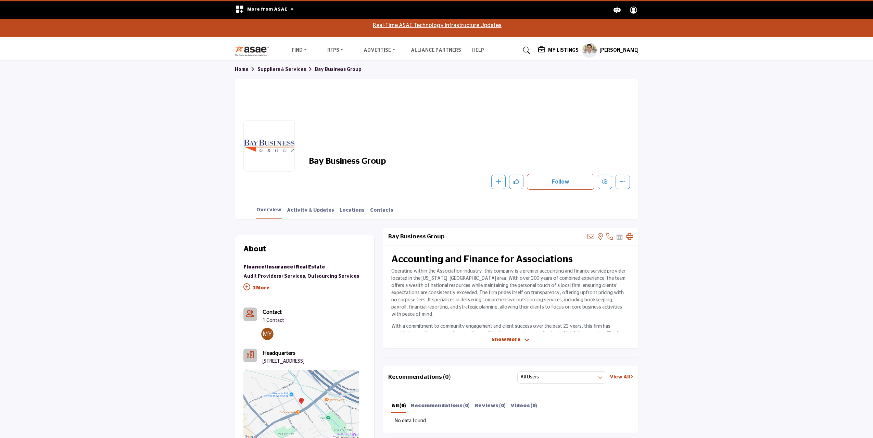
drag, startPoint x: 361, startPoint y: 104, endPoint x: 343, endPoint y: 88, distance: 24.0
click at [361, 104] on div at bounding box center [436, 113] width 403 height 68
click at [610, 181] on button "Edit company" at bounding box center [605, 182] width 14 height 14
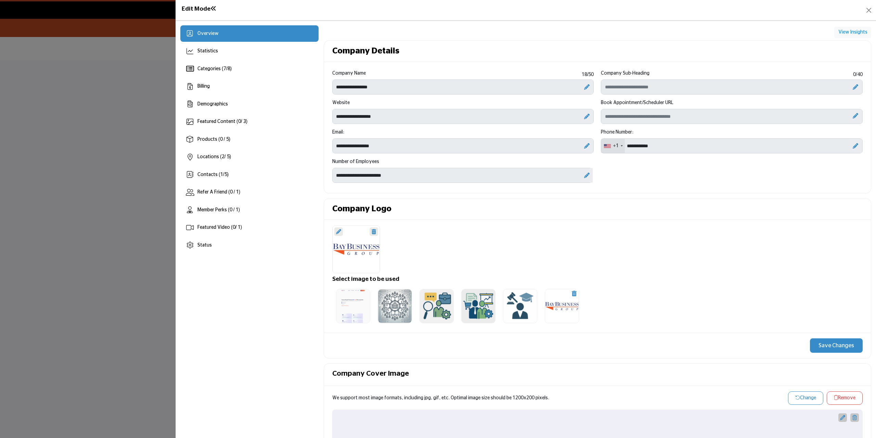
scroll to position [274, 0]
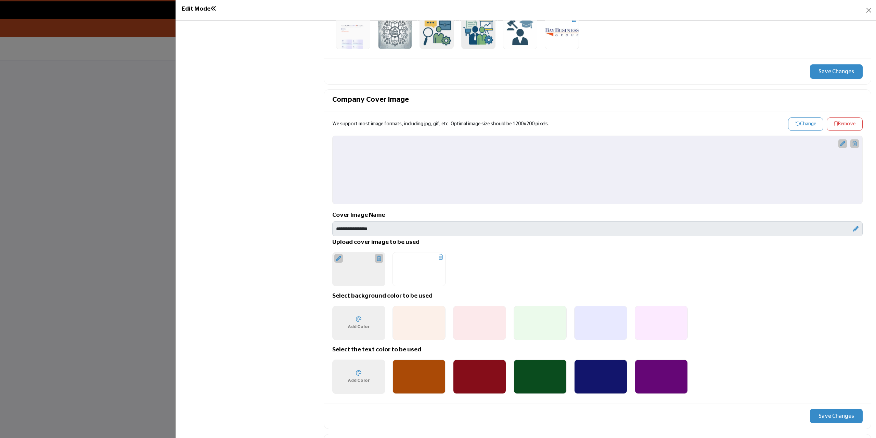
click at [381, 258] on div at bounding box center [379, 258] width 9 height 9
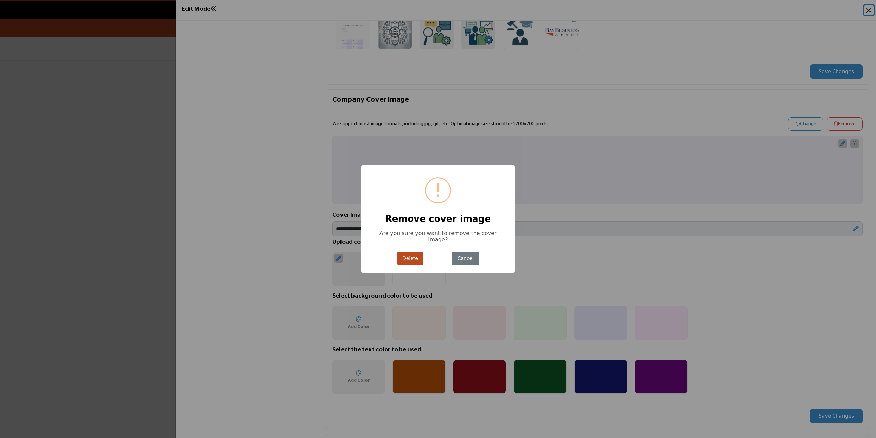
click at [412, 256] on button "Delete" at bounding box center [410, 258] width 26 height 13
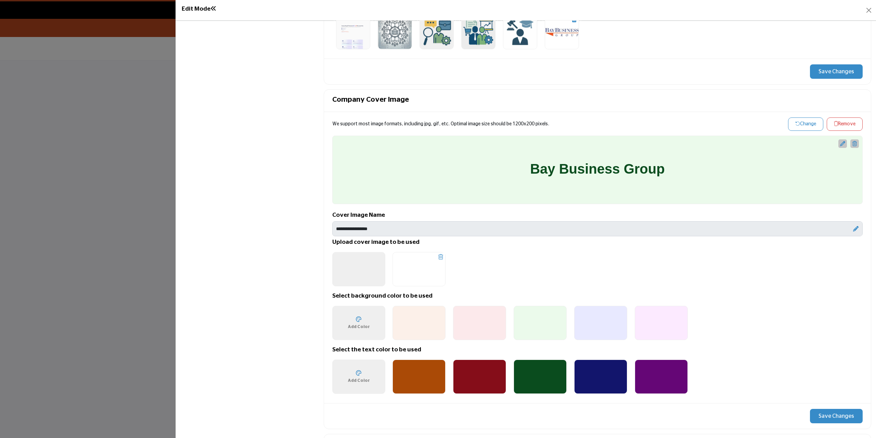
click at [439, 254] on icon at bounding box center [440, 256] width 5 height 5
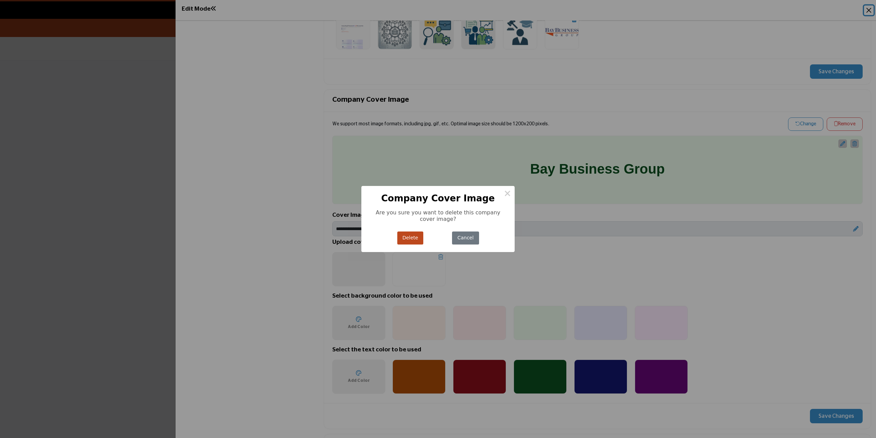
click at [418, 240] on button "Delete" at bounding box center [410, 237] width 26 height 13
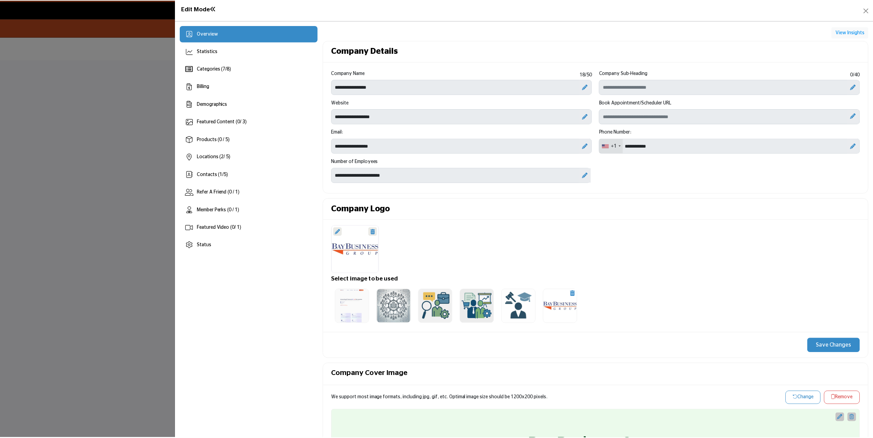
scroll to position [274, 0]
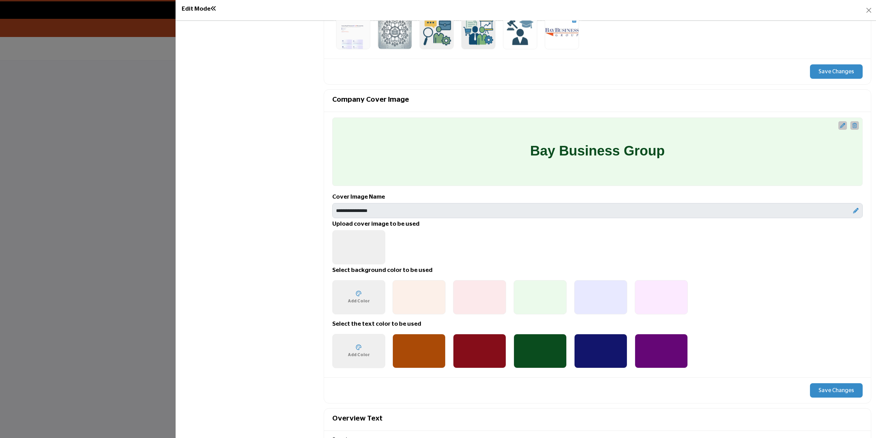
click at [357, 244] on div "Upload Cover Image 1200 x 200px" at bounding box center [358, 247] width 53 height 34
click at [358, 243] on div "Upload Cover Image 1200 x 200px" at bounding box center [358, 247] width 53 height 34
click at [840, 125] on icon at bounding box center [842, 125] width 5 height 5
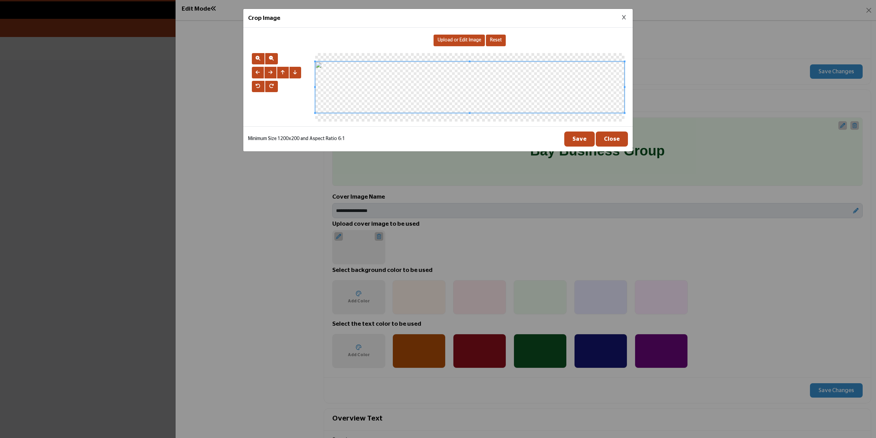
click at [459, 43] on div "Upload or Edit Image" at bounding box center [459, 41] width 51 height 12
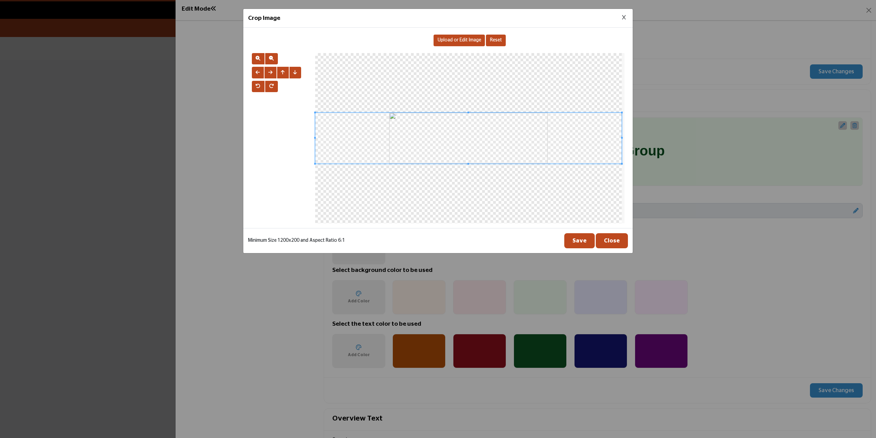
click at [589, 243] on button "Save" at bounding box center [579, 240] width 30 height 15
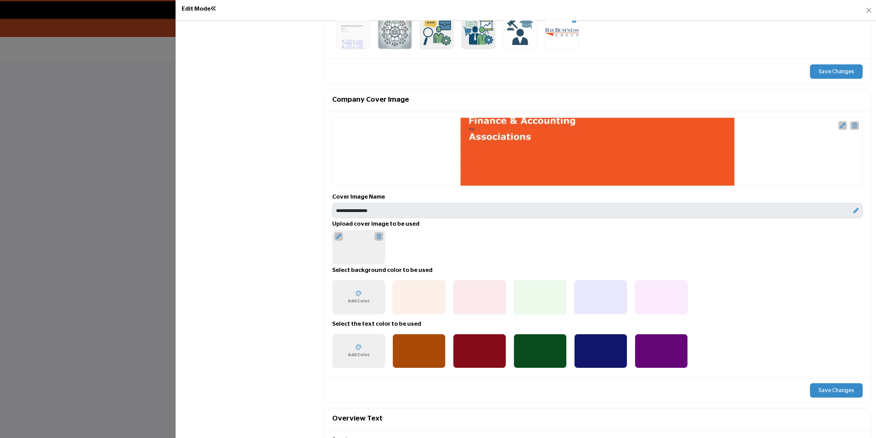
click at [356, 294] on icon at bounding box center [358, 293] width 5 height 5
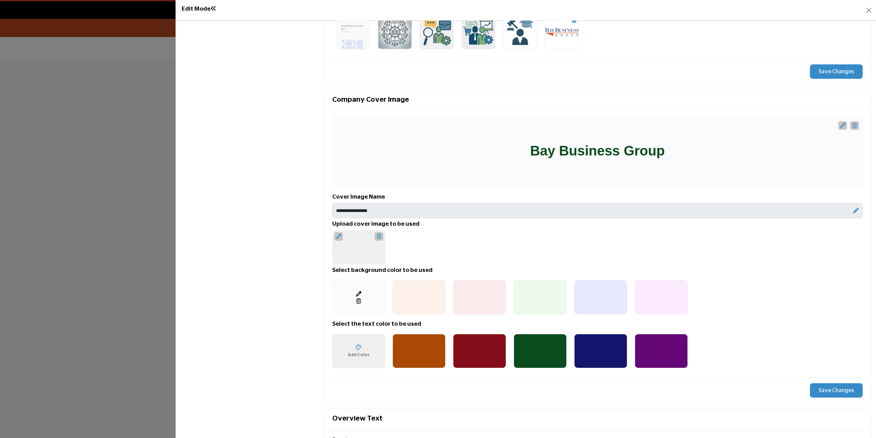
type input "*******"
click at [510, 248] on div "Upload Cover Image 1200 x 200px" at bounding box center [593, 247] width 523 height 34
click at [374, 354] on div "Choose a color ******* Add Color" at bounding box center [358, 351] width 53 height 34
drag, startPoint x: 740, startPoint y: 293, endPoint x: 756, endPoint y: 310, distance: 23.5
click at [740, 293] on ul "Select Cover Image 1 Select Cover Image 2 Select Cover Image 3 Select Cover Ima…" at bounding box center [566, 297] width 354 height 42
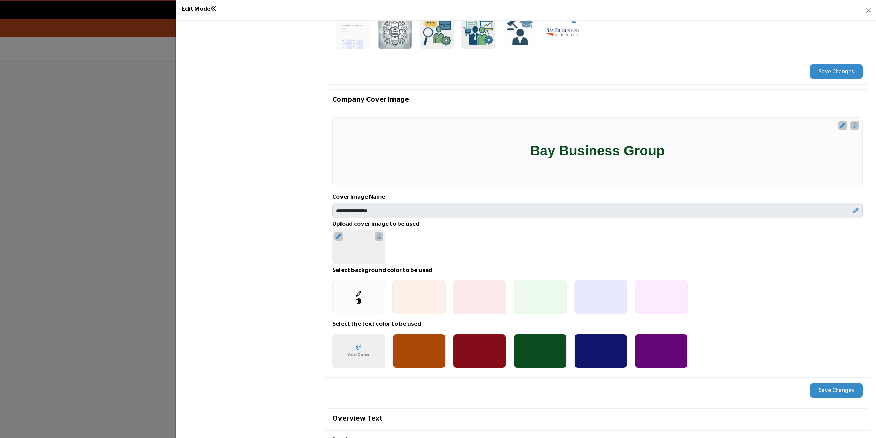
click at [833, 387] on button "Save Changes" at bounding box center [836, 390] width 53 height 14
click at [202, 8] on h1 "Edit Mode" at bounding box center [199, 8] width 35 height 7
click at [199, 11] on h1 "Edit Mode" at bounding box center [199, 8] width 35 height 7
click at [165, 57] on div at bounding box center [438, 219] width 876 height 438
click at [163, 66] on div at bounding box center [438, 219] width 876 height 438
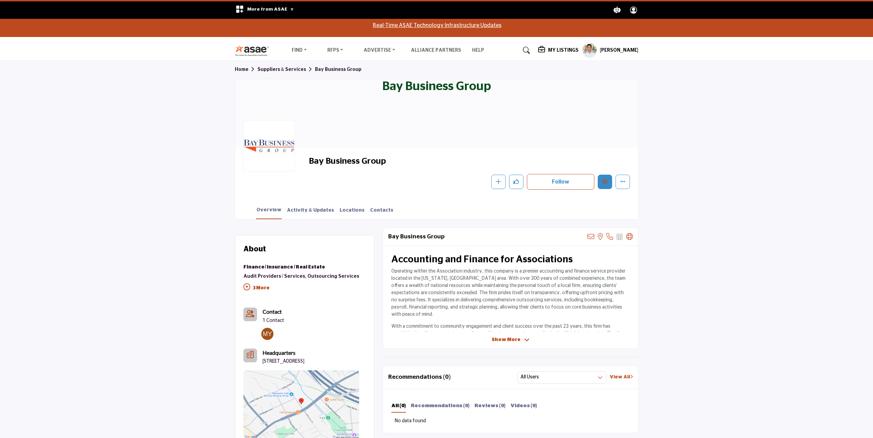
click at [609, 182] on button "Edit company" at bounding box center [605, 182] width 14 height 14
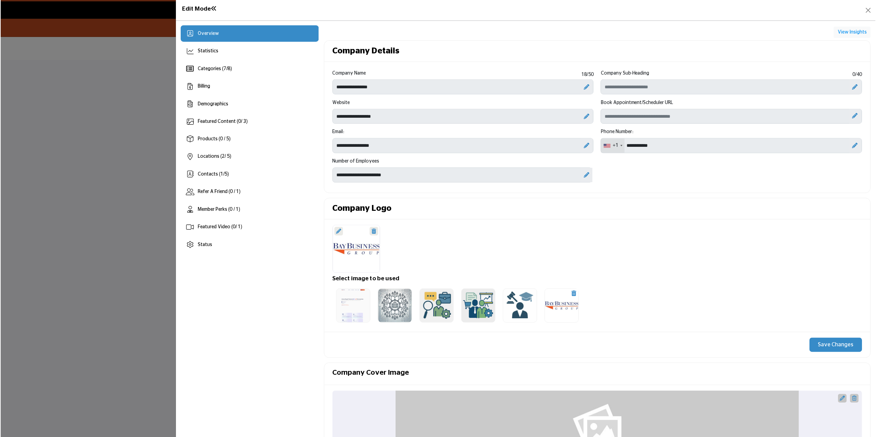
scroll to position [308, 0]
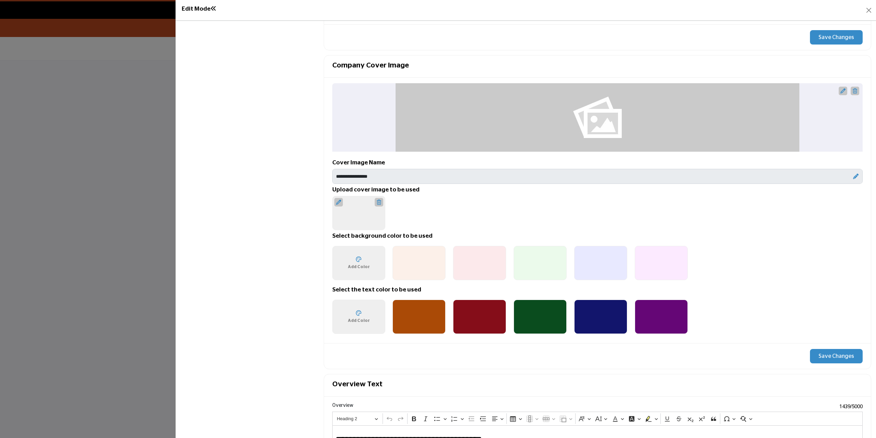
click at [341, 202] on div at bounding box center [338, 202] width 9 height 9
